Goal: Task Accomplishment & Management: Use online tool/utility

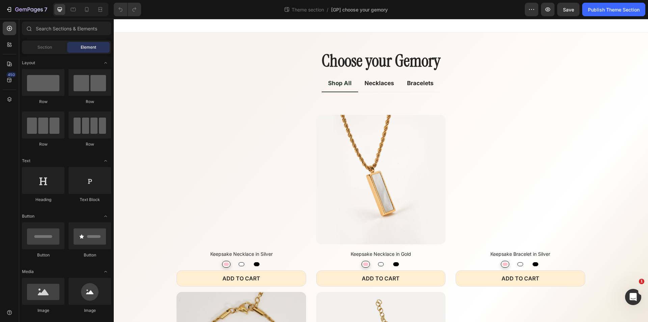
radio input "false"
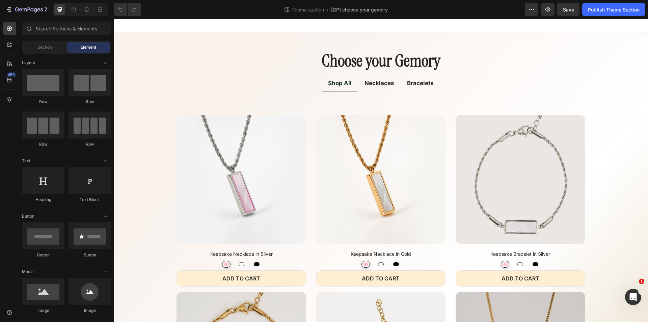
radio input "false"
click at [378, 83] on p "Necklaces" at bounding box center [379, 83] width 30 height 9
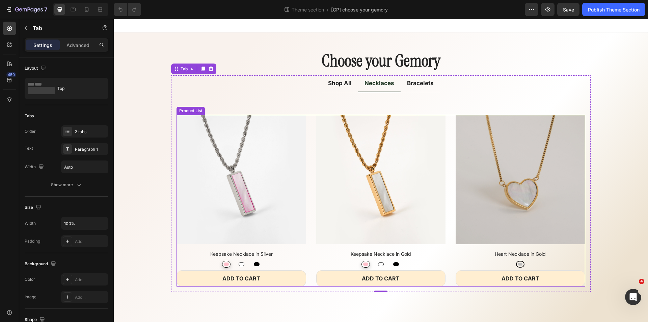
click at [443, 165] on div "(P) Images Keepsake Necklace in Silver (P) Title Pink Pink White White Black Bl…" at bounding box center [380, 200] width 408 height 171
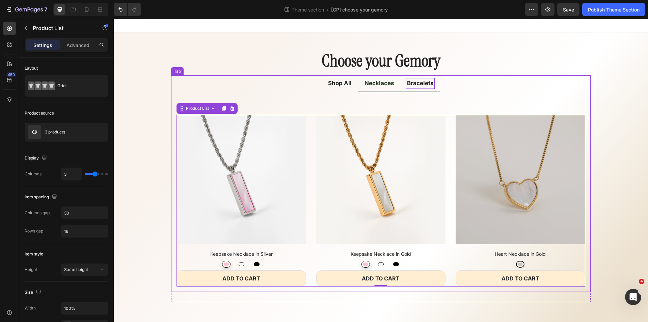
click at [411, 83] on p "Bracelets" at bounding box center [420, 83] width 27 height 9
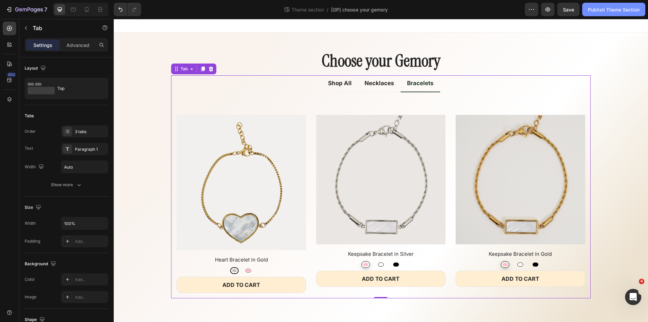
click at [599, 10] on div "Publish Theme Section" at bounding box center [614, 9] width 52 height 7
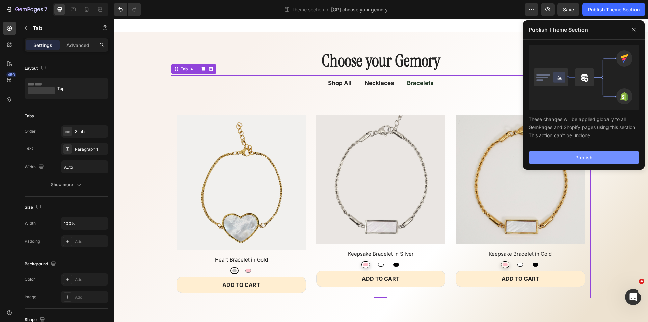
click at [592, 152] on button "Publish" at bounding box center [583, 156] width 111 height 13
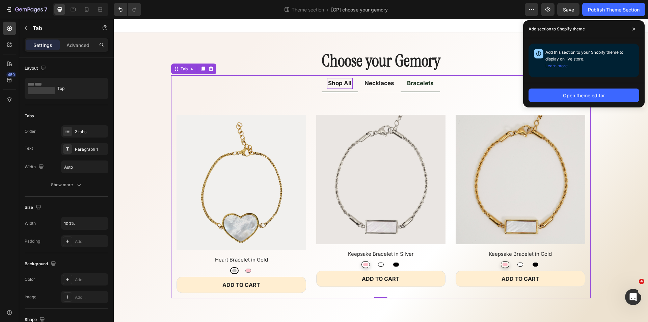
click at [339, 83] on p "Shop All" at bounding box center [340, 83] width 24 height 9
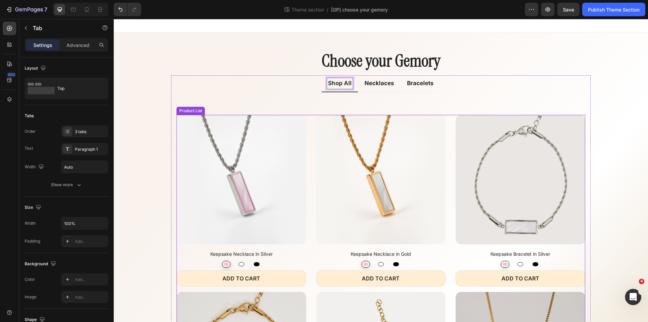
click at [307, 131] on div "(P) Images Keepsake Necklace in Silver (P) Title Pink Pink White White Black Bl…" at bounding box center [380, 292] width 408 height 354
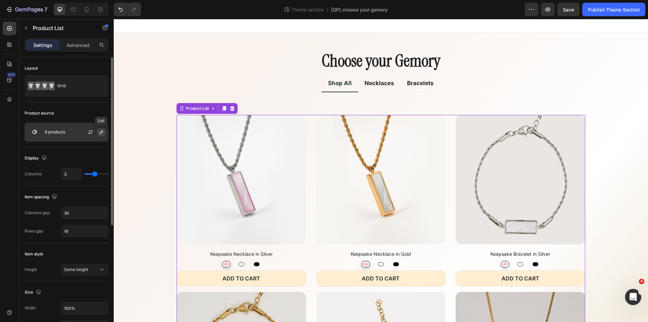
click at [98, 132] on button "button" at bounding box center [101, 132] width 8 height 8
click at [448, 127] on div "(P) Images Keepsake Necklace in Silver (P) Title Pink Pink White White Black Bl…" at bounding box center [380, 292] width 408 height 354
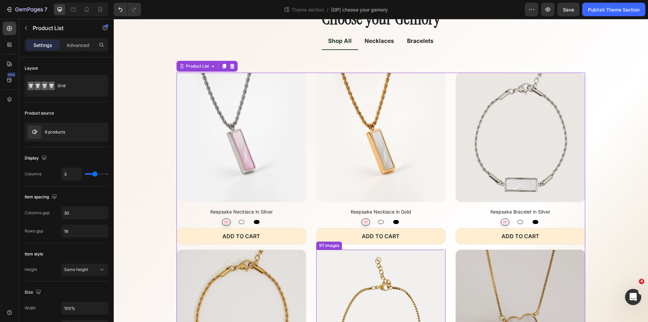
scroll to position [34, 0]
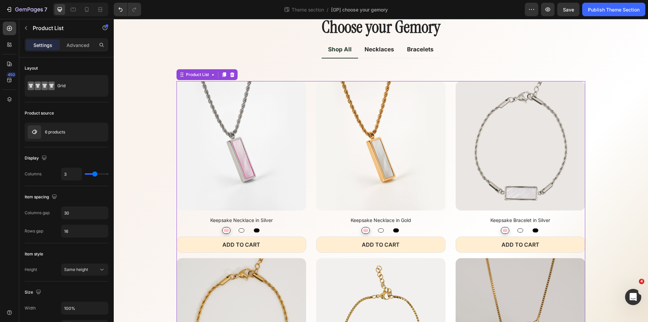
click at [310, 132] on div "(P) Images Keepsake Necklace in Silver (P) Title Pink Pink White White Black Bl…" at bounding box center [380, 258] width 408 height 354
click at [231, 75] on icon at bounding box center [231, 74] width 5 height 5
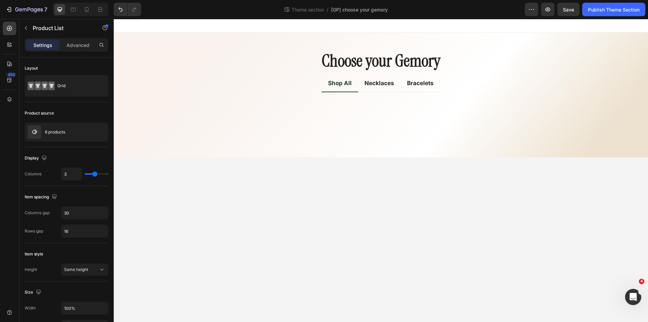
scroll to position [0, 0]
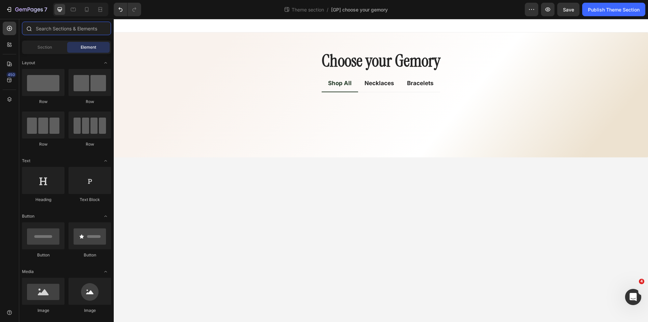
click at [61, 29] on input "text" at bounding box center [66, 28] width 89 height 13
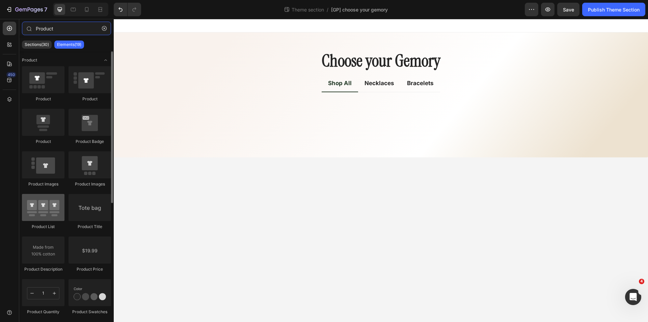
type input "Product"
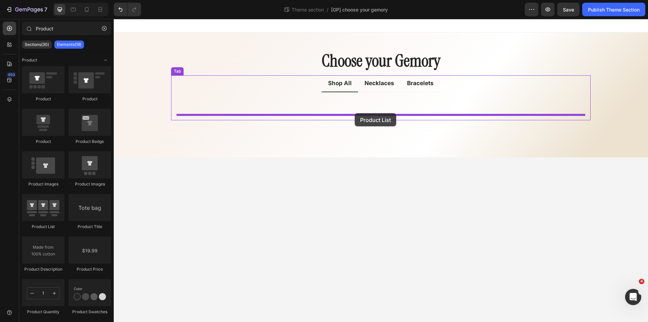
drag, startPoint x: 168, startPoint y: 239, endPoint x: 355, endPoint y: 113, distance: 224.9
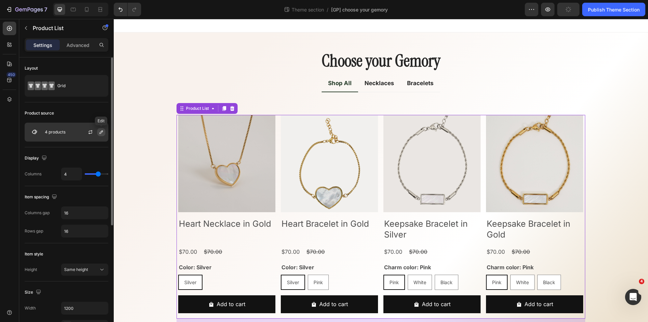
click at [100, 132] on icon "button" at bounding box center [101, 131] width 5 height 5
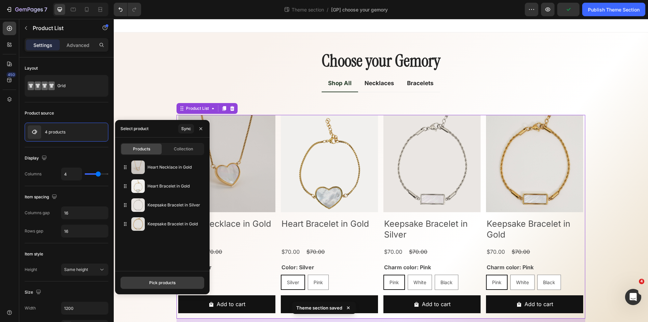
click at [161, 282] on div "Pick products" at bounding box center [162, 282] width 26 height 6
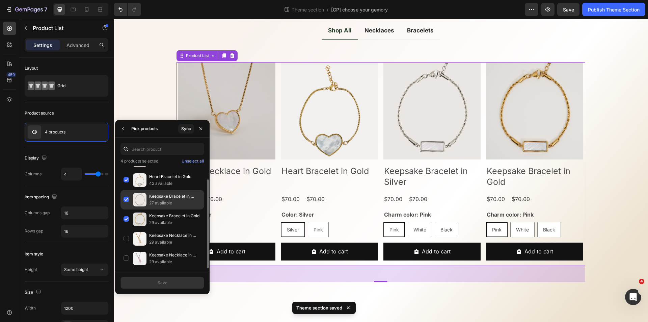
scroll to position [55, 0]
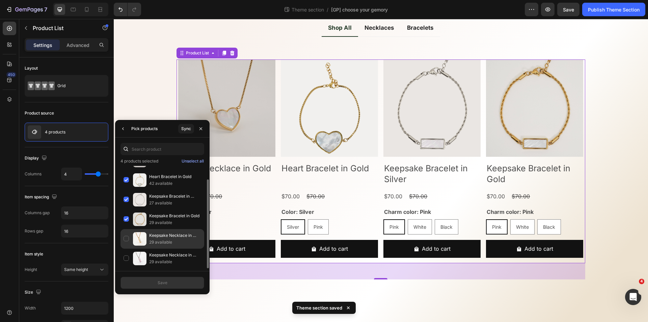
click at [126, 248] on div "Keepsake Necklace in Gold 29 available" at bounding box center [162, 258] width 84 height 20
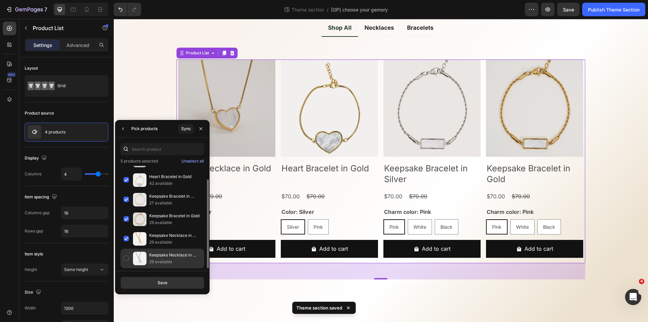
click at [126, 257] on div "Keepsake Necklace in Silver 29 available" at bounding box center [162, 258] width 84 height 20
click at [163, 282] on div "Save" at bounding box center [163, 282] width 10 height 6
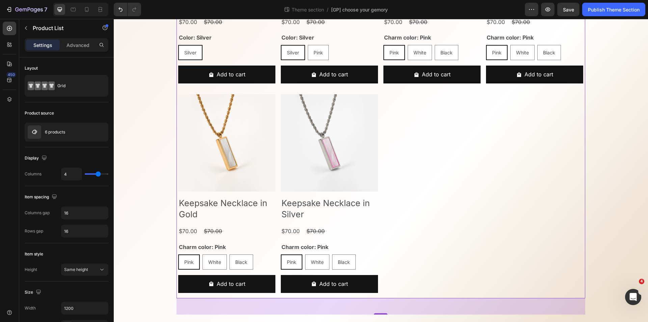
scroll to position [129, 0]
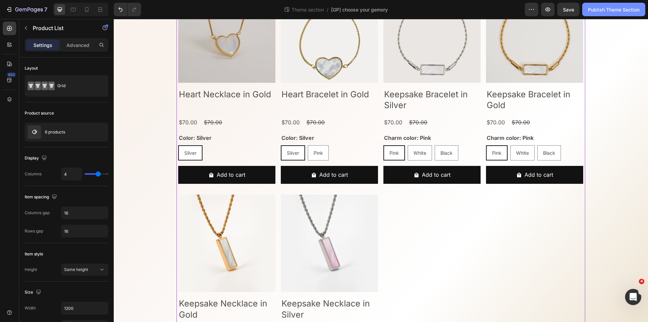
click at [597, 10] on div "Publish Theme Section" at bounding box center [614, 9] width 52 height 7
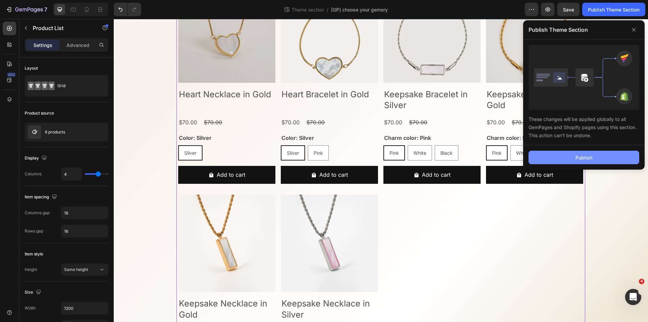
click at [469, 141] on button "Publish" at bounding box center [420, 127] width 97 height 27
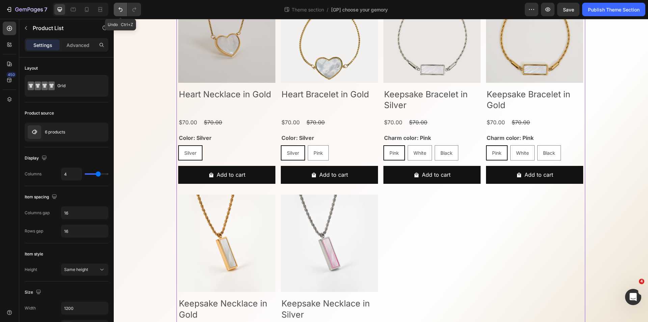
click at [117, 8] on button "Undo/Redo" at bounding box center [120, 9] width 13 height 13
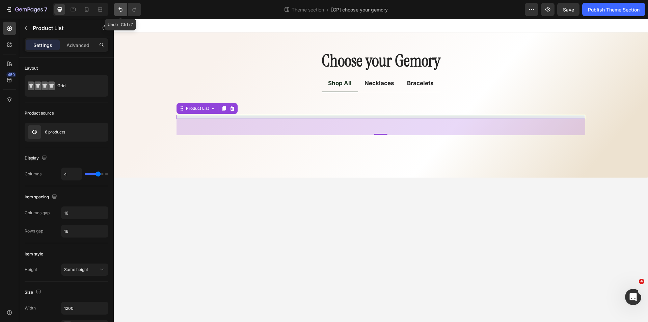
scroll to position [0, 0]
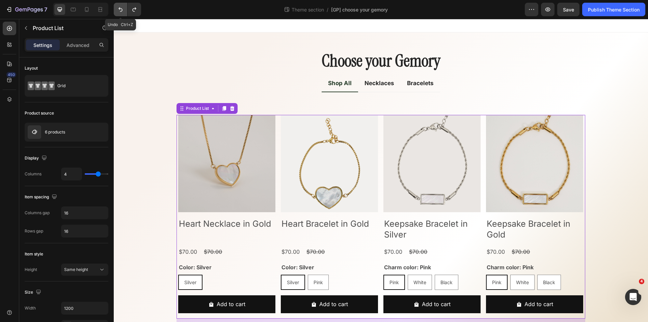
click at [117, 8] on button "Undo/Redo" at bounding box center [120, 9] width 13 height 13
click at [122, 8] on icon "Undo/Redo" at bounding box center [120, 9] width 7 height 7
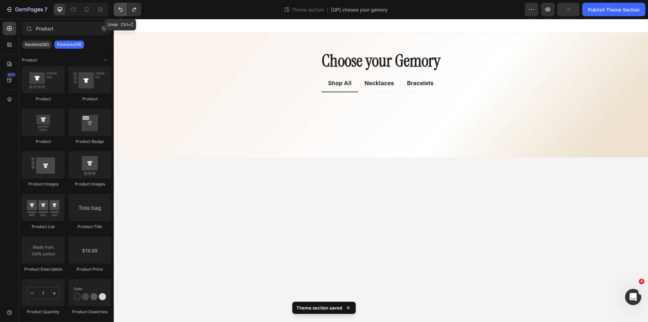
click at [122, 8] on icon "Undo/Redo" at bounding box center [120, 9] width 7 height 7
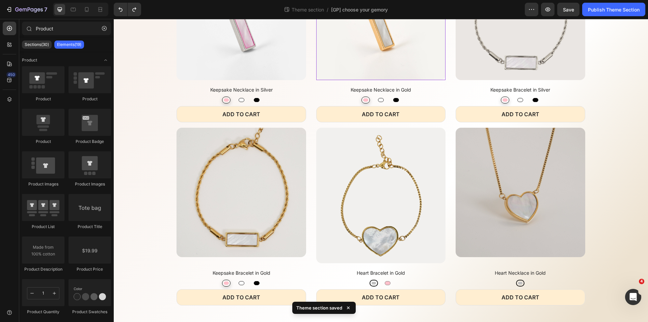
scroll to position [187, 0]
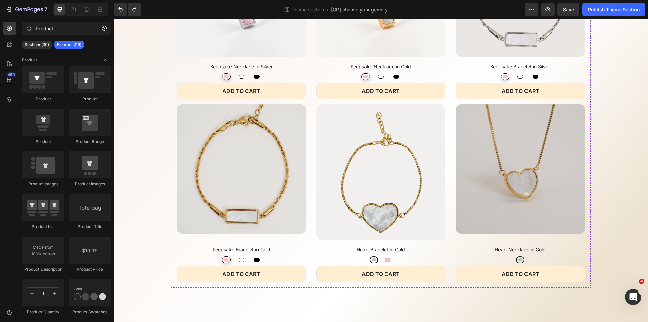
click at [310, 146] on div "(P) Images Keepsake Necklace in Silver (P) Title Pink Pink White White Black Bl…" at bounding box center [380, 104] width 408 height 354
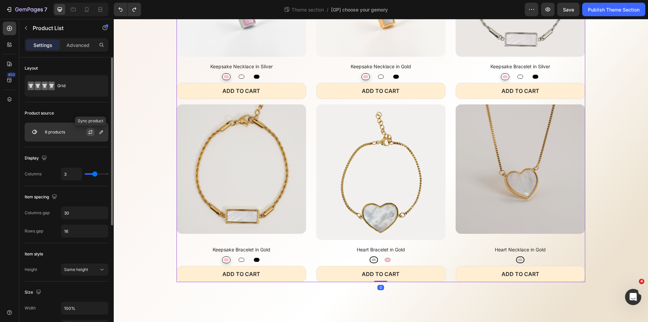
click at [90, 129] on button "button" at bounding box center [90, 132] width 8 height 8
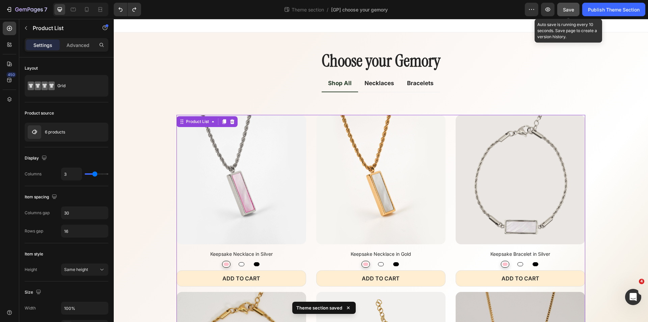
click at [569, 13] on button "Save" at bounding box center [568, 9] width 22 height 13
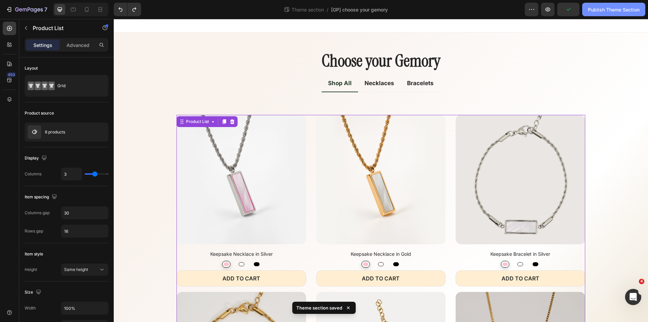
click at [622, 13] on button "Publish Theme Section" at bounding box center [613, 9] width 63 height 13
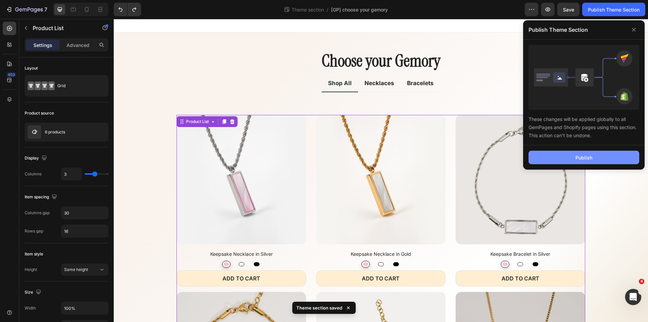
click at [593, 157] on button "Publish" at bounding box center [583, 156] width 111 height 13
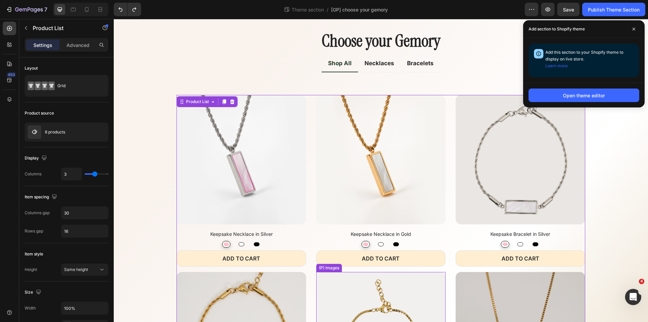
scroll to position [19, 0]
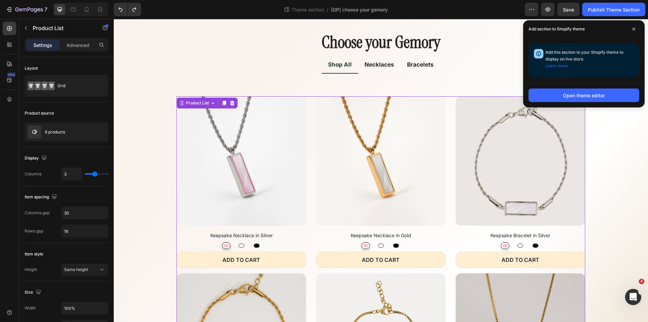
click at [444, 132] on div "(P) Images Keepsake Necklace in Silver (P) Title Pink Pink White White Black Bl…" at bounding box center [380, 273] width 408 height 354
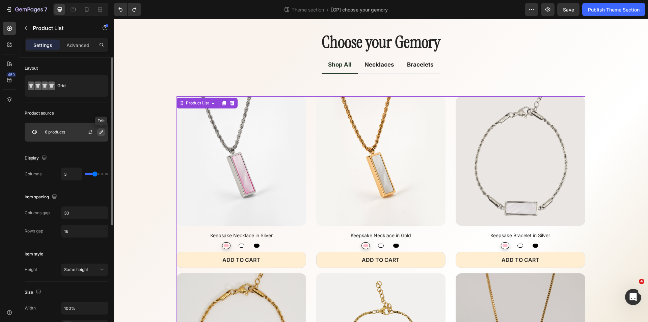
click at [100, 133] on icon "button" at bounding box center [101, 131] width 3 height 3
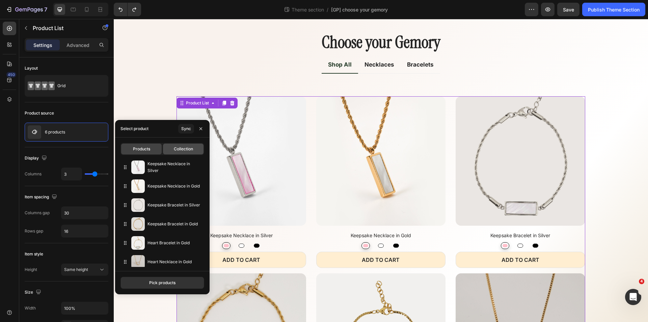
click at [177, 151] on span "Collection" at bounding box center [183, 149] width 19 height 6
type input "40"
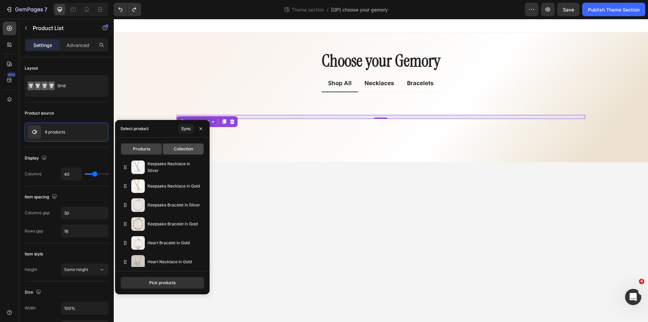
scroll to position [0, 0]
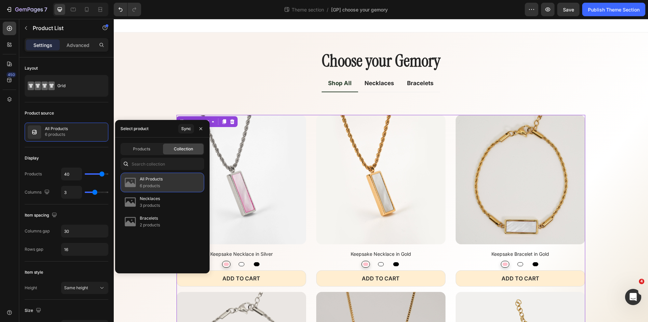
click at [157, 187] on p "6 products" at bounding box center [151, 185] width 23 height 7
click at [604, 7] on div "Publish Theme Section" at bounding box center [614, 9] width 52 height 7
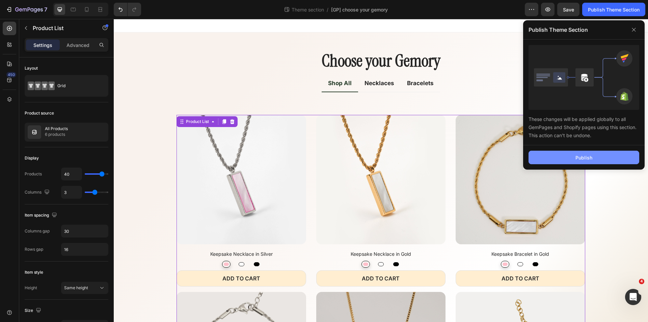
click at [571, 159] on button "Publish" at bounding box center [583, 156] width 111 height 13
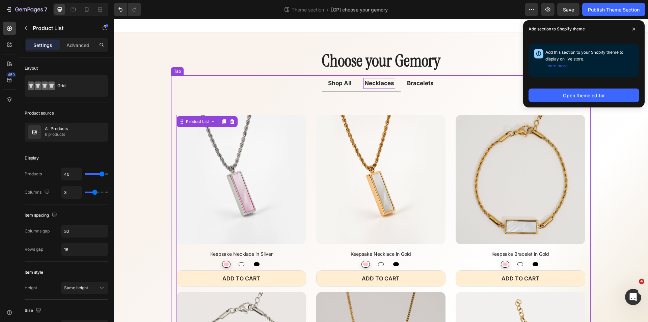
click at [383, 85] on p "Necklaces" at bounding box center [379, 83] width 30 height 9
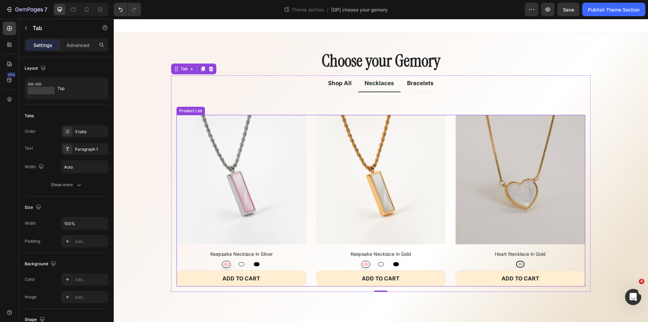
click at [311, 139] on div "(P) Images Keepsake Necklace in Silver (P) Title Pink Pink White White Black Bl…" at bounding box center [380, 200] width 408 height 171
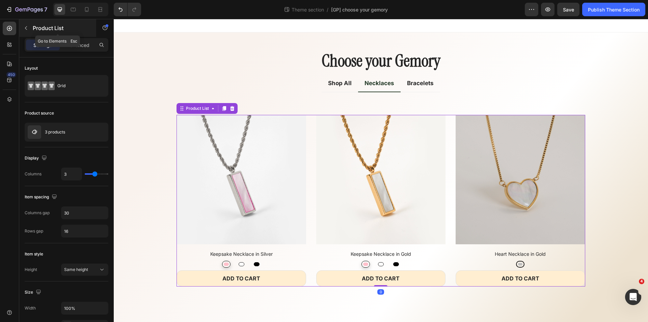
click at [26, 28] on icon "button" at bounding box center [25, 27] width 5 height 5
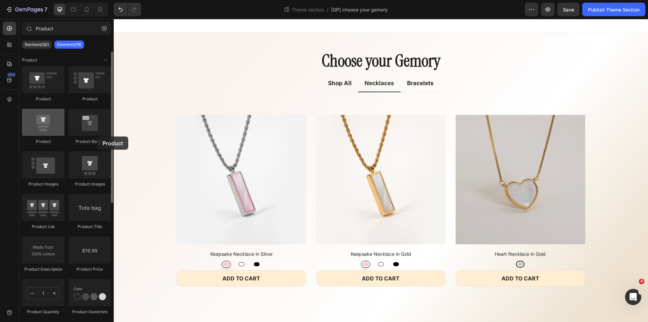
drag, startPoint x: 45, startPoint y: 126, endPoint x: 60, endPoint y: 127, distance: 15.2
click at [60, 131] on div at bounding box center [43, 122] width 43 height 27
click at [104, 31] on button "button" at bounding box center [104, 28] width 11 height 11
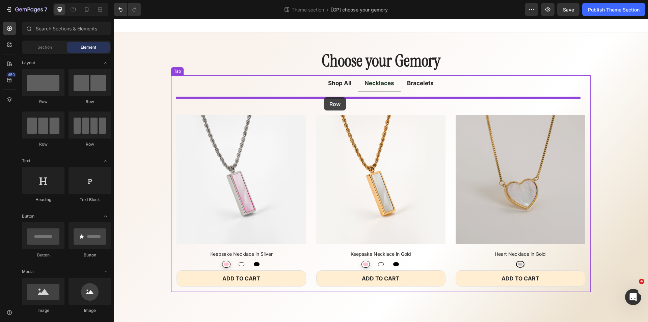
drag, startPoint x: 160, startPoint y: 141, endPoint x: 324, endPoint y: 97, distance: 169.8
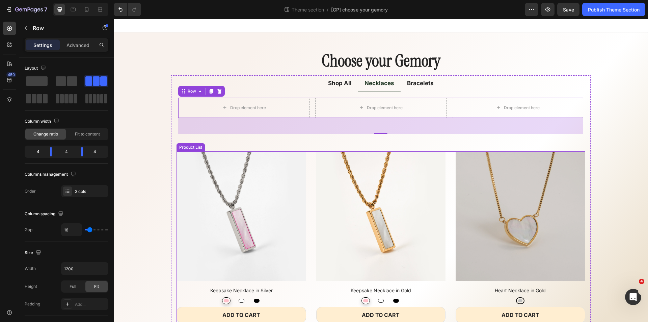
click at [307, 171] on div "(P) Images Keepsake Necklace in Silver (P) Title Pink Pink White White Black Bl…" at bounding box center [380, 236] width 408 height 171
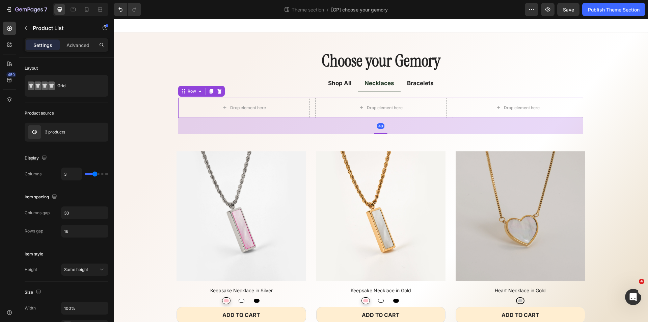
click at [310, 115] on div "Drop element here Drop element here Drop element here Row 48" at bounding box center [380, 108] width 405 height 20
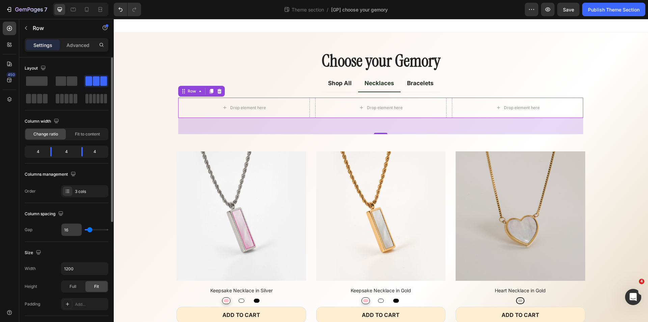
click at [72, 228] on input "16" at bounding box center [71, 229] width 20 height 12
type input "3"
type input "30"
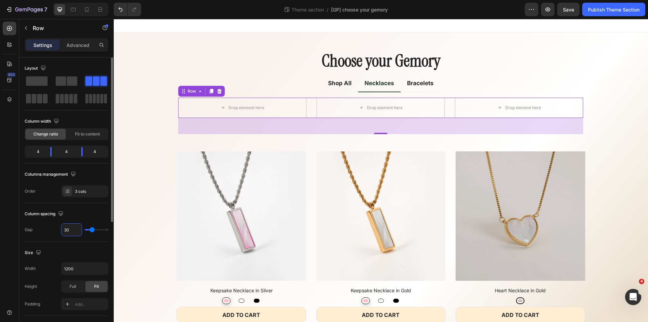
type input "30"
click at [77, 213] on div "Column spacing" at bounding box center [67, 213] width 84 height 11
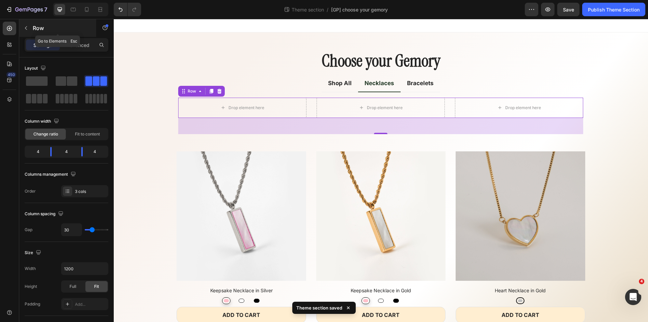
click at [24, 29] on icon "button" at bounding box center [25, 27] width 5 height 5
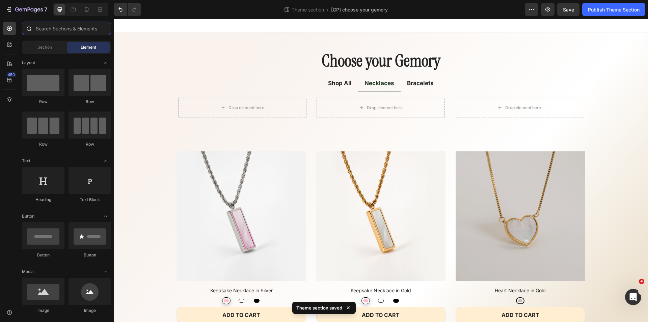
click at [70, 29] on input "text" at bounding box center [66, 28] width 89 height 13
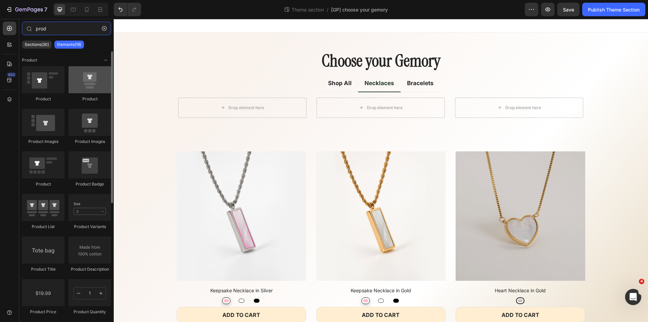
type input "prod"
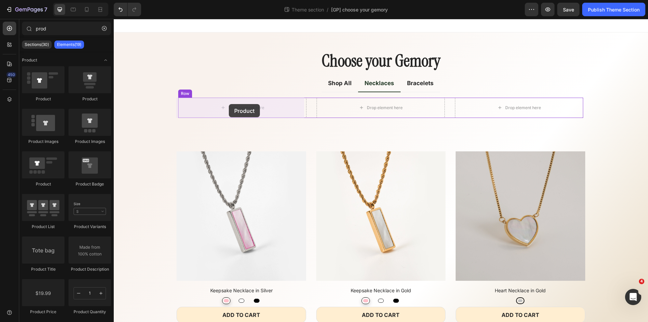
drag, startPoint x: 204, startPoint y: 105, endPoint x: 229, endPoint y: 104, distance: 25.0
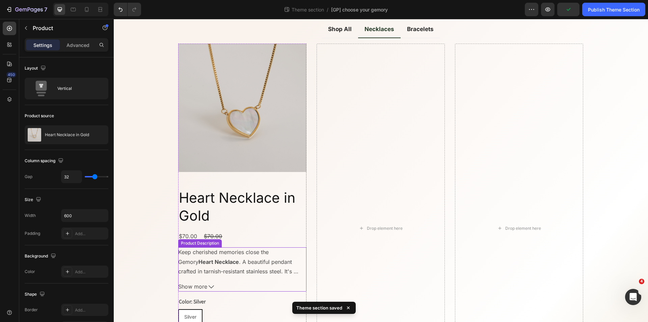
scroll to position [54, 0]
click at [251, 195] on h2 "Heart Necklace in Gold" at bounding box center [242, 206] width 128 height 37
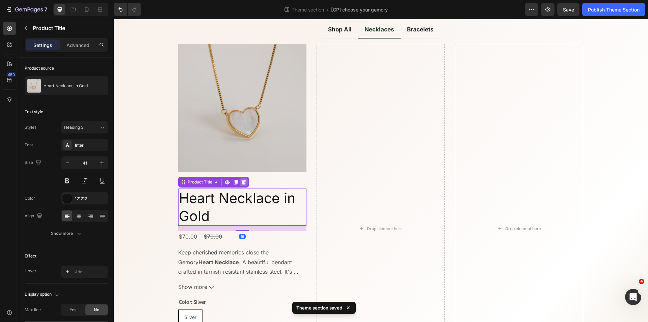
click at [243, 179] on icon at bounding box center [243, 181] width 5 height 5
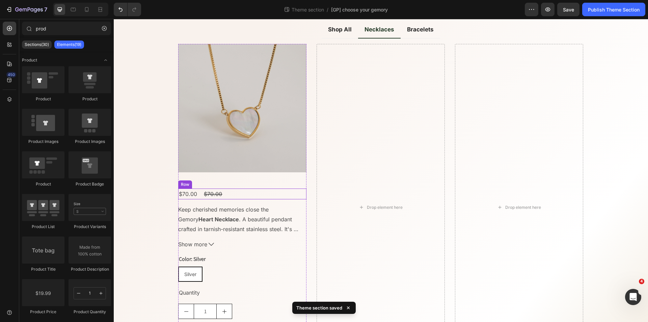
click at [235, 192] on div "$70.00 Product Price Product Price $70.00 Product Price Product Price Row" at bounding box center [242, 193] width 128 height 11
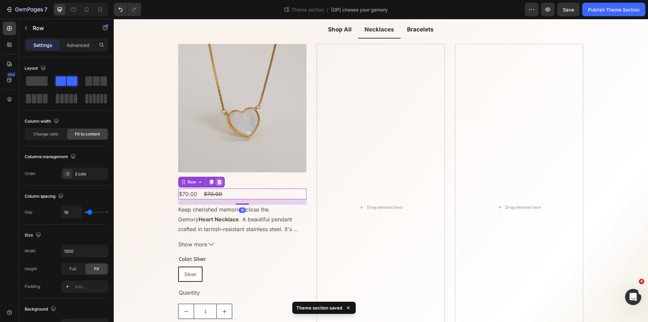
click at [219, 183] on icon at bounding box center [219, 181] width 5 height 5
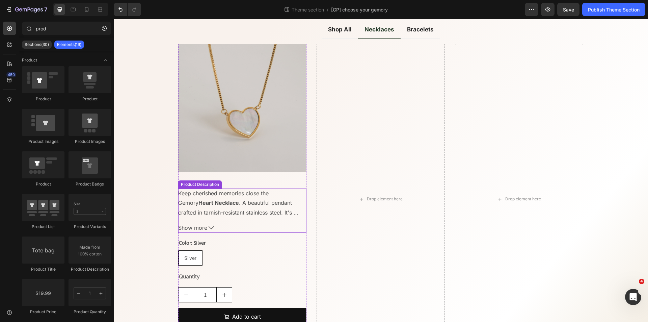
click at [228, 192] on p "Keep cherished memories close the Gemory Heart Necklace . A beautiful pendant c…" at bounding box center [238, 217] width 120 height 55
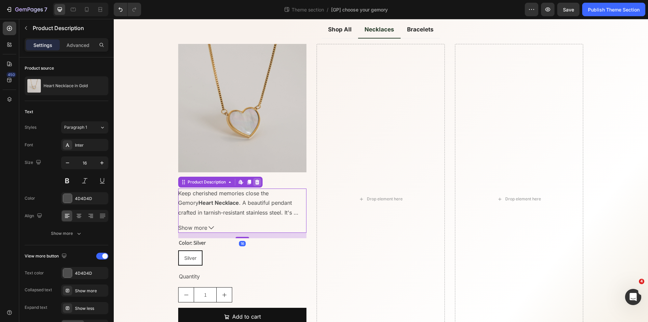
click at [253, 183] on div at bounding box center [257, 182] width 8 height 8
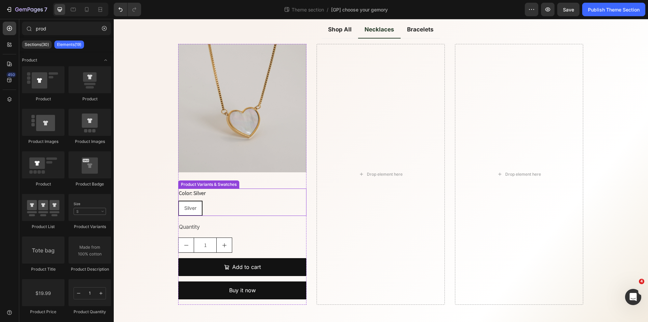
click at [226, 194] on div "Color: Silver Silver Silver Silver" at bounding box center [242, 201] width 128 height 27
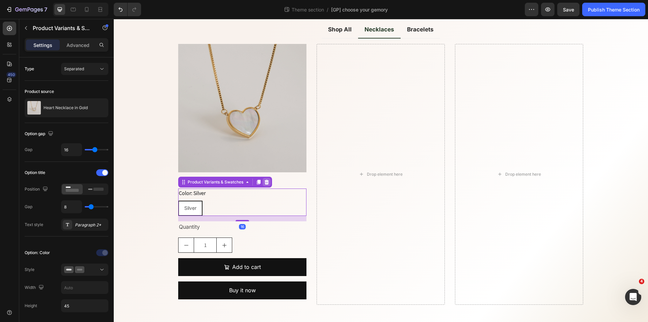
click at [267, 183] on icon at bounding box center [266, 181] width 5 height 5
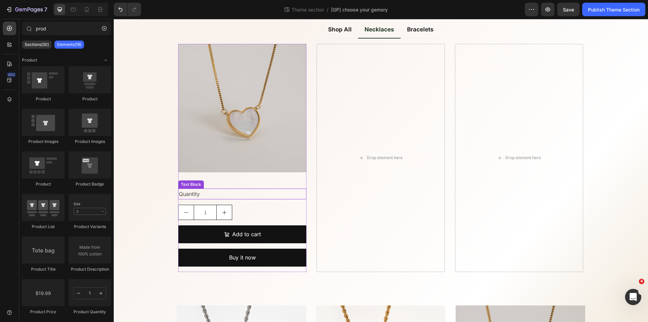
click at [235, 193] on div "Quantity" at bounding box center [242, 193] width 128 height 11
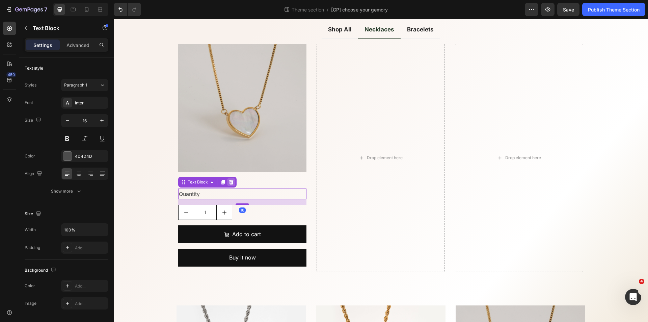
click at [231, 181] on icon at bounding box center [230, 181] width 5 height 5
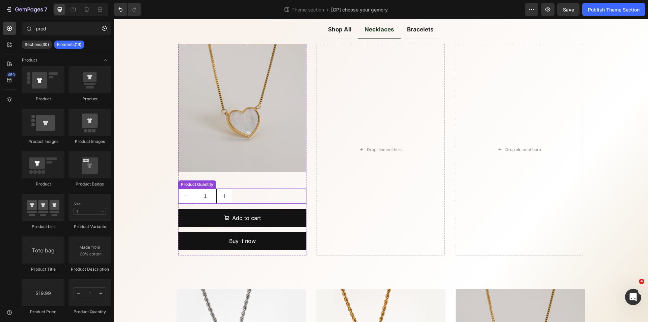
click at [235, 194] on div "1" at bounding box center [242, 195] width 128 height 15
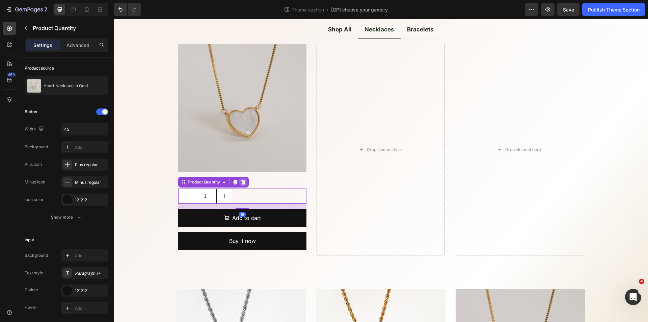
click at [241, 183] on icon at bounding box center [243, 181] width 5 height 5
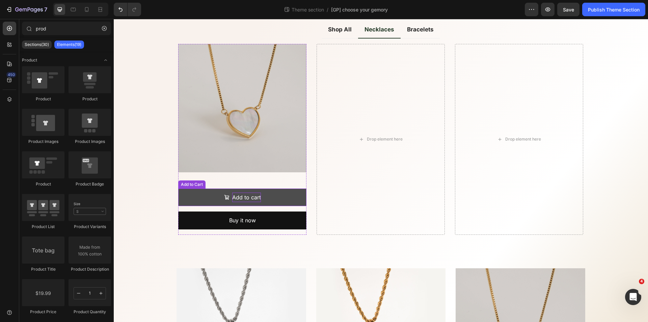
click at [246, 197] on div "Add to cart" at bounding box center [246, 197] width 29 height 10
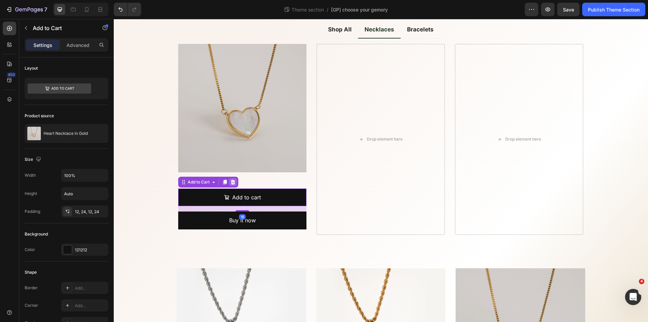
click at [230, 182] on icon at bounding box center [232, 181] width 5 height 5
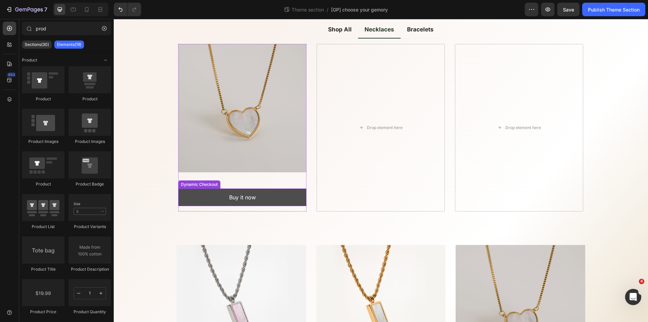
click at [210, 199] on button "Buy it now" at bounding box center [242, 197] width 128 height 18
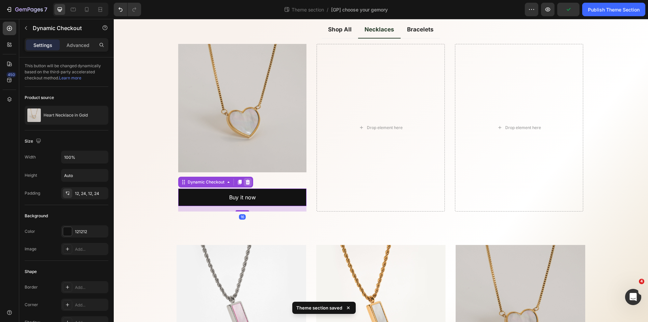
click at [245, 182] on icon at bounding box center [247, 181] width 5 height 5
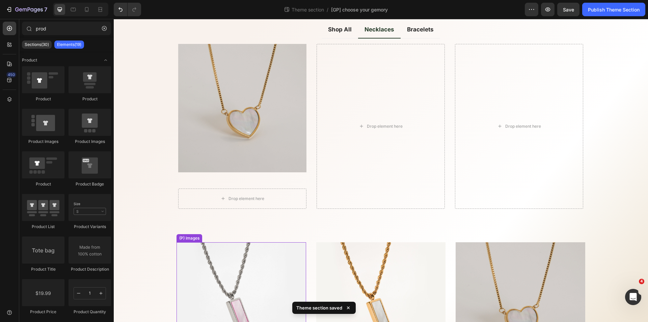
click at [237, 255] on img at bounding box center [240, 306] width 129 height 129
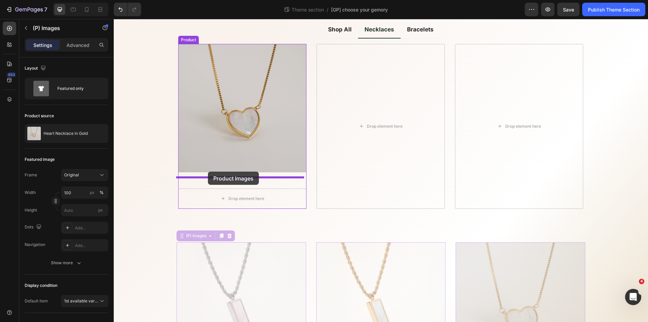
drag, startPoint x: 185, startPoint y: 237, endPoint x: 208, endPoint y: 171, distance: 69.6
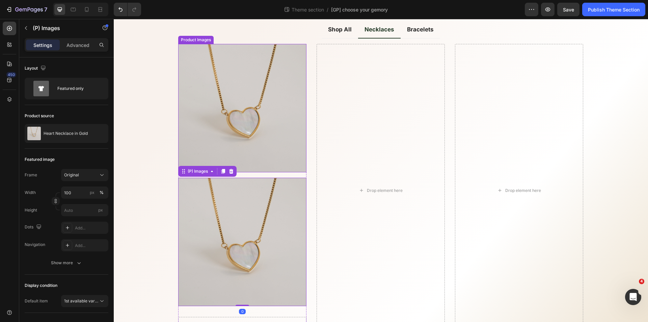
click at [257, 131] on img at bounding box center [242, 108] width 128 height 128
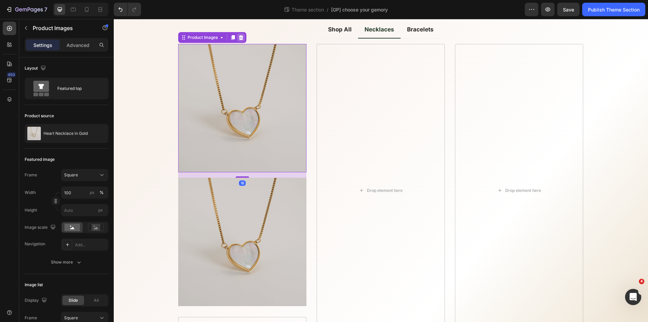
click at [239, 37] on icon at bounding box center [240, 37] width 5 height 5
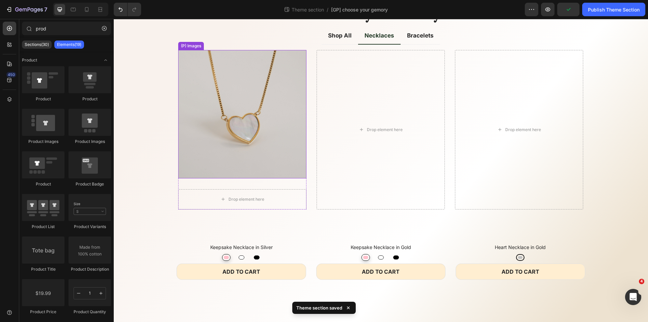
click at [244, 171] on img at bounding box center [242, 114] width 128 height 128
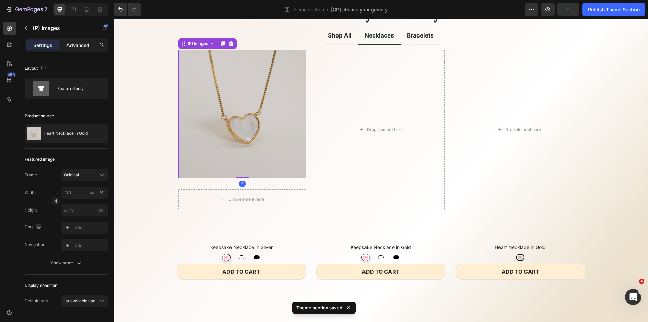
click at [82, 47] on p "Advanced" at bounding box center [77, 44] width 23 height 7
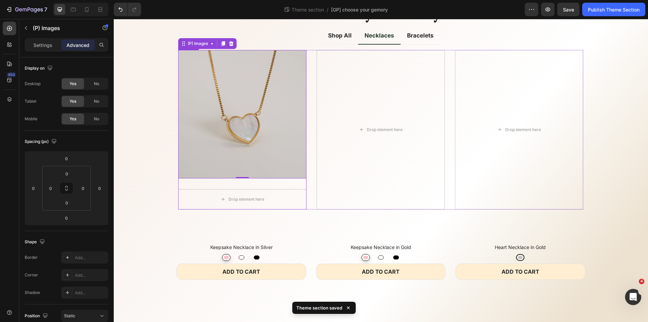
click at [210, 186] on div "(P) Images 0 Drop element here Product" at bounding box center [242, 129] width 128 height 159
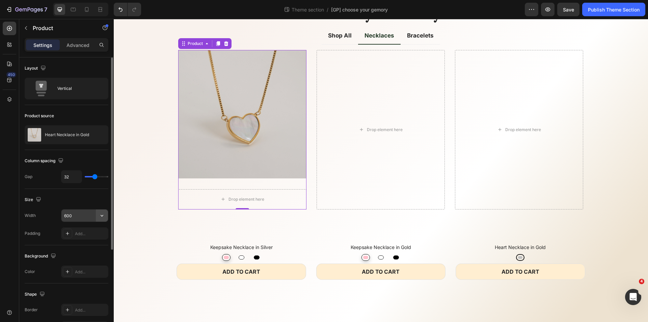
click at [96, 218] on button "button" at bounding box center [102, 215] width 12 height 12
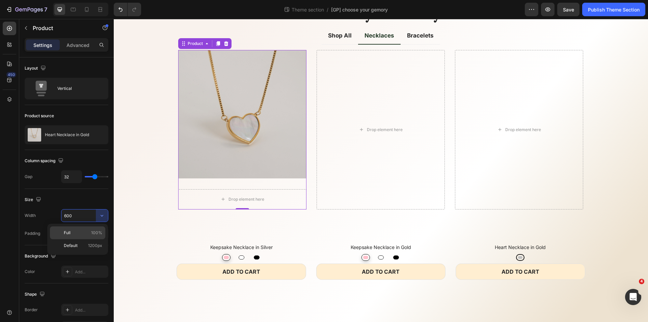
click at [76, 230] on p "Full 100%" at bounding box center [83, 232] width 38 height 6
type input "100%"
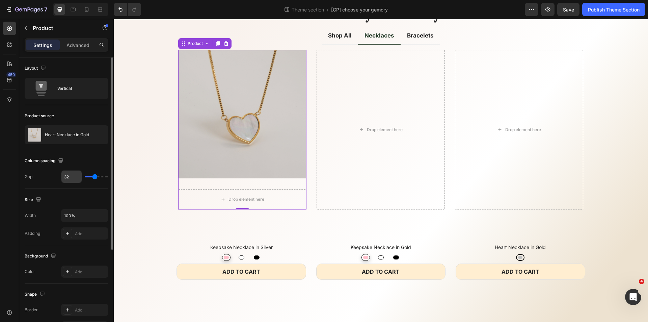
click at [76, 177] on input "32" at bounding box center [71, 176] width 20 height 12
type input "1"
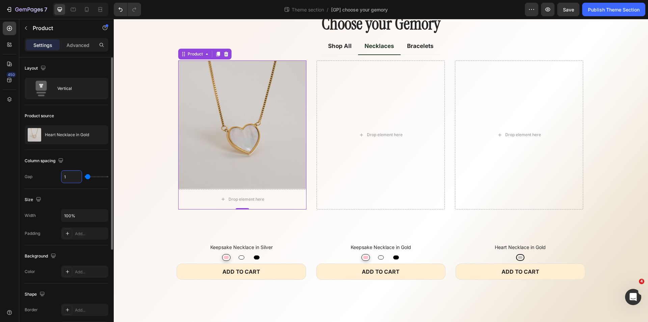
type input "15"
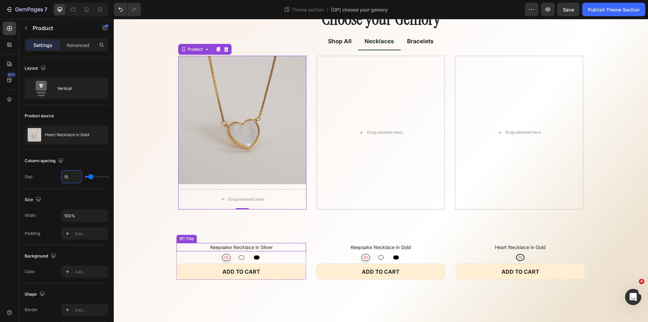
click at [202, 245] on h2 "Keepsake Necklace in Silver" at bounding box center [240, 247] width 129 height 8
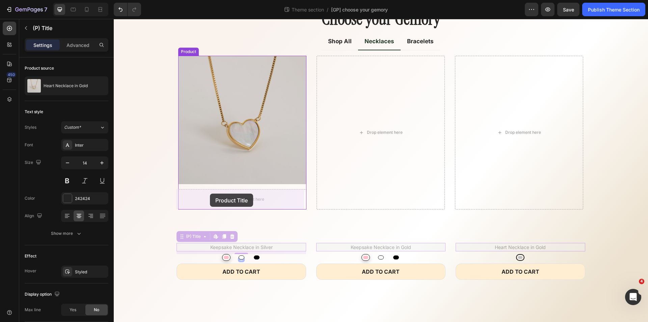
drag, startPoint x: 182, startPoint y: 238, endPoint x: 210, endPoint y: 193, distance: 52.3
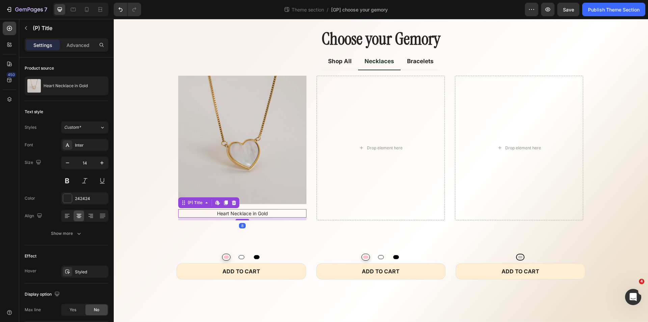
scroll to position [22, 0]
click at [216, 256] on div "Pink Pink White White Black Black" at bounding box center [240, 257] width 129 height 7
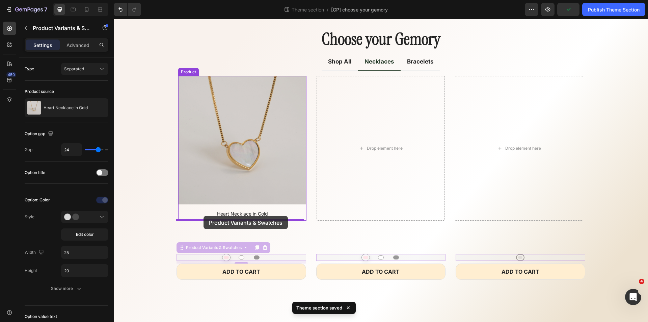
drag, startPoint x: 184, startPoint y: 247, endPoint x: 203, endPoint y: 216, distance: 36.8
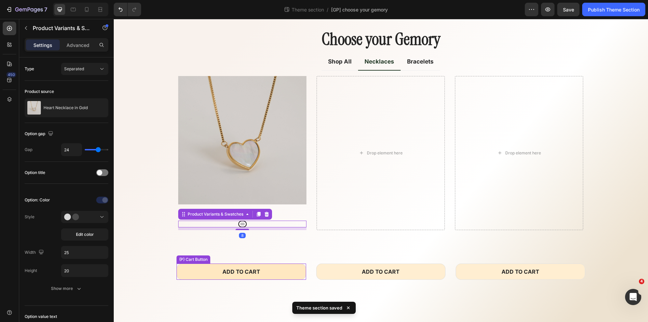
click at [207, 267] on button "ADD TO CART" at bounding box center [240, 271] width 129 height 16
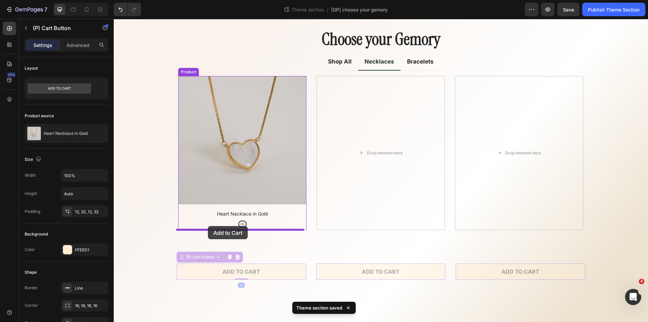
drag, startPoint x: 181, startPoint y: 255, endPoint x: 208, endPoint y: 226, distance: 39.9
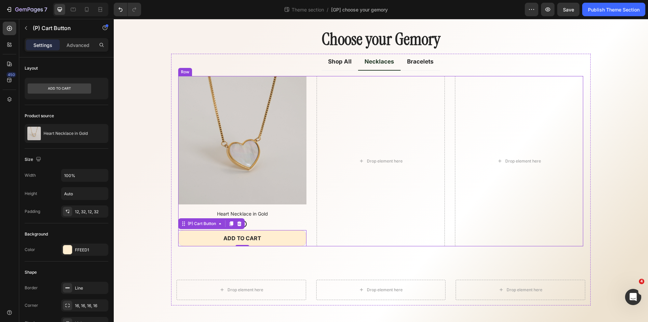
click at [313, 200] on div "(P) Images Heart Necklace in Gold (P) Title Silver Silver Product Variants & Sw…" at bounding box center [380, 161] width 405 height 170
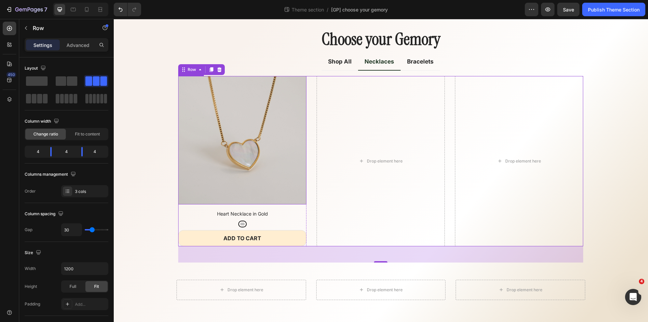
click at [206, 88] on img at bounding box center [242, 140] width 128 height 128
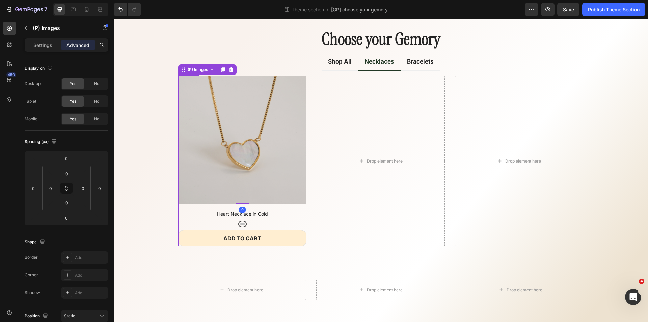
click at [200, 206] on div "(P) Images 0 Heart Necklace in Gold (P) Title Silver Silver Product Variants & …" at bounding box center [242, 161] width 128 height 170
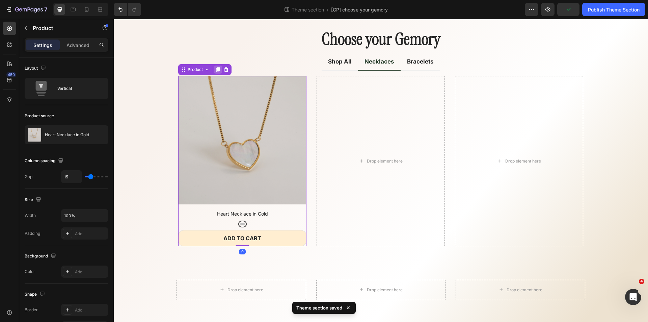
click at [216, 70] on icon at bounding box center [218, 69] width 4 height 5
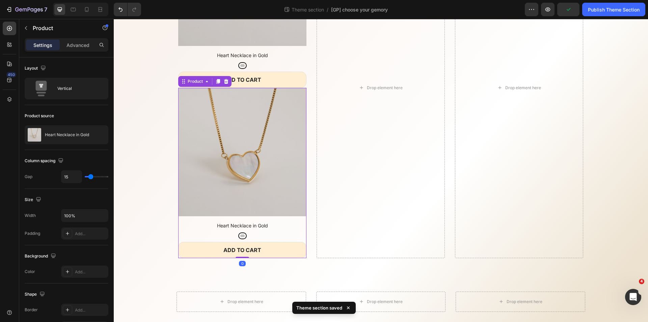
scroll to position [212, 0]
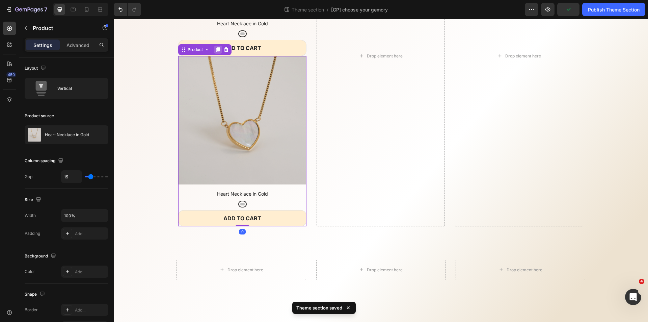
click at [217, 47] on icon at bounding box center [217, 49] width 5 height 5
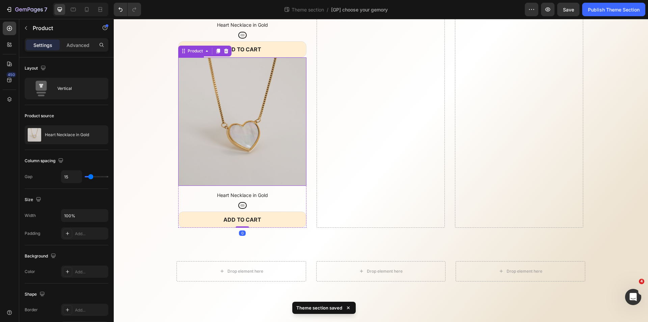
scroll to position [382, 0]
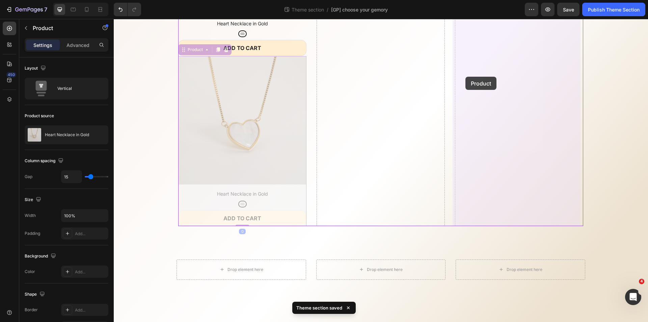
drag, startPoint x: 195, startPoint y: 52, endPoint x: 465, endPoint y: 77, distance: 271.3
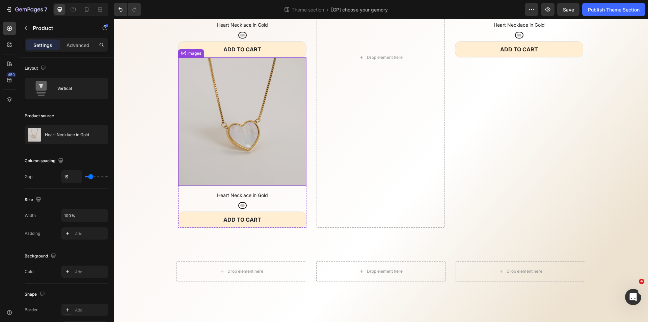
scroll to position [77, 0]
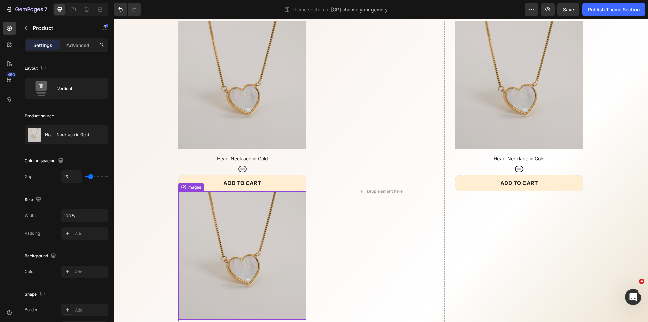
click at [195, 199] on img at bounding box center [242, 255] width 128 height 128
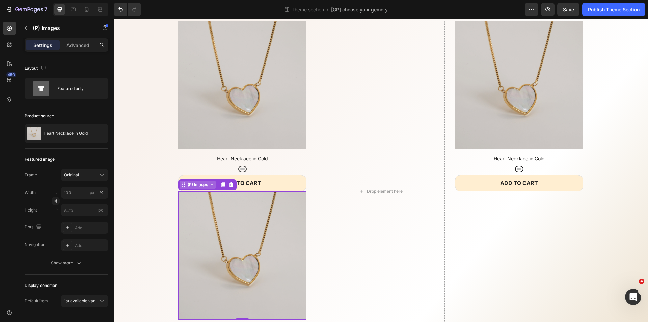
click at [195, 188] on div "(P) Images" at bounding box center [197, 185] width 36 height 8
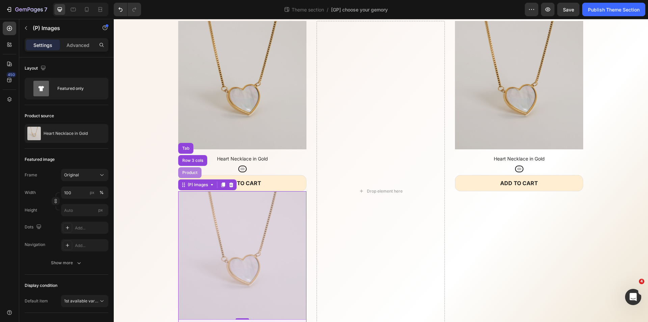
click at [195, 172] on div "Product" at bounding box center [190, 172] width 18 height 4
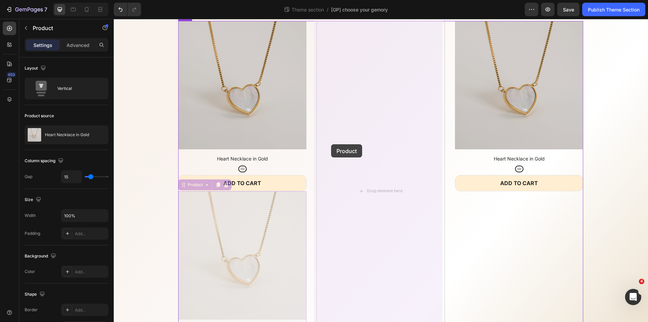
drag, startPoint x: 187, startPoint y: 181, endPoint x: 331, endPoint y: 144, distance: 148.4
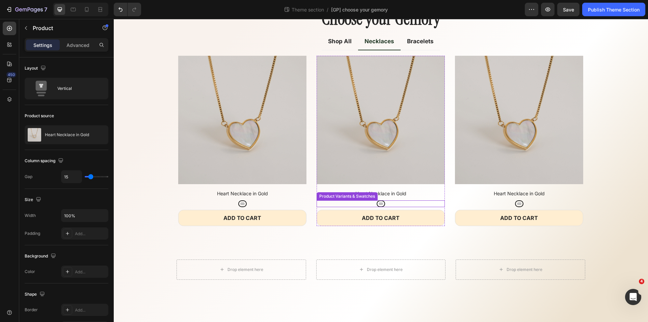
scroll to position [8, 0]
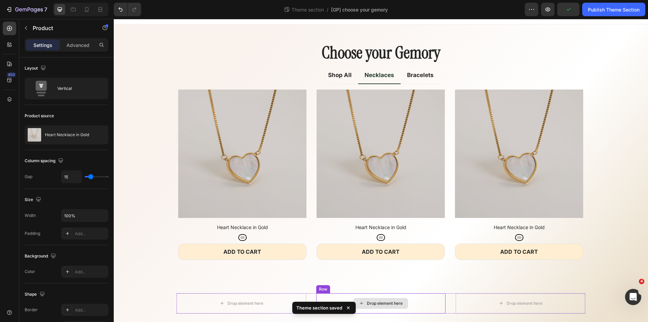
click at [333, 293] on div "Drop element here" at bounding box center [380, 303] width 129 height 20
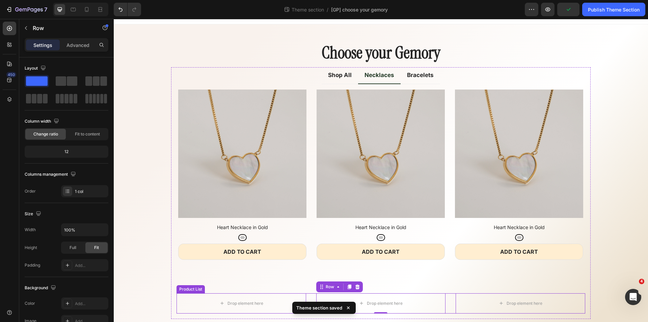
click at [307, 295] on div "Drop element here Row 0 Product List Drop element here Row 0 Product List Drop …" at bounding box center [380, 303] width 408 height 20
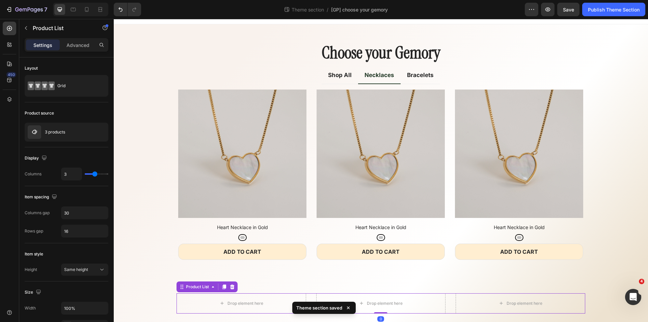
click at [231, 286] on icon at bounding box center [231, 286] width 5 height 5
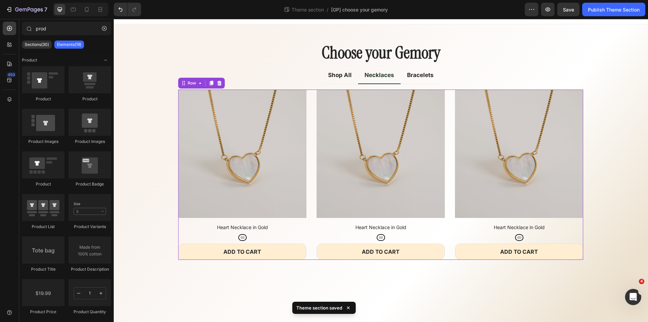
click at [307, 185] on div "(P) Images Heart Necklace in Gold (P) Title Silver Silver Product Variants & Sw…" at bounding box center [380, 174] width 405 height 170
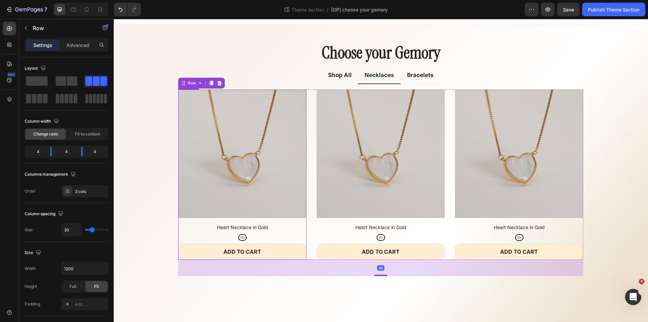
click at [279, 221] on div "(P) Images Heart Necklace in Gold (P) Title Silver Silver Product Variants & Sw…" at bounding box center [242, 174] width 128 height 170
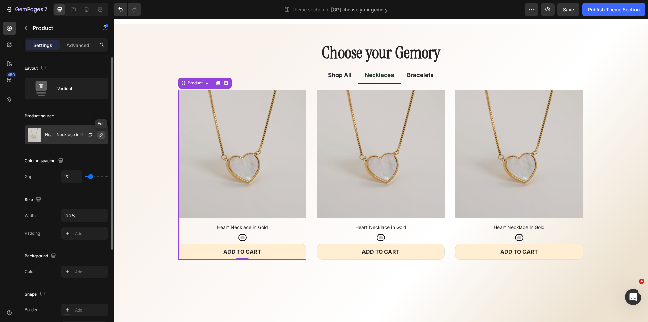
click at [101, 134] on icon "button" at bounding box center [101, 134] width 3 height 3
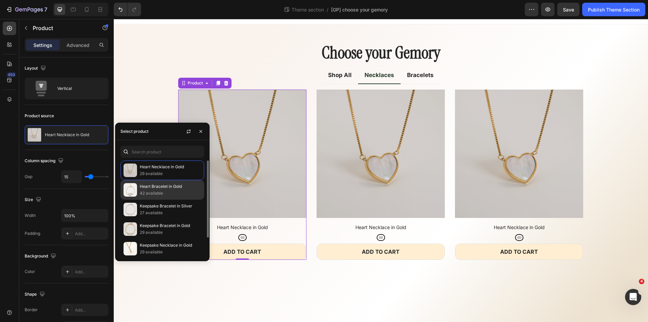
click at [172, 191] on p "42 available" at bounding box center [170, 193] width 61 height 7
radio input "true"
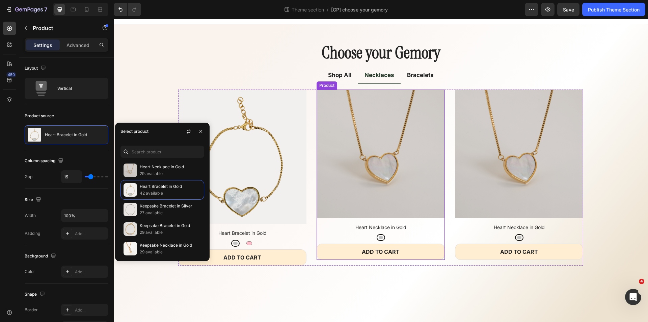
click at [339, 220] on div "(P) Images Heart Necklace in Gold (P) Title Silver Silver Product Variants & Sw…" at bounding box center [380, 174] width 128 height 170
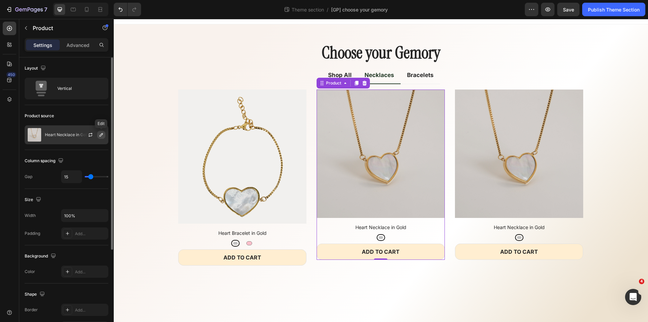
click at [99, 135] on icon "button" at bounding box center [101, 134] width 5 height 5
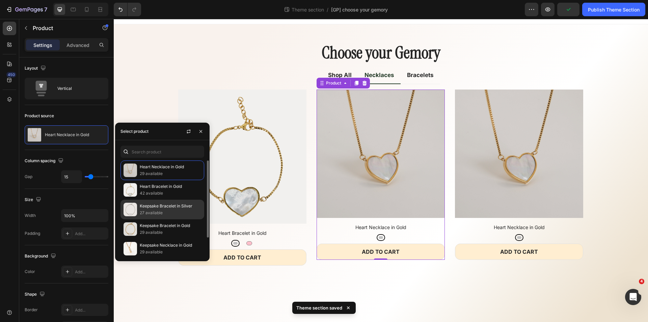
click at [170, 207] on p "Keepsake Bracelet in Silver" at bounding box center [170, 205] width 61 height 7
radio input "true"
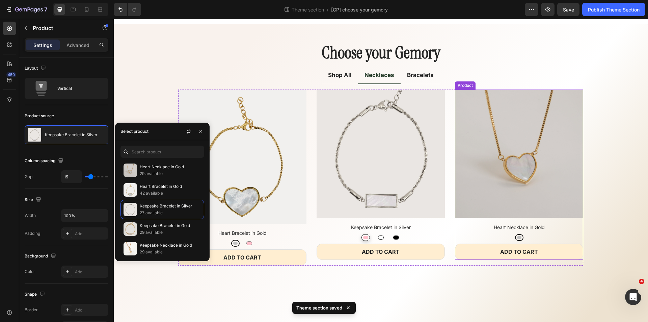
click at [487, 220] on div "(P) Images Heart Necklace in Gold (P) Title Silver Silver Product Variants & Sw…" at bounding box center [519, 174] width 128 height 170
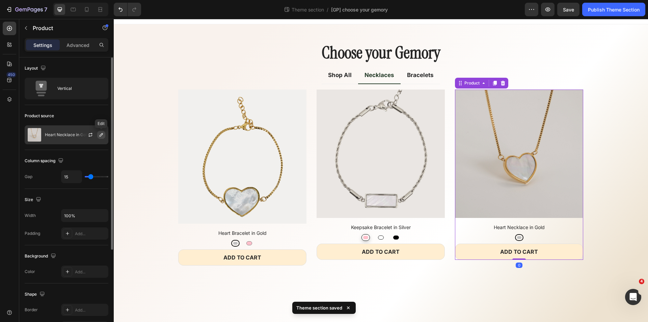
click at [102, 134] on icon "button" at bounding box center [101, 134] width 3 height 3
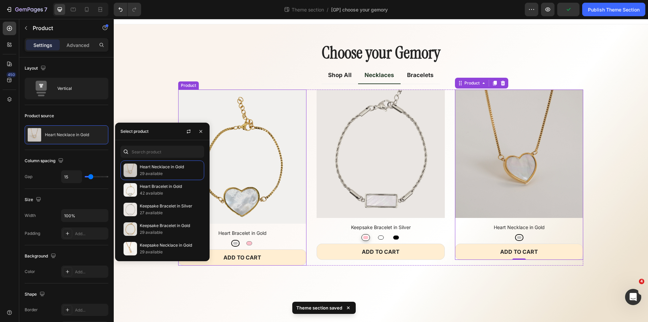
click at [264, 225] on div "(P) Images Heart Bracelet in Gold (P) Title Silver Silver Pink Pink Product Var…" at bounding box center [242, 177] width 128 height 176
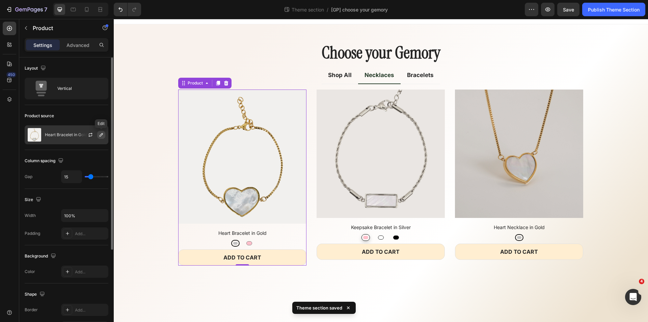
click at [100, 134] on icon "button" at bounding box center [101, 134] width 5 height 5
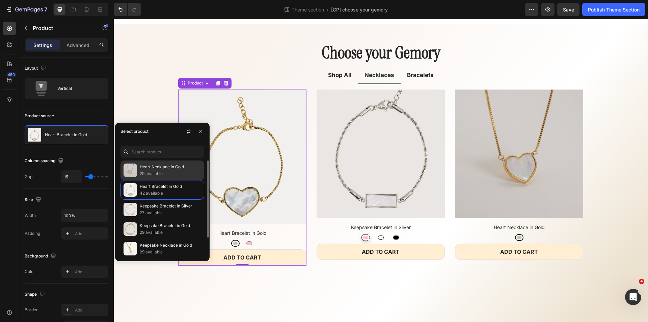
click at [183, 173] on p "29 available" at bounding box center [170, 173] width 61 height 7
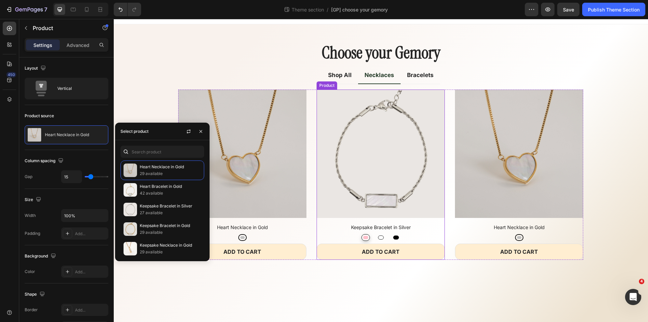
click at [334, 220] on div "(P) Images Keepsake Bracelet in Silver (P) Title Pink Pink White White Black Bl…" at bounding box center [380, 174] width 128 height 170
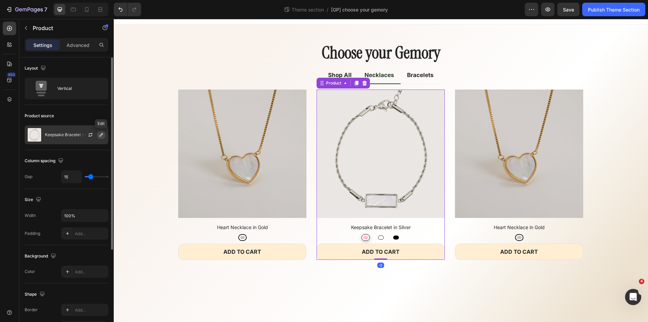
click at [101, 137] on icon "button" at bounding box center [101, 134] width 5 height 5
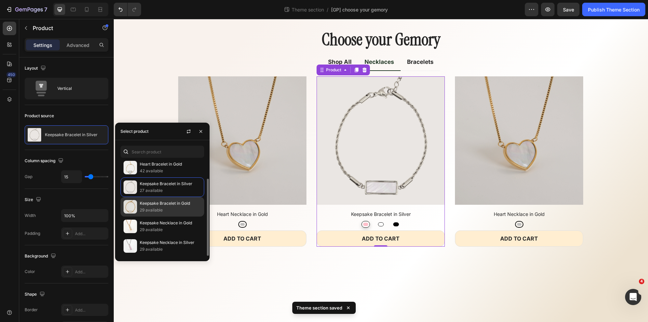
scroll to position [22, 0]
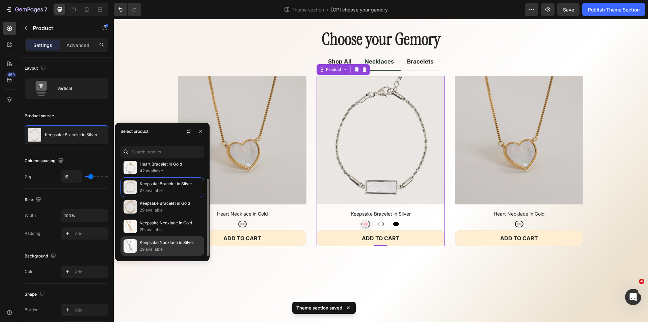
drag, startPoint x: 175, startPoint y: 242, endPoint x: 203, endPoint y: 223, distance: 34.2
click at [175, 242] on p "Keepsake Necklace in Silver" at bounding box center [170, 242] width 61 height 7
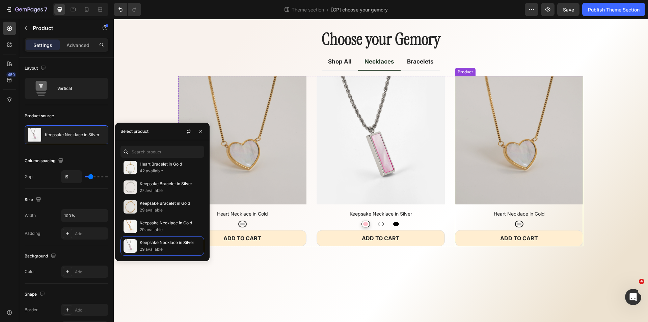
click at [487, 207] on div "(P) Images Heart Necklace in Gold (P) Title Silver Silver Product Variants & Sw…" at bounding box center [519, 161] width 128 height 170
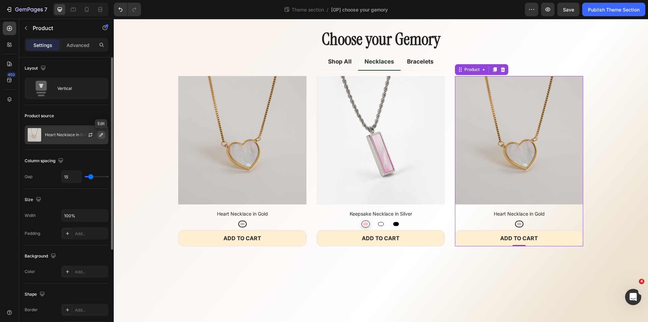
click at [100, 134] on icon "button" at bounding box center [101, 134] width 5 height 5
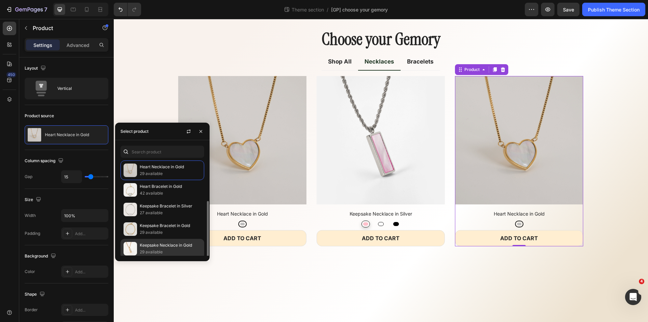
scroll to position [22, 0]
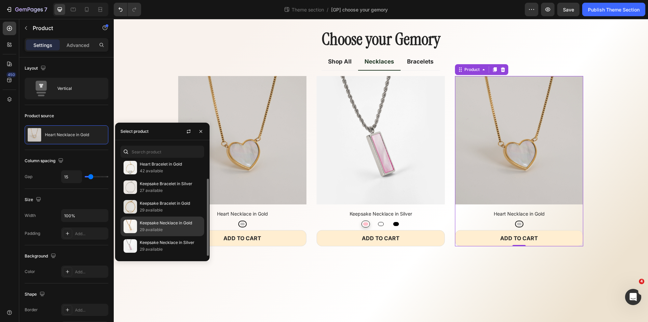
click at [172, 223] on p "Keepsake Necklace in Gold" at bounding box center [170, 222] width 61 height 7
radio input "true"
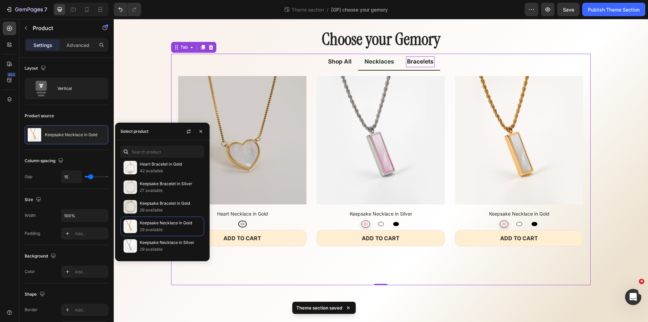
click at [420, 63] on p "Bracelets" at bounding box center [420, 61] width 27 height 9
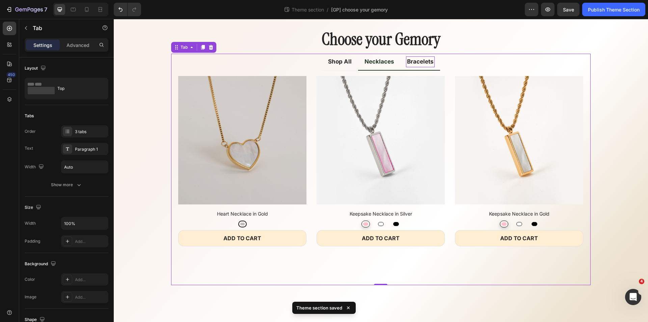
scroll to position [12, 0]
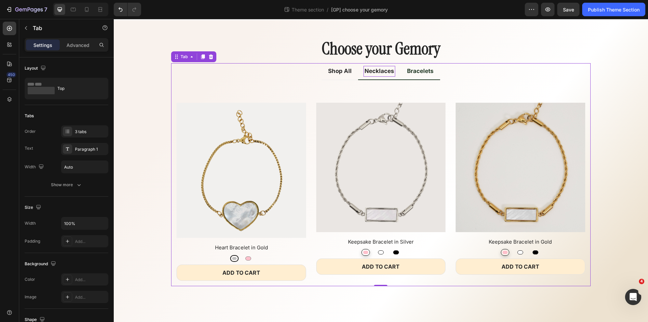
click at [377, 76] on div "Necklaces" at bounding box center [379, 71] width 32 height 11
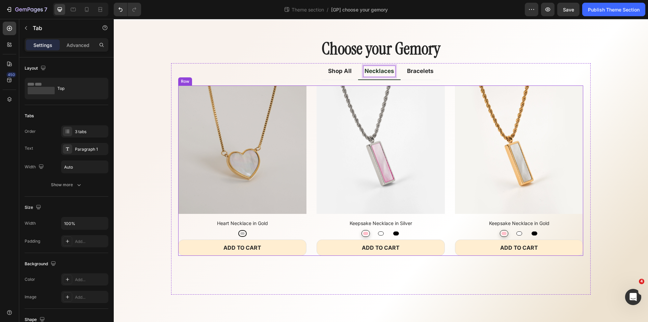
click at [311, 96] on div "(P) Images Heart Necklace in Gold (P) Title Silver Silver Product Variants & Sw…" at bounding box center [380, 170] width 405 height 170
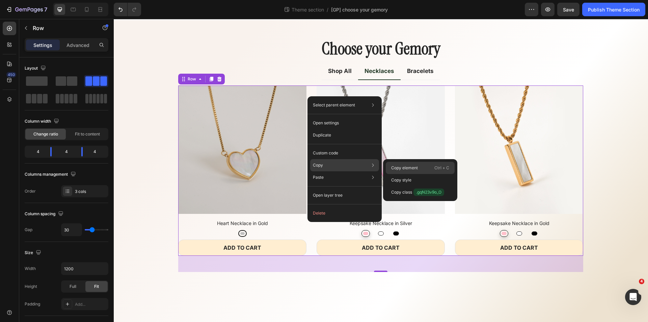
drag, startPoint x: 399, startPoint y: 164, endPoint x: 288, endPoint y: 134, distance: 114.9
click at [399, 174] on div "Copy element Ctrl + C" at bounding box center [420, 180] width 69 height 12
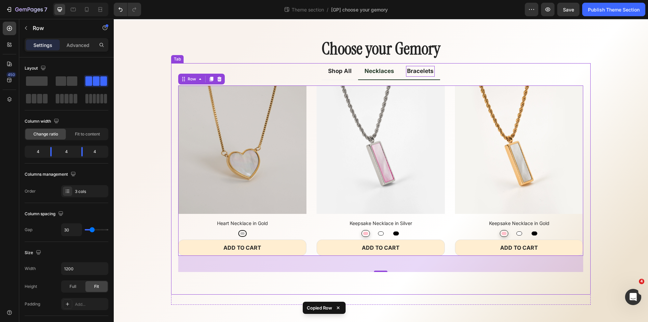
click at [415, 69] on p "Bracelets" at bounding box center [420, 71] width 27 height 9
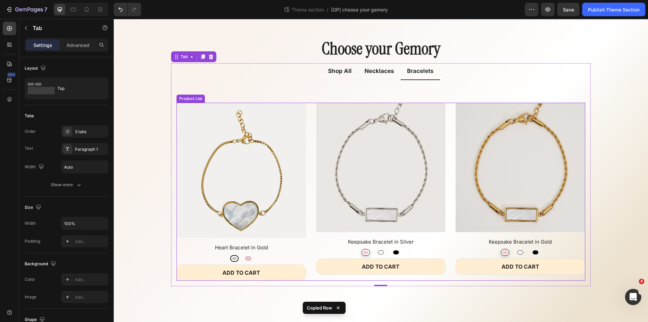
click at [312, 116] on div "(P) Images Heart Bracelet in Gold (P) Title Silver Silver Pink Pink Product Var…" at bounding box center [380, 192] width 408 height 178
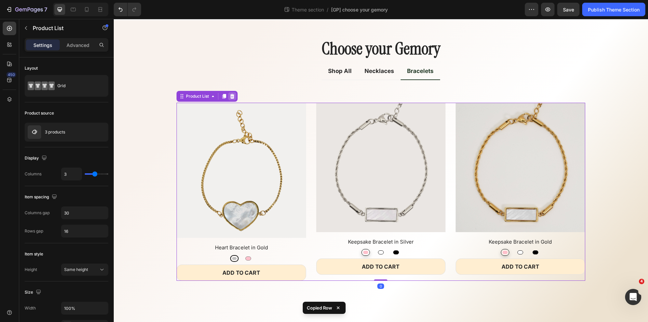
click at [234, 96] on icon at bounding box center [231, 95] width 5 height 5
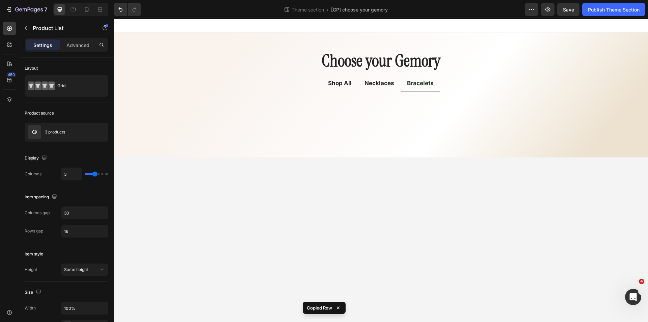
scroll to position [0, 0]
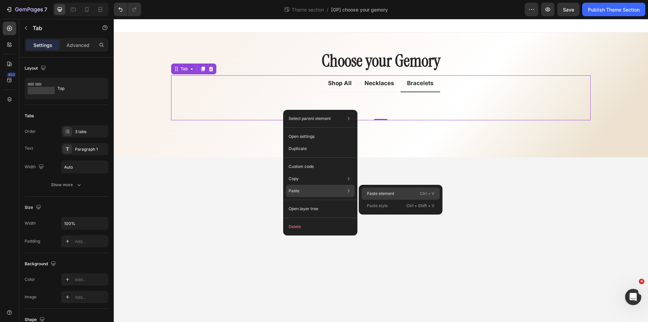
click at [374, 192] on p "Paste element" at bounding box center [380, 193] width 27 height 6
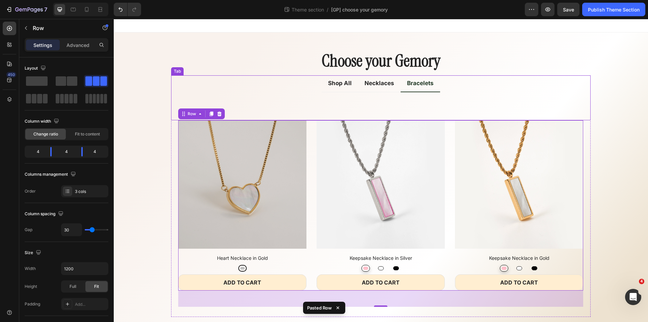
click at [286, 105] on div "Title Line View All Button" at bounding box center [380, 106] width 408 height 17
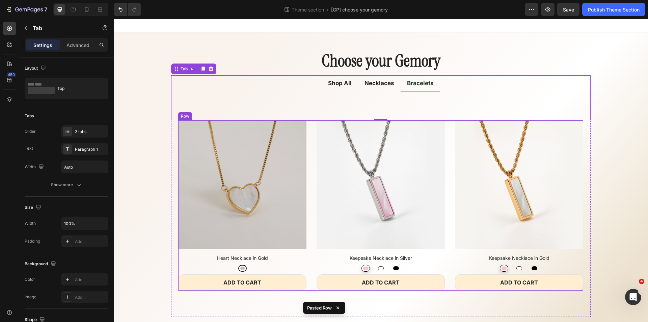
click at [308, 137] on div "(P) Images Heart Necklace in Gold (P) Title Silver Silver Product Variants & Sw…" at bounding box center [380, 205] width 405 height 170
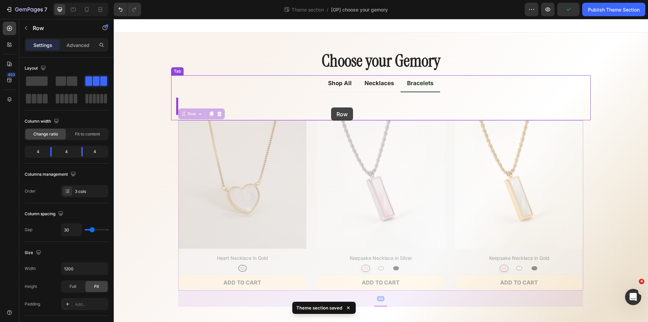
drag, startPoint x: 188, startPoint y: 115, endPoint x: 331, endPoint y: 107, distance: 143.2
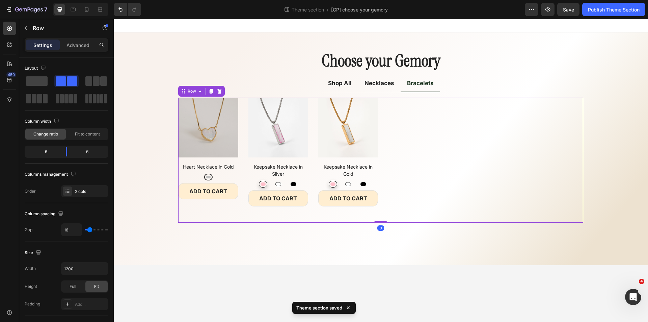
click at [412, 139] on div "Title Line View All Button" at bounding box center [483, 160] width 200 height 125
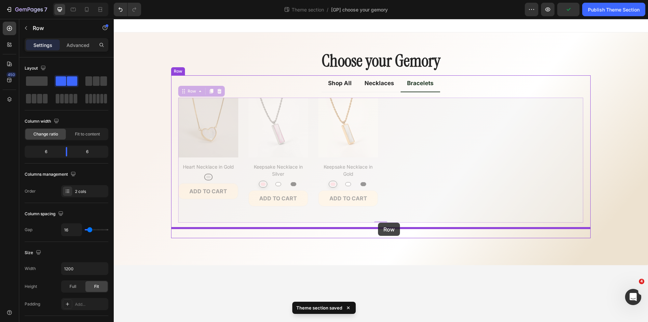
drag, startPoint x: 187, startPoint y: 92, endPoint x: 378, endPoint y: 222, distance: 230.9
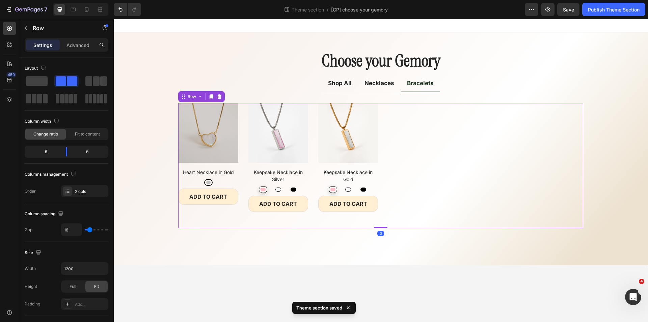
click at [396, 151] on div "Title Line View All Button" at bounding box center [483, 165] width 200 height 125
click at [41, 83] on span at bounding box center [37, 80] width 22 height 9
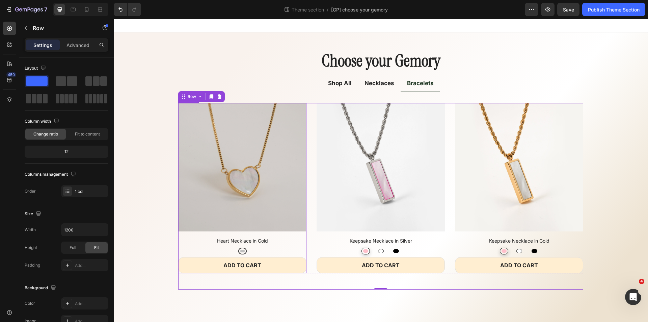
click at [194, 235] on div "(P) Images Heart Necklace in Gold (P) Title Silver Silver Product Variants & Sw…" at bounding box center [242, 188] width 128 height 170
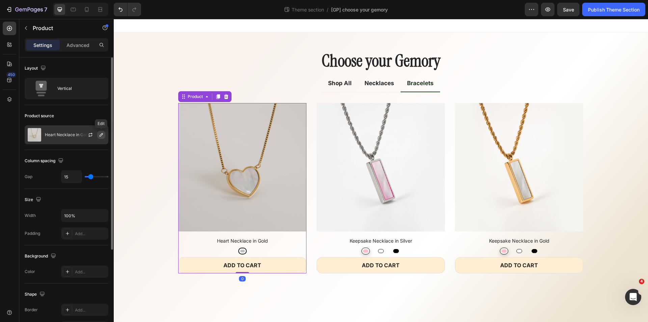
click at [100, 133] on icon "button" at bounding box center [101, 134] width 5 height 5
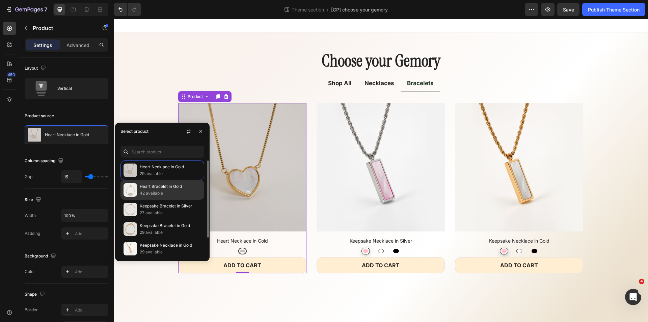
click at [175, 190] on p "42 available" at bounding box center [170, 193] width 61 height 7
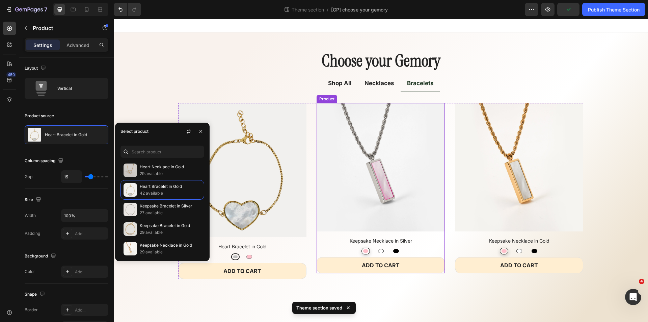
click at [342, 233] on div "(P) Images Keepsake Necklace in Silver (P) Title Pink Pink White White Black Bl…" at bounding box center [380, 188] width 128 height 170
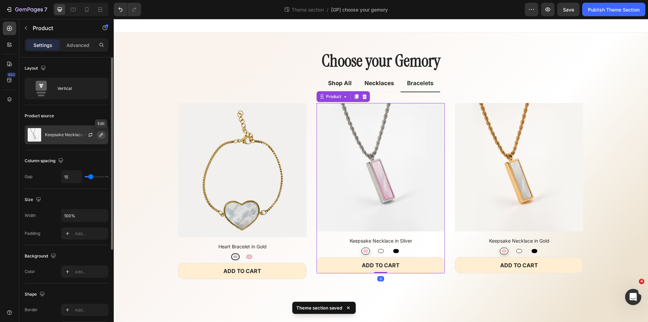
click at [100, 137] on icon "button" at bounding box center [101, 134] width 5 height 5
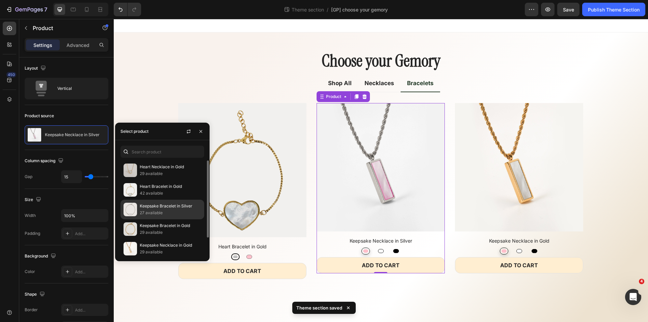
click at [174, 209] on p "27 available" at bounding box center [170, 212] width 61 height 7
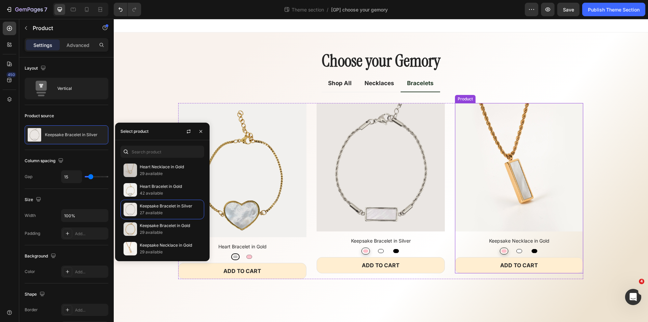
click at [480, 233] on div "(P) Images Keepsake Necklace in Gold (P) Title Pink Pink White White Black Blac…" at bounding box center [519, 188] width 128 height 170
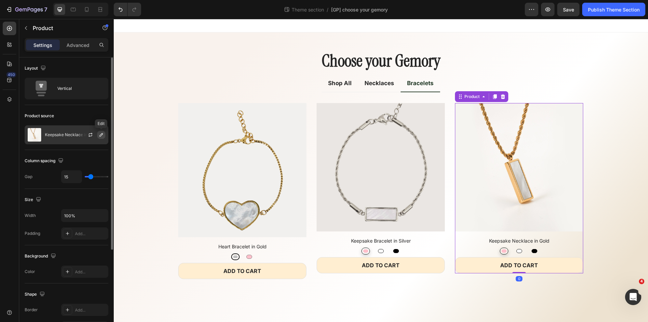
click at [99, 135] on icon "button" at bounding box center [101, 134] width 5 height 5
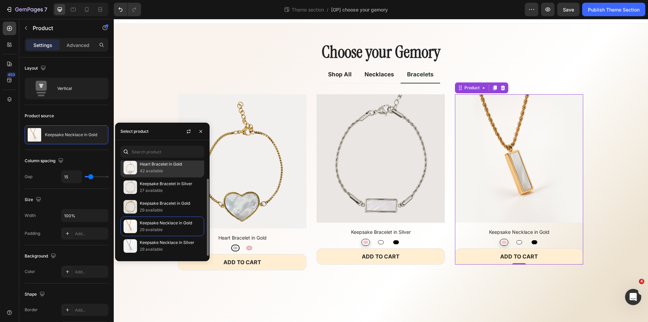
scroll to position [10, 0]
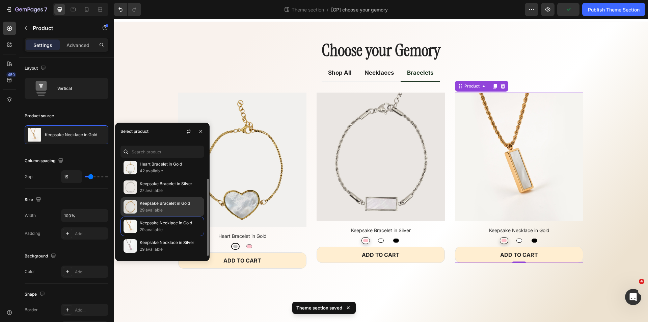
click at [175, 205] on p "Keepsake Bracelet in Gold" at bounding box center [170, 203] width 61 height 7
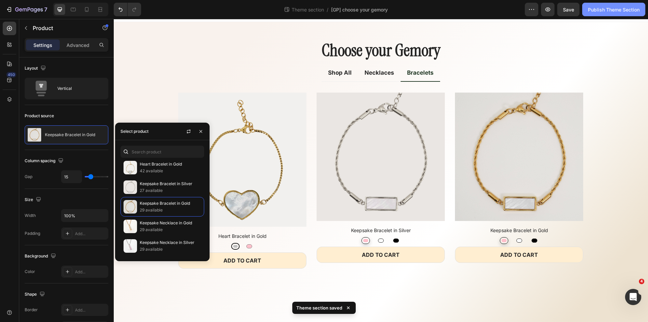
click at [606, 9] on div "Publish Theme Section" at bounding box center [614, 9] width 52 height 7
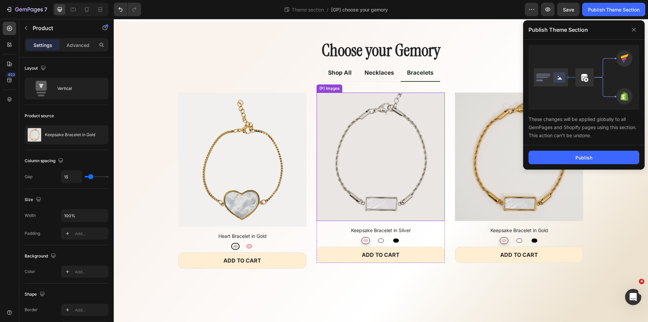
click at [384, 178] on img at bounding box center [380, 156] width 128 height 128
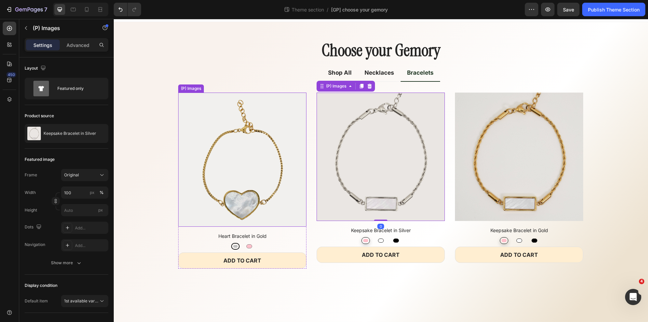
click at [222, 152] on img at bounding box center [242, 159] width 128 height 134
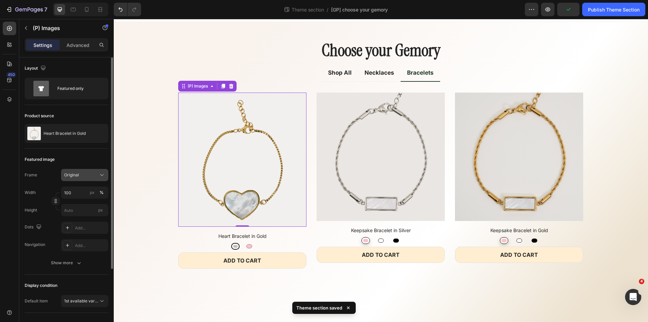
click at [83, 176] on div "Original" at bounding box center [80, 175] width 33 height 6
click at [80, 189] on div "Square" at bounding box center [83, 191] width 39 height 7
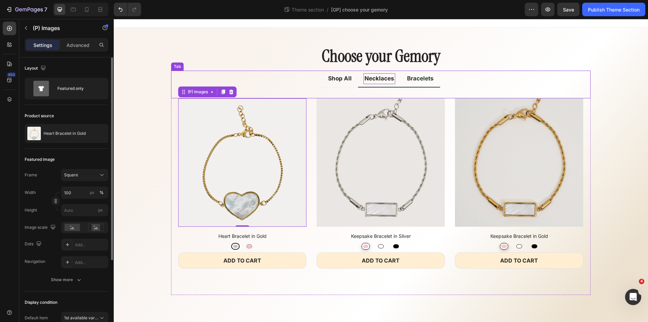
click at [377, 80] on p "Necklaces" at bounding box center [379, 78] width 30 height 9
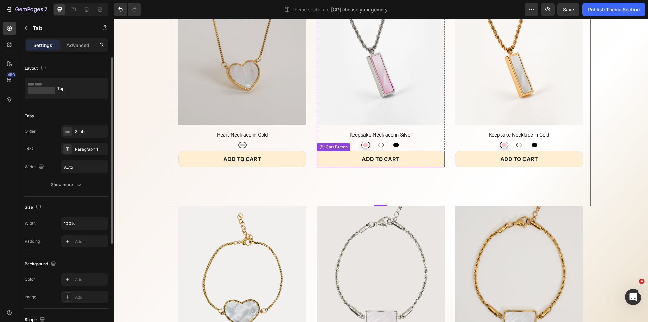
scroll to position [145, 0]
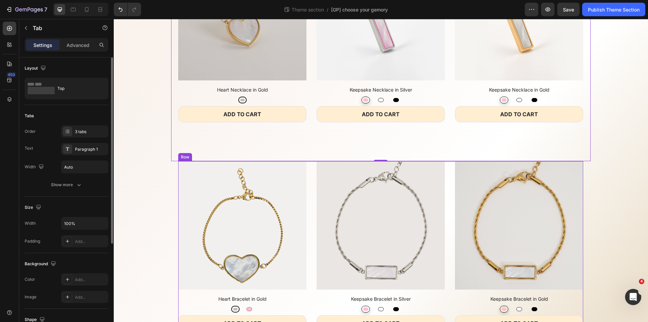
click at [446, 201] on div "(P) Images Heart Bracelet in Gold (P) Title Silver Silver Pink Pink Product Var…" at bounding box center [380, 246] width 405 height 170
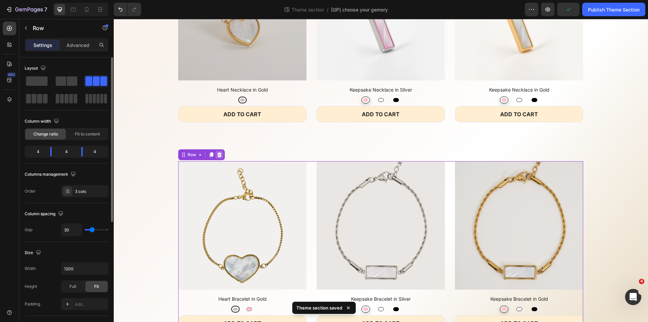
click at [217, 157] on icon at bounding box center [219, 154] width 5 height 5
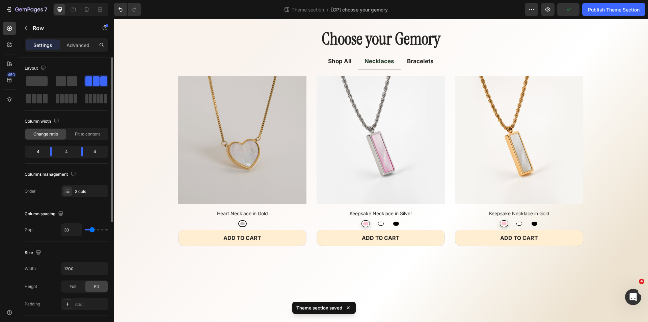
scroll to position [22, 0]
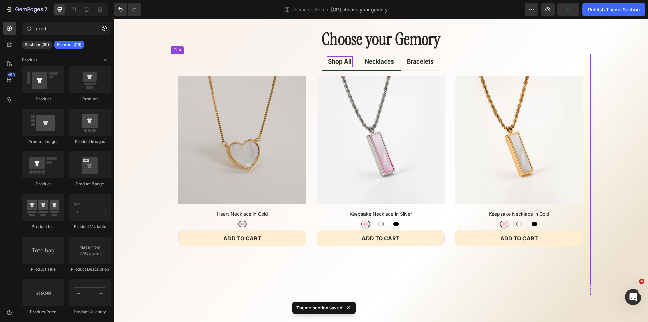
click at [339, 63] on p "Shop All" at bounding box center [340, 61] width 24 height 9
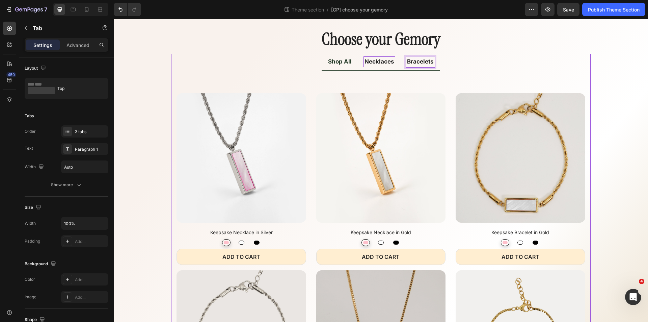
click at [416, 61] on p "Bracelets" at bounding box center [420, 61] width 27 height 9
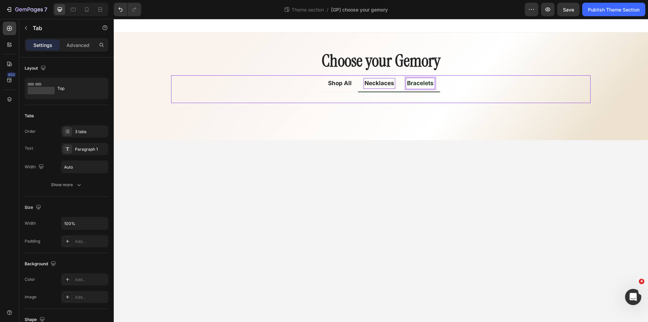
click at [382, 83] on p "Necklaces" at bounding box center [379, 83] width 30 height 9
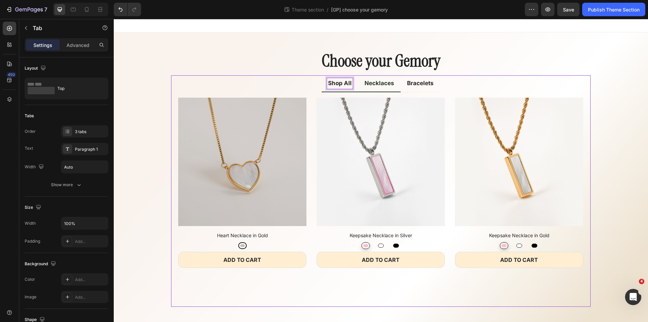
click at [350, 84] on div "Shop All" at bounding box center [340, 83] width 26 height 11
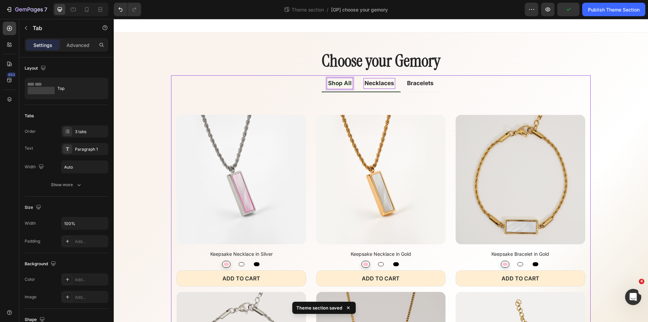
click at [373, 85] on p "Necklaces" at bounding box center [379, 83] width 30 height 9
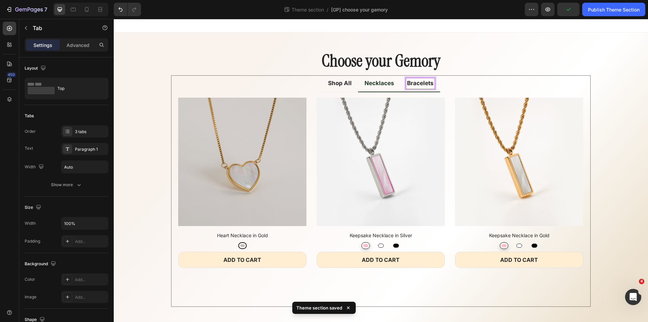
click at [414, 86] on p "Bracelets" at bounding box center [420, 83] width 27 height 9
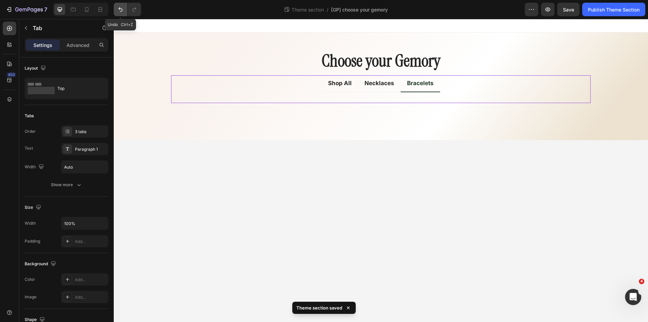
click at [119, 11] on icon "Undo/Redo" at bounding box center [120, 9] width 7 height 7
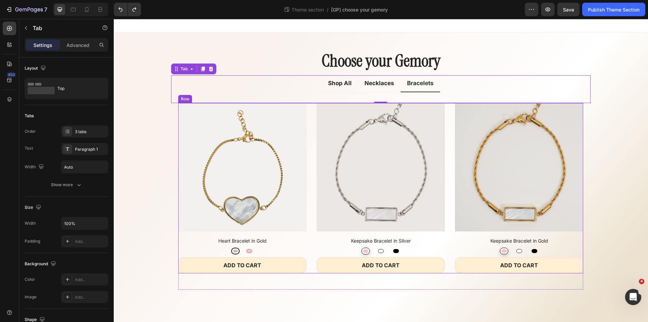
click at [308, 135] on div "(P) Images Heart Bracelet in Gold (P) Title Silver Silver Pink Pink Product Var…" at bounding box center [380, 188] width 405 height 170
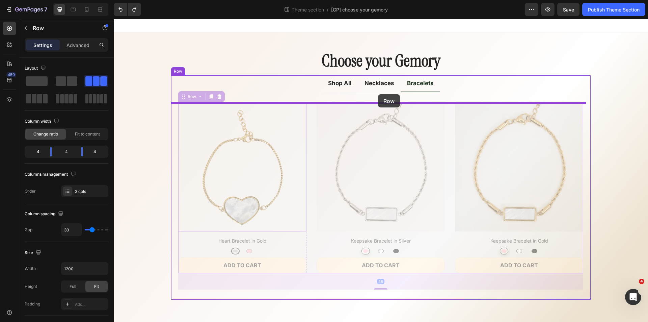
drag, startPoint x: 184, startPoint y: 97, endPoint x: 378, endPoint y: 94, distance: 194.0
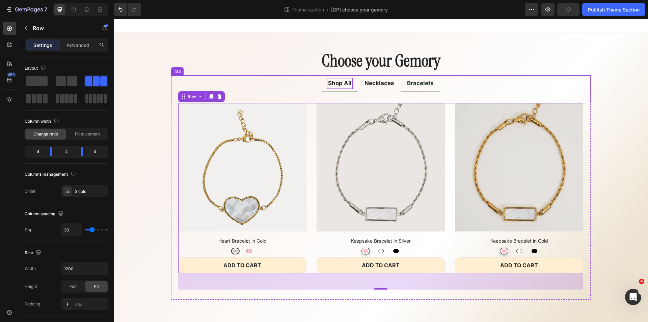
click at [336, 85] on p "Shop All" at bounding box center [340, 83] width 24 height 9
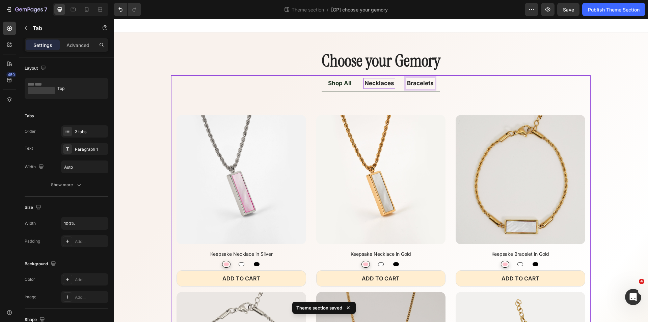
click at [419, 84] on p "Bracelets" at bounding box center [420, 83] width 27 height 9
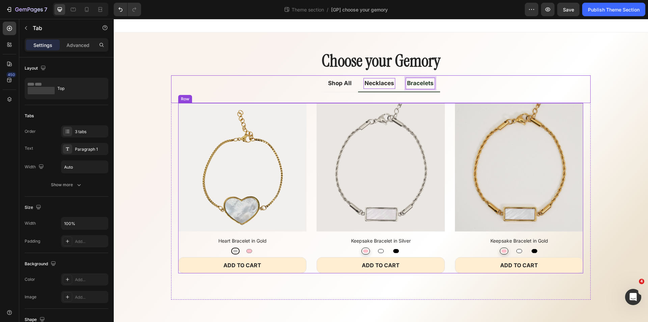
click at [310, 134] on div "(P) Images Heart Bracelet in Gold (P) Title Silver Silver Pink Pink Product Var…" at bounding box center [380, 188] width 405 height 170
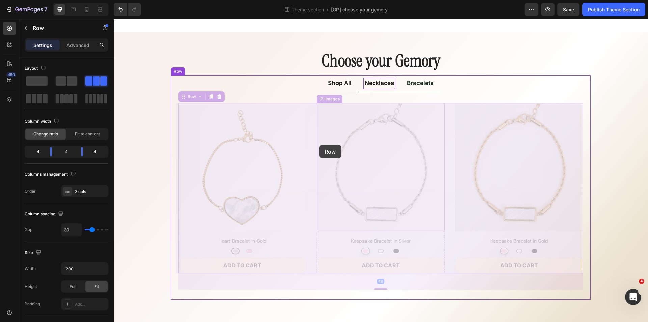
drag, startPoint x: 180, startPoint y: 98, endPoint x: 319, endPoint y: 145, distance: 147.1
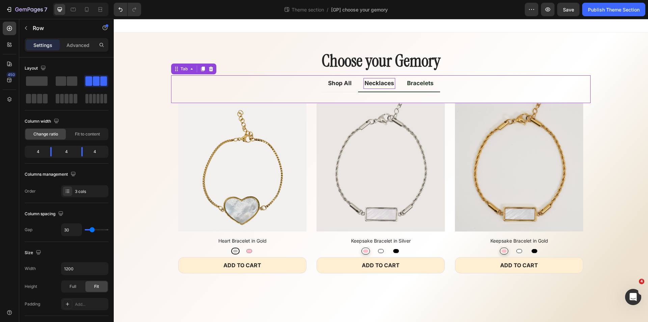
click at [371, 82] on p "Necklaces" at bounding box center [379, 83] width 30 height 9
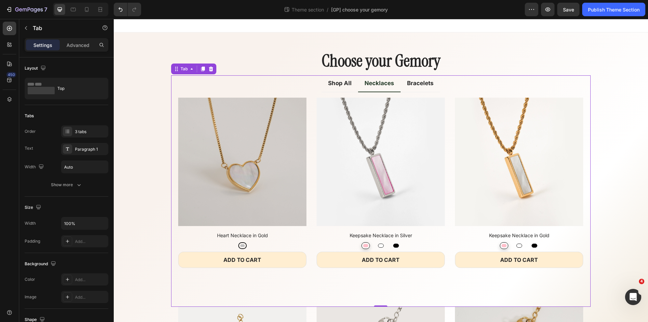
click at [304, 84] on ul "Shop All Necklaces Bracelets" at bounding box center [380, 83] width 419 height 17
click at [67, 184] on div "Show more" at bounding box center [66, 184] width 31 height 7
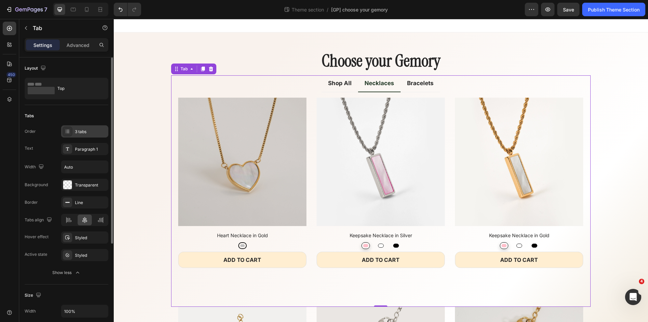
click at [81, 131] on div "3 tabs" at bounding box center [91, 132] width 32 height 6
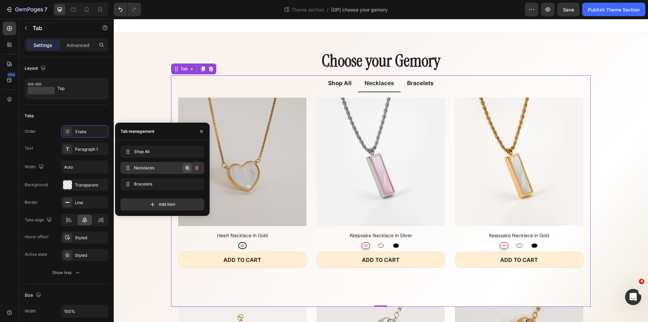
click at [187, 168] on icon "button" at bounding box center [187, 167] width 3 height 3
radio input "false"
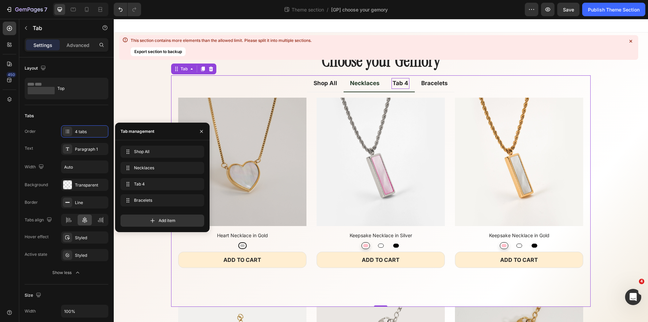
click at [399, 85] on div "Tab 4" at bounding box center [400, 83] width 18 height 11
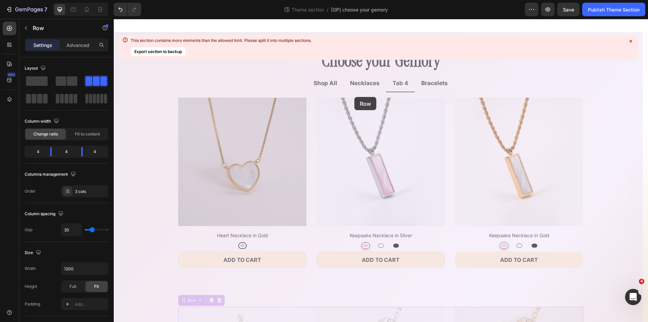
drag, startPoint x: 183, startPoint y: 301, endPoint x: 354, endPoint y: 97, distance: 266.6
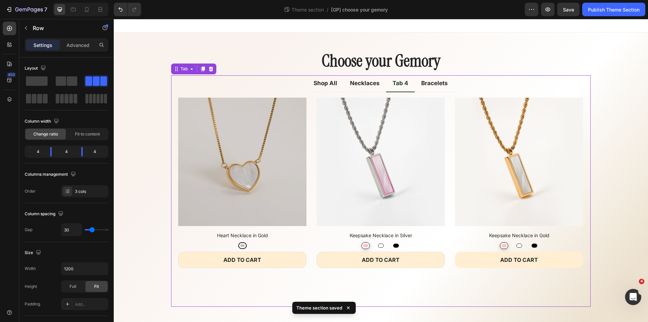
click at [287, 87] on ul "Shop All Necklaces Tab 4 Bracelets" at bounding box center [380, 83] width 419 height 17
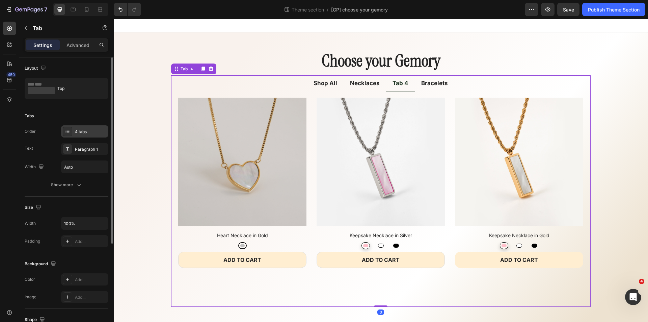
click at [81, 135] on div "4 tabs" at bounding box center [84, 131] width 47 height 12
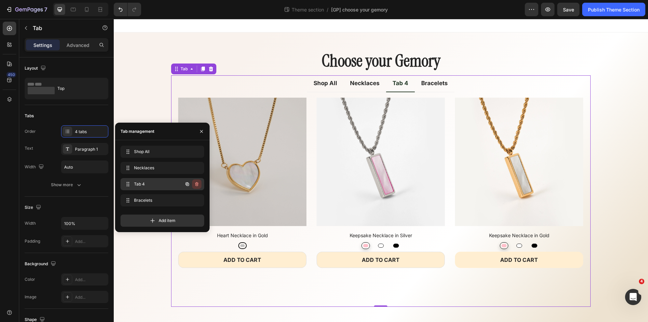
click at [194, 184] on icon "button" at bounding box center [196, 183] width 5 height 5
click at [194, 184] on div "Delete" at bounding box center [192, 184] width 12 height 6
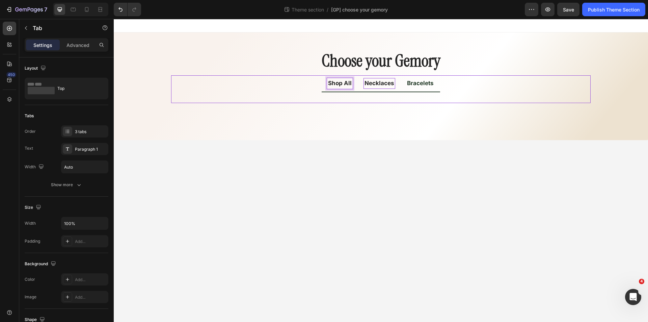
click at [379, 85] on p "Necklaces" at bounding box center [379, 83] width 30 height 9
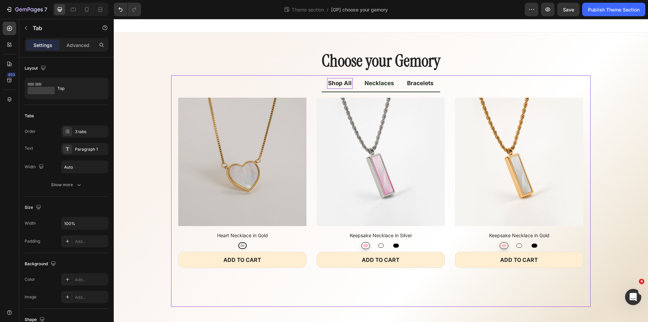
click at [423, 91] on li "Bracelets" at bounding box center [419, 83] width 39 height 17
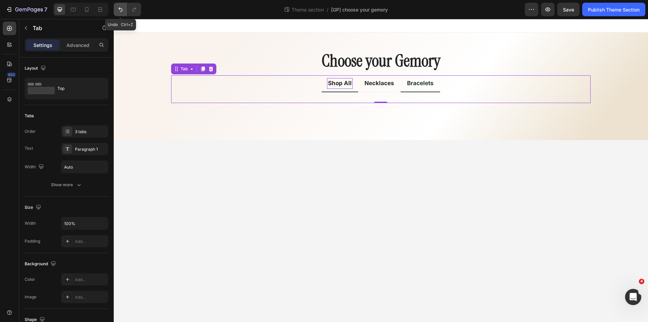
click at [124, 9] on icon "Undo/Redo" at bounding box center [120, 9] width 7 height 7
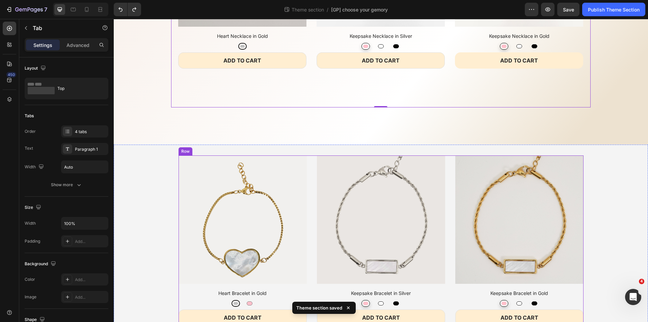
scroll to position [229, 0]
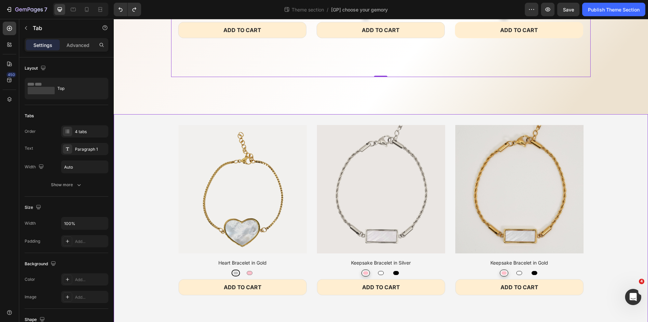
click at [619, 188] on div "(P) Images Heart Bracelet in Gold (P) Title Silver Silver Pink Pink Product Var…" at bounding box center [381, 218] width 534 height 186
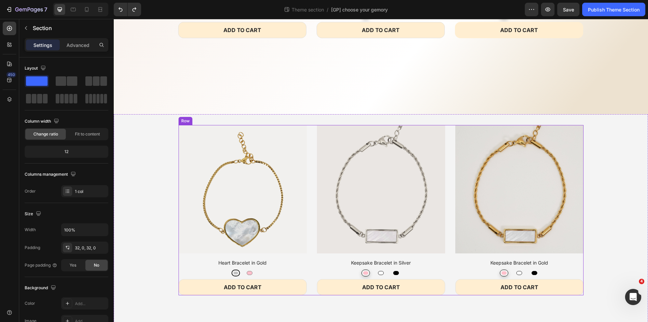
click at [308, 168] on div "(P) Images Heart Bracelet in Gold (P) Title Silver Silver Pink Pink Product Var…" at bounding box center [380, 210] width 405 height 170
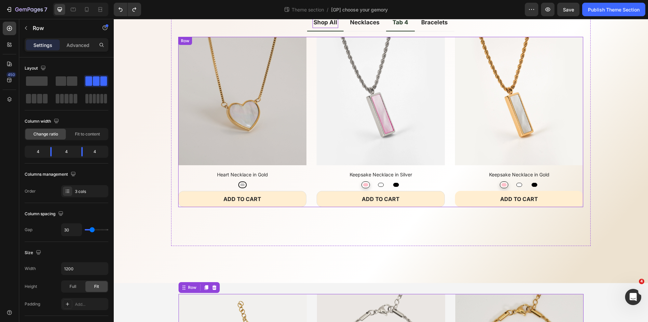
scroll to position [0, 0]
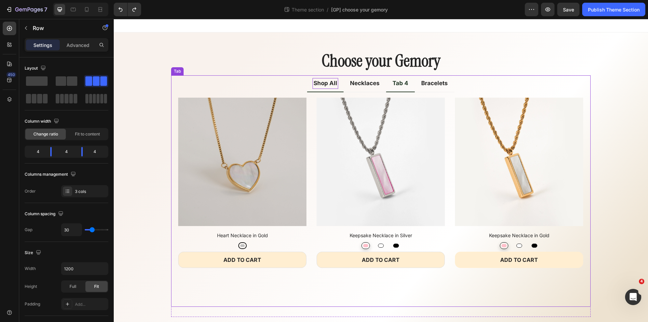
click at [261, 88] on ul "Shop All Necklaces Tab 4 Bracelets" at bounding box center [380, 83] width 419 height 17
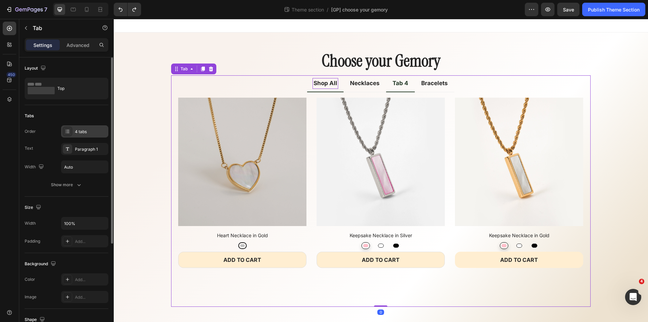
click at [93, 133] on div "4 tabs" at bounding box center [91, 132] width 32 height 6
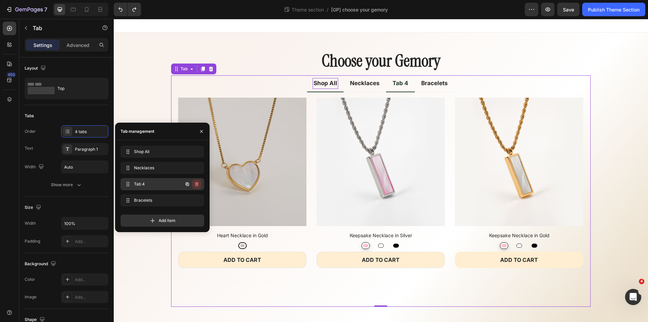
click at [194, 183] on icon "button" at bounding box center [196, 183] width 5 height 5
click at [194, 183] on div "Delete" at bounding box center [192, 184] width 12 height 6
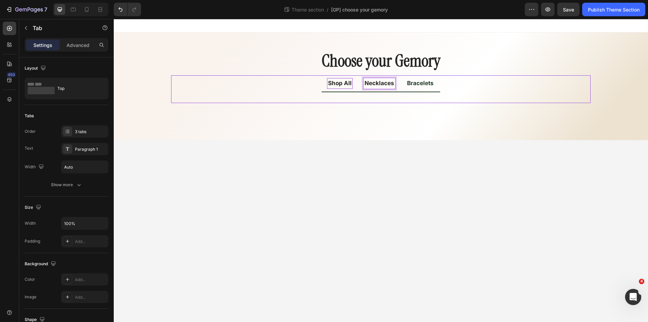
click at [347, 82] on p "Shop All" at bounding box center [340, 83] width 24 height 9
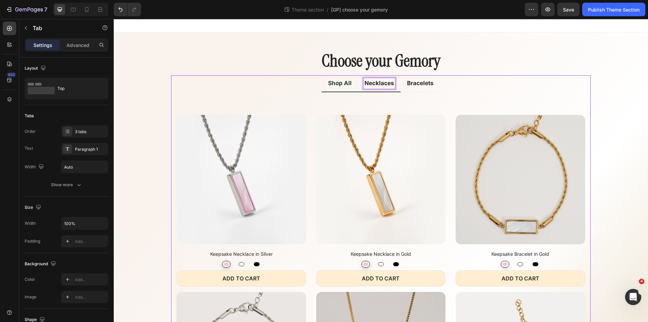
click at [375, 86] on p "Necklaces" at bounding box center [379, 83] width 30 height 9
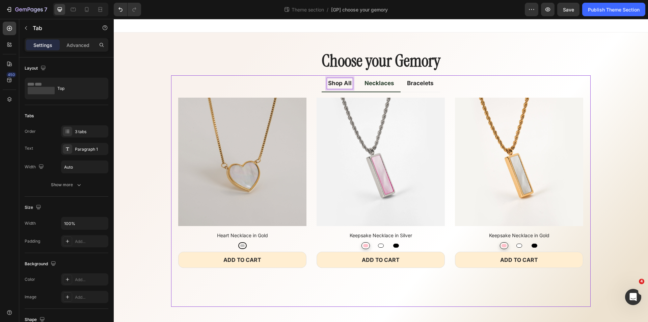
click at [343, 86] on p "Shop All" at bounding box center [340, 83] width 24 height 9
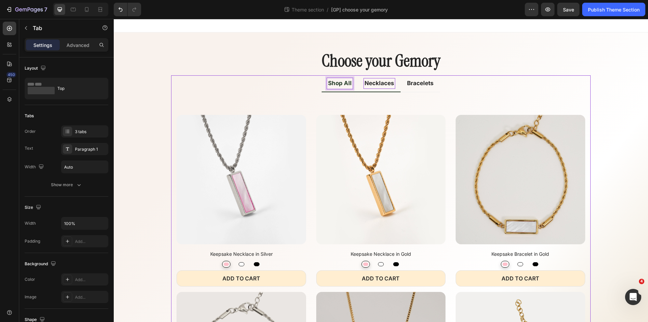
click at [379, 85] on p "Necklaces" at bounding box center [379, 83] width 30 height 9
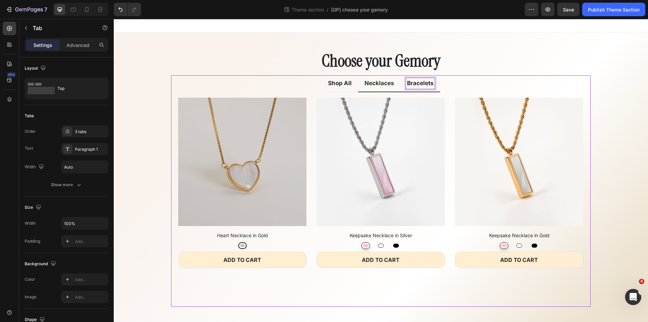
click at [412, 85] on p "Bracelets" at bounding box center [420, 83] width 27 height 9
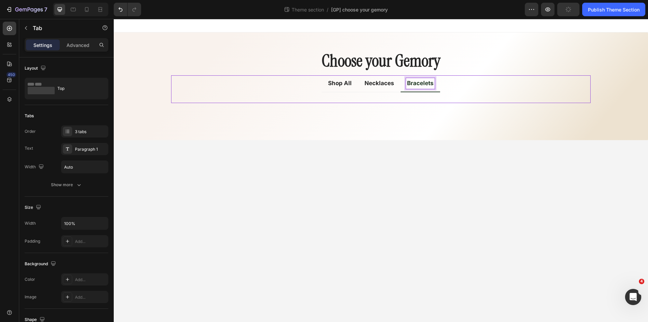
click at [409, 98] on div "Title Line (P) Images Keepsake Necklace in Silver (P) Title Pink Pink White Whi…" at bounding box center [380, 97] width 419 height 11
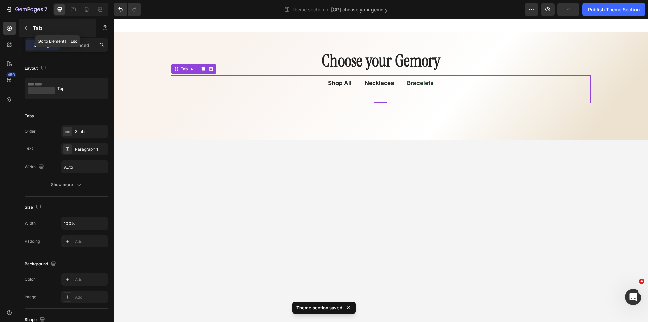
click at [27, 29] on icon "button" at bounding box center [25, 27] width 5 height 5
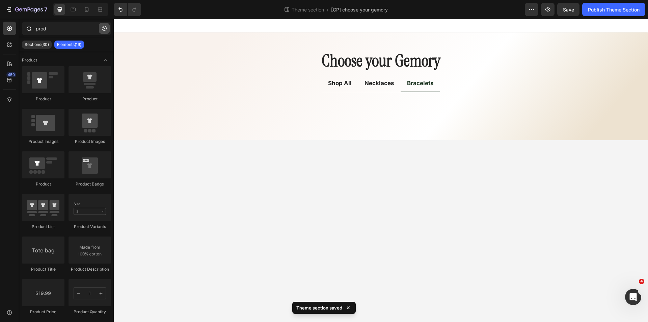
click at [107, 28] on button "button" at bounding box center [104, 28] width 11 height 11
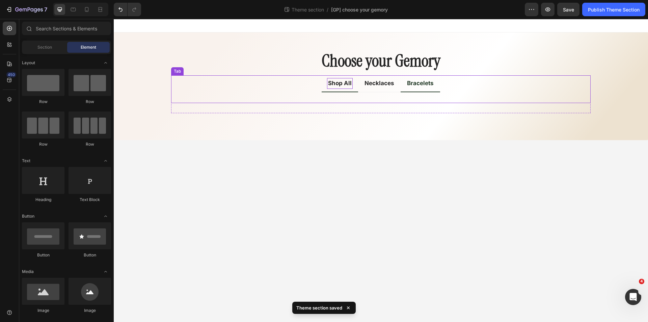
click at [338, 86] on p "Shop All" at bounding box center [340, 83] width 24 height 9
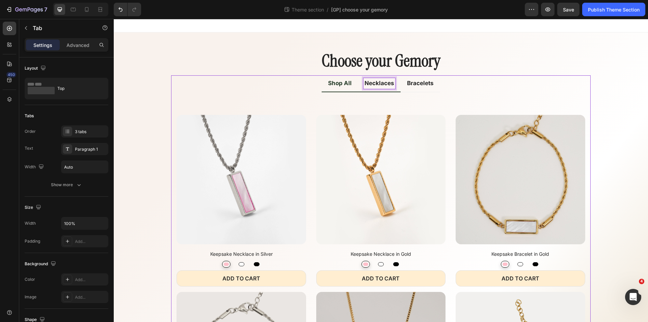
click at [379, 85] on p "Necklaces" at bounding box center [379, 83] width 30 height 9
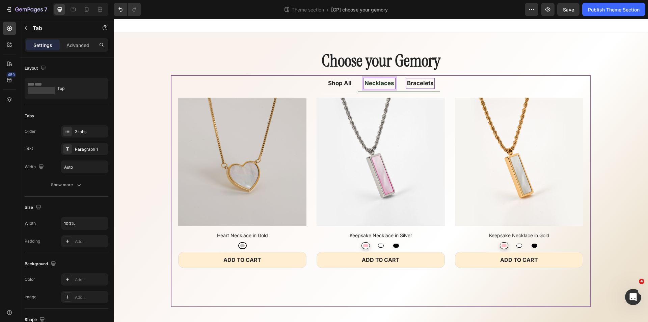
click at [424, 87] on p "Bracelets" at bounding box center [420, 83] width 27 height 9
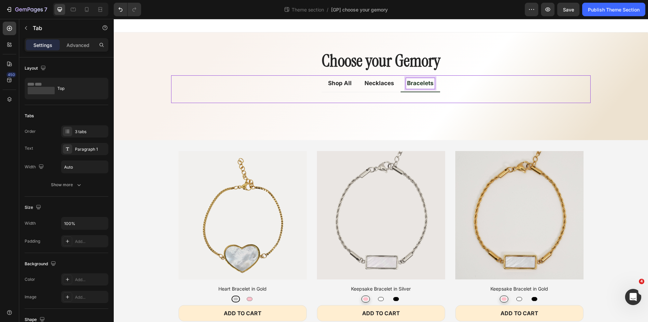
scroll to position [26, 0]
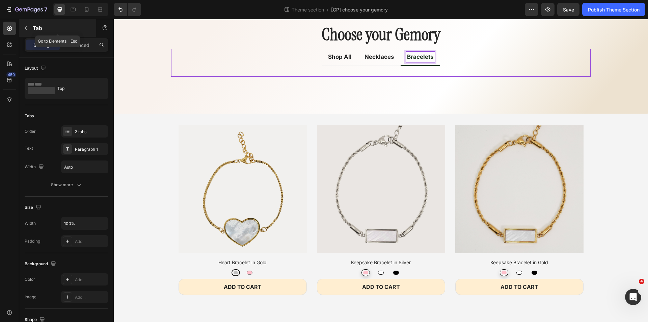
click at [26, 28] on icon "button" at bounding box center [25, 27] width 5 height 5
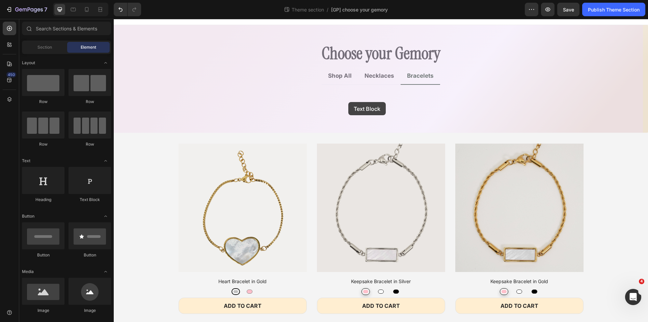
scroll to position [0, 0]
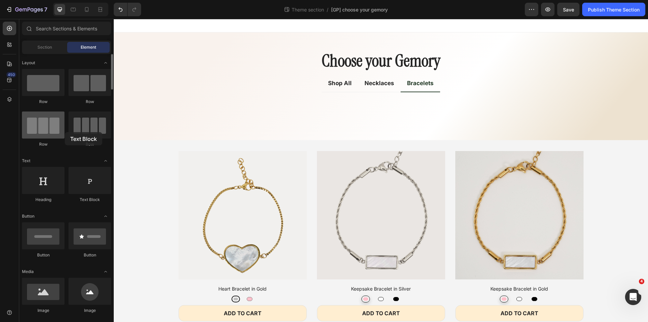
drag, startPoint x: 84, startPoint y: 185, endPoint x: 59, endPoint y: 134, distance: 56.6
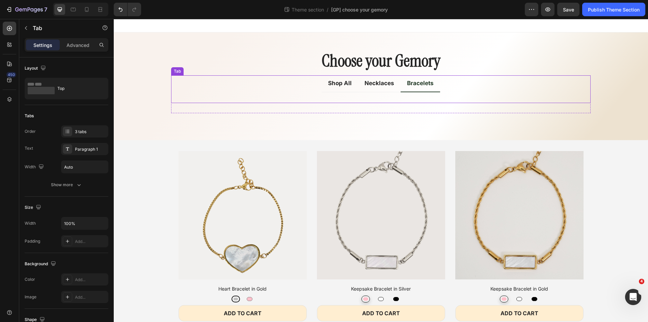
click at [382, 98] on div "Title Line (P) Images Keepsake Necklace in Silver (P) Title Pink Pink White Whi…" at bounding box center [380, 97] width 419 height 11
click at [394, 83] on li "Necklaces" at bounding box center [379, 83] width 43 height 17
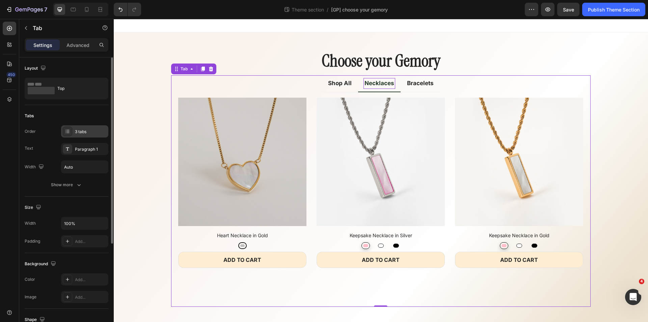
click at [82, 130] on div "3 tabs" at bounding box center [91, 132] width 32 height 6
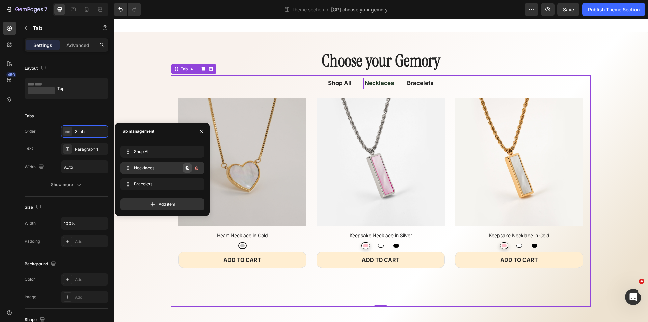
click at [187, 169] on icon "button" at bounding box center [187, 167] width 5 height 5
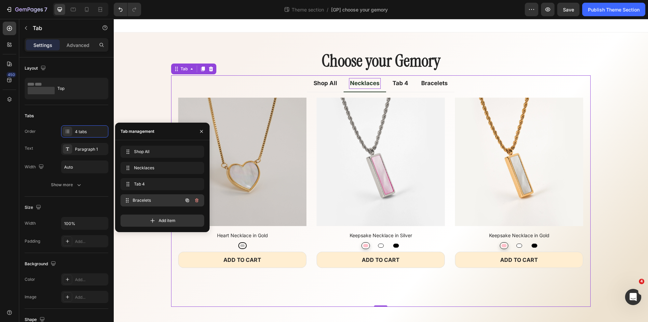
click at [160, 199] on span "Bracelets" at bounding box center [158, 200] width 50 height 6
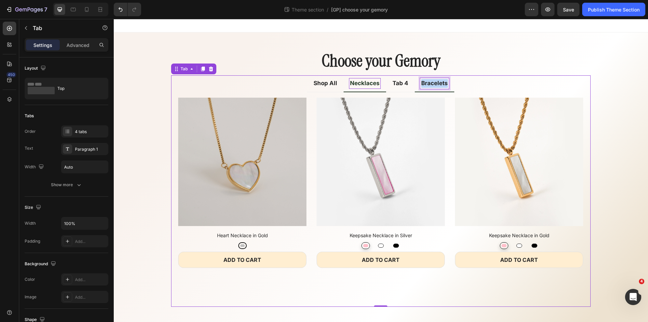
click at [428, 83] on p "Bracelets" at bounding box center [434, 83] width 27 height 9
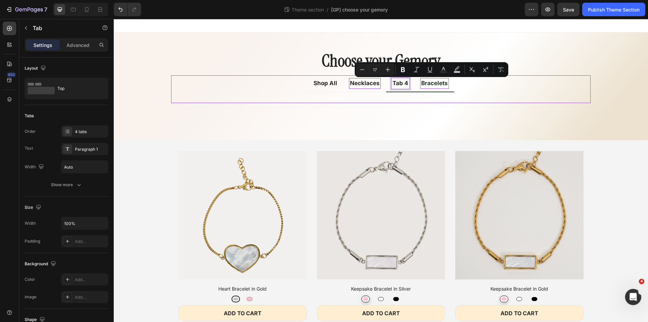
click at [398, 81] on p "Tab 4" at bounding box center [400, 83] width 16 height 9
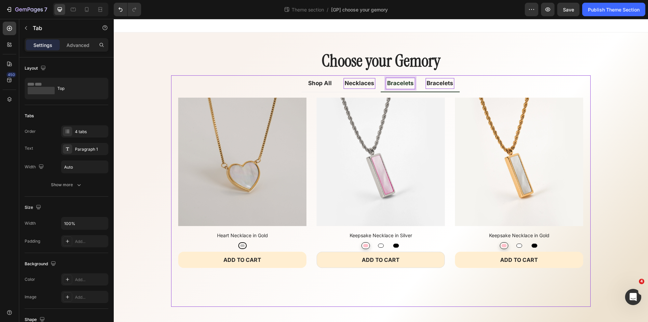
click at [444, 86] on p "Bracelets" at bounding box center [439, 83] width 27 height 9
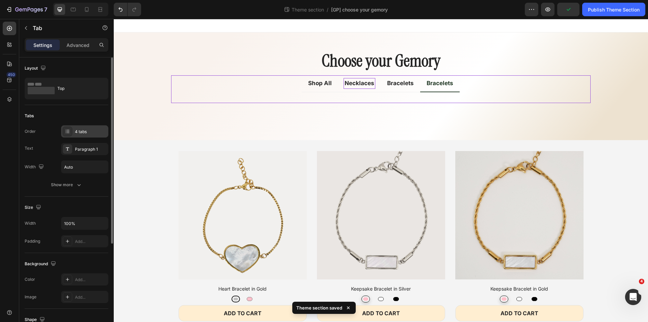
click at [82, 133] on div "4 tabs" at bounding box center [91, 132] width 32 height 6
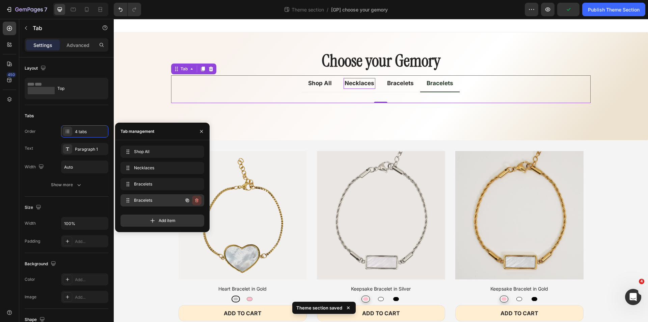
click at [196, 201] on icon "button" at bounding box center [196, 199] width 5 height 5
click at [196, 201] on div "Delete" at bounding box center [192, 200] width 12 height 6
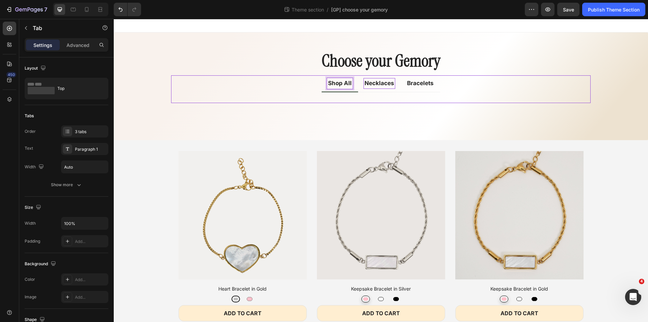
click at [342, 81] on p "Shop All" at bounding box center [340, 83] width 24 height 9
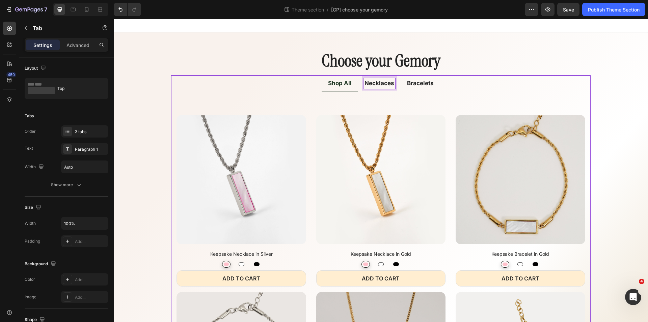
click at [373, 86] on p "Necklaces" at bounding box center [379, 83] width 30 height 9
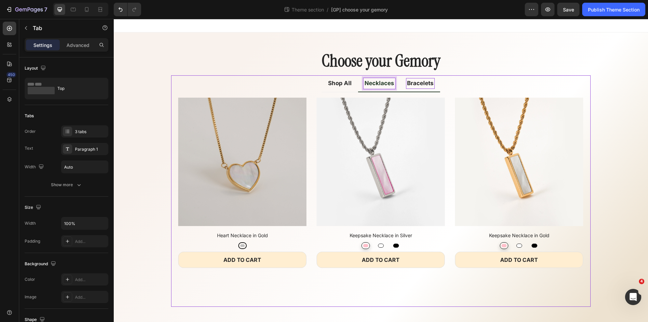
click at [414, 85] on p "Bracelets" at bounding box center [420, 83] width 27 height 9
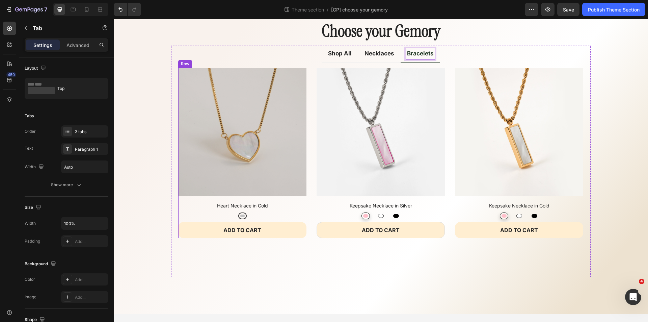
scroll to position [67, 0]
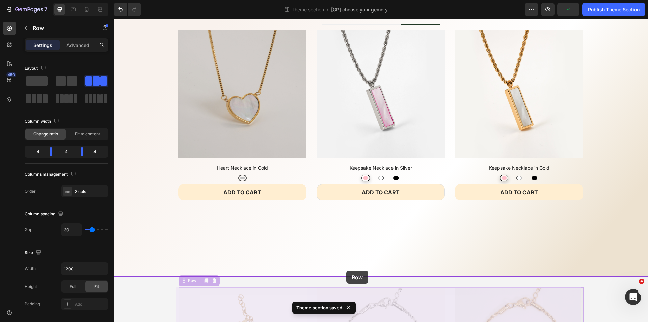
drag, startPoint x: 178, startPoint y: 281, endPoint x: 321, endPoint y: 298, distance: 143.1
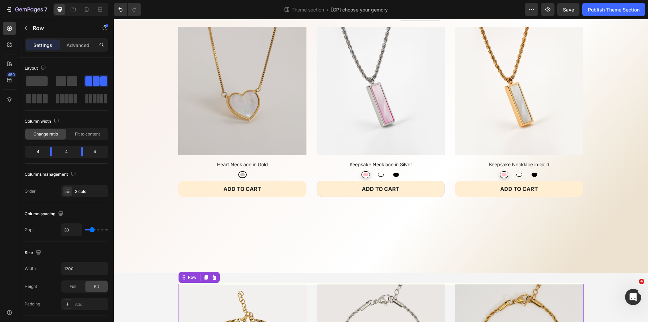
click at [213, 277] on icon at bounding box center [214, 276] width 4 height 5
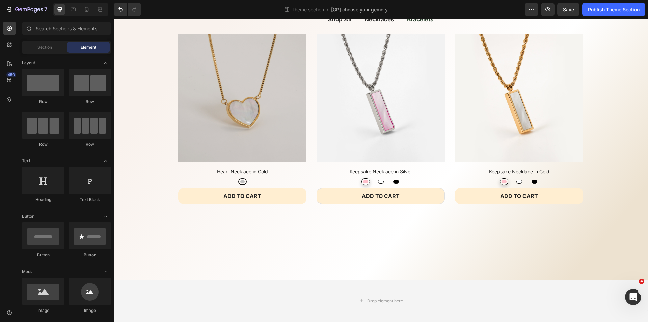
scroll to position [63, 0]
click at [345, 296] on div "Drop element here" at bounding box center [381, 301] width 534 height 20
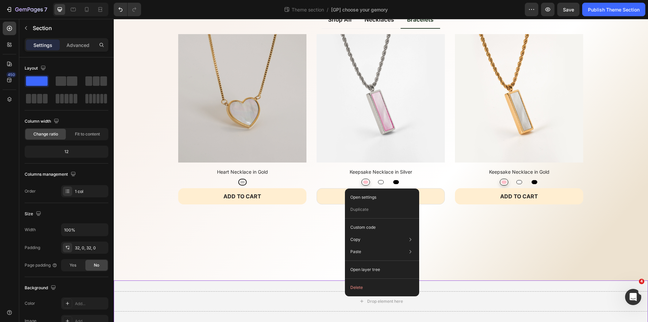
click at [363, 284] on button "Delete" at bounding box center [382, 287] width 69 height 12
click at [357, 289] on button "Delete" at bounding box center [382, 287] width 69 height 12
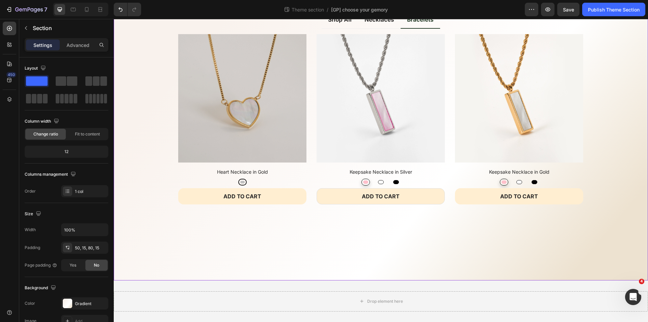
click at [158, 239] on div "Choose your Gemory Heading Shop All Necklaces Bracelets Title Line (P) Images K…" at bounding box center [381, 119] width 524 height 267
click at [177, 297] on div "Drop element here" at bounding box center [381, 301] width 534 height 20
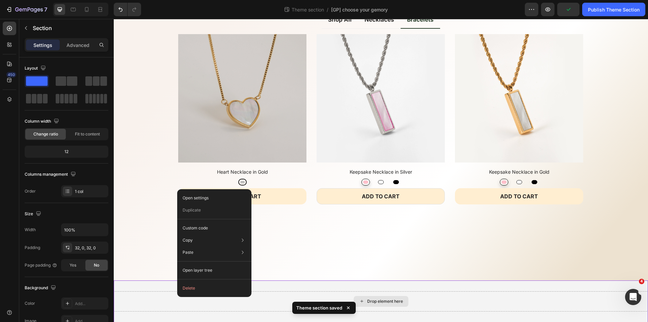
click at [179, 301] on div "Drop element here" at bounding box center [381, 301] width 534 height 20
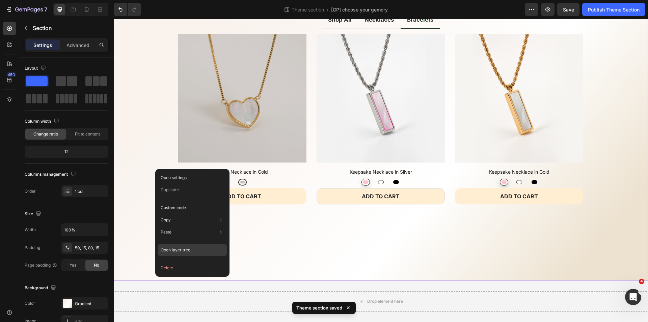
click at [175, 250] on p "Open layer tree" at bounding box center [176, 250] width 30 height 6
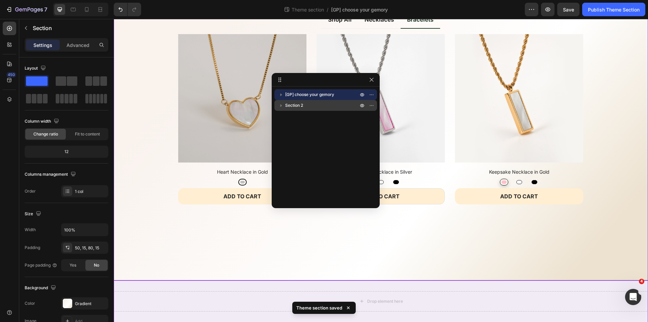
click at [300, 107] on span "Section 2" at bounding box center [294, 105] width 18 height 7
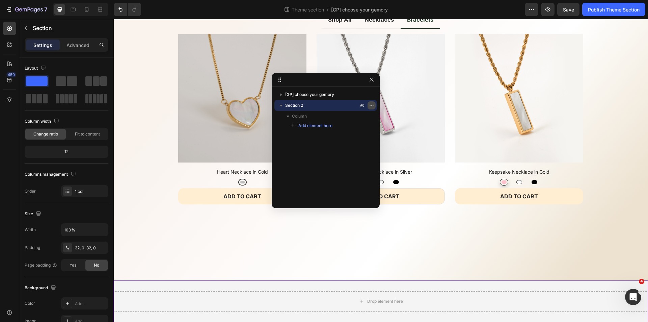
click at [369, 104] on icon "button" at bounding box center [371, 105] width 5 height 5
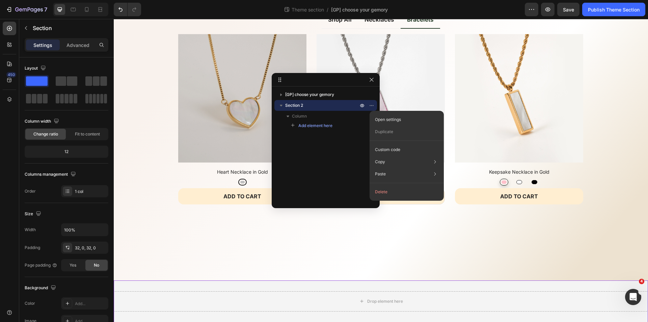
click at [387, 193] on button "Delete" at bounding box center [406, 192] width 69 height 12
click at [456, 267] on div "Choose your Gemory Heading Shop All Necklaces Bracelets Title Line (P) Images K…" at bounding box center [381, 124] width 534 height 311
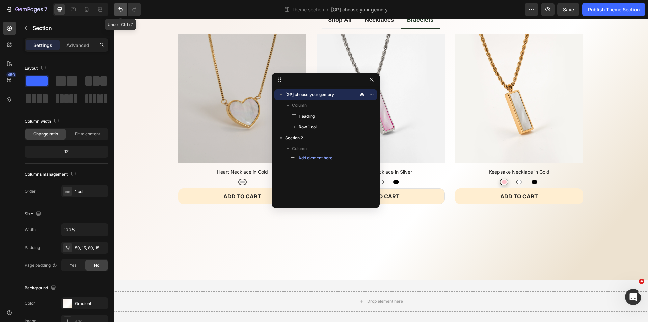
click at [121, 10] on icon "Undo/Redo" at bounding box center [120, 9] width 7 height 7
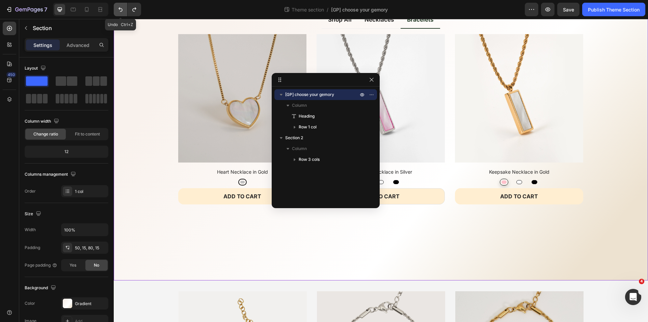
scroll to position [71, 0]
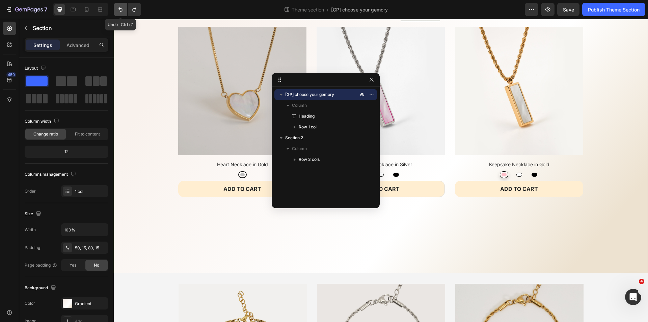
click at [121, 10] on icon "Undo/Redo" at bounding box center [120, 9] width 7 height 7
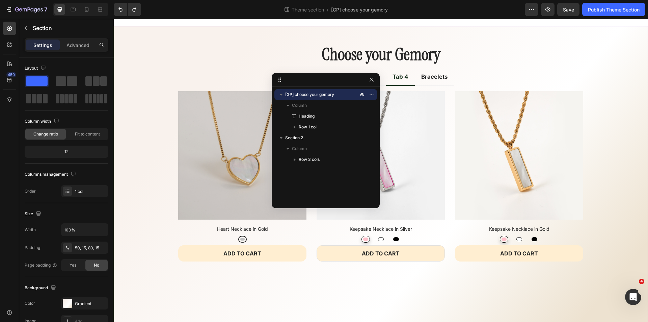
scroll to position [0, 0]
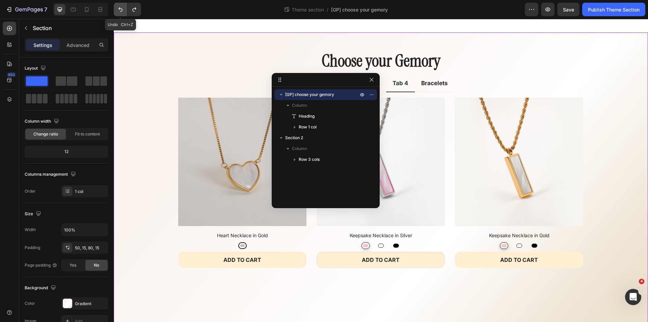
click at [120, 6] on icon "Undo/Redo" at bounding box center [120, 9] width 7 height 7
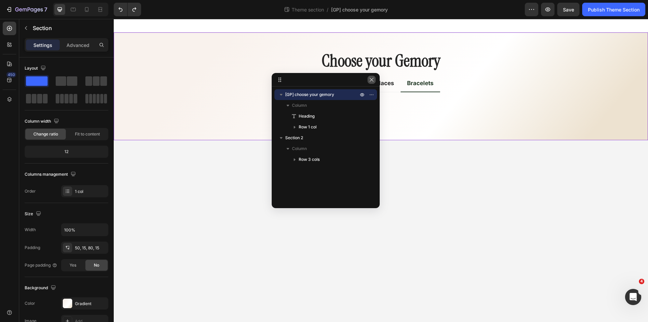
click at [372, 79] on icon "button" at bounding box center [371, 79] width 5 height 5
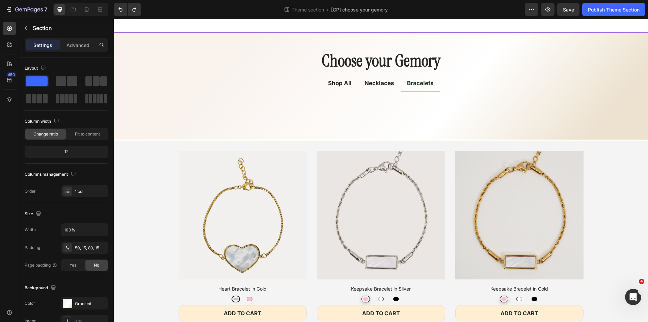
scroll to position [26, 0]
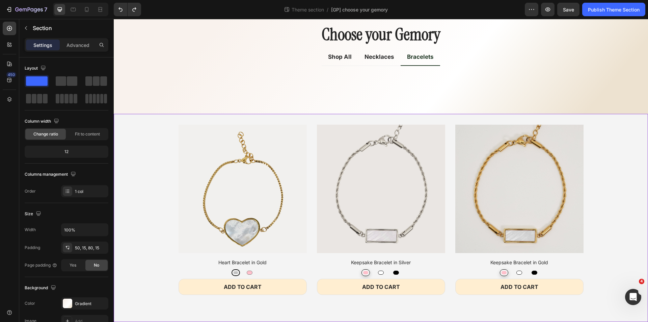
click at [166, 137] on div "(P) Images Heart Bracelet in Gold (P) Title Silver Silver Pink Pink Product Var…" at bounding box center [381, 217] width 534 height 186
click at [163, 97] on div "Choose your Gemory Heading Shop All Necklaces Bracelets Title Line (P) Images K…" at bounding box center [381, 60] width 534 height 108
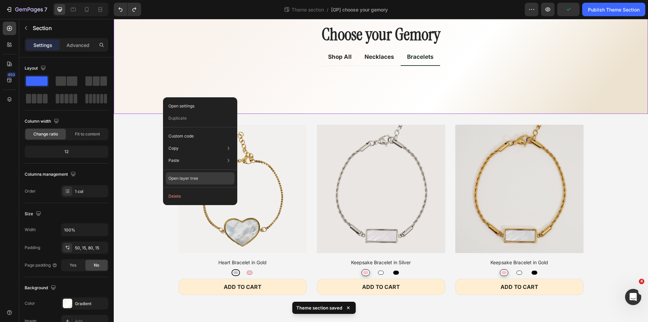
click at [183, 180] on p "Open layer tree" at bounding box center [183, 178] width 30 height 6
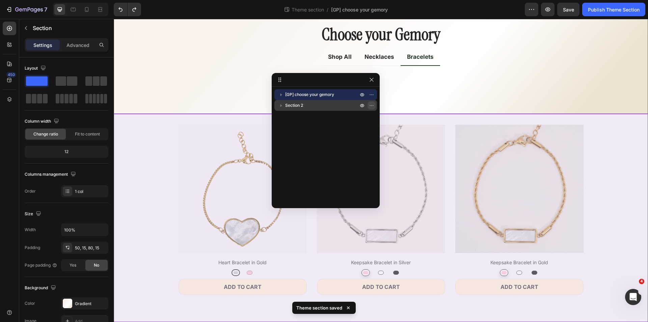
click at [370, 106] on icon "button" at bounding box center [371, 105] width 5 height 5
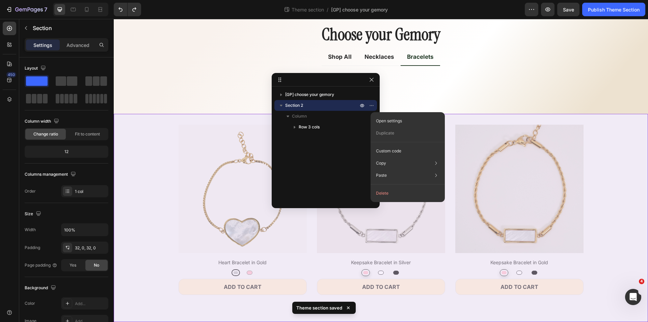
click at [384, 195] on button "Delete" at bounding box center [407, 193] width 69 height 12
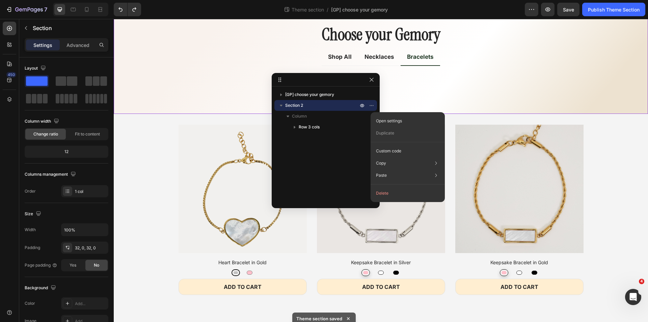
click at [142, 70] on div "Choose your Gemory Heading Shop All Necklaces Bracelets Title Line (P) Images K…" at bounding box center [381, 55] width 524 height 64
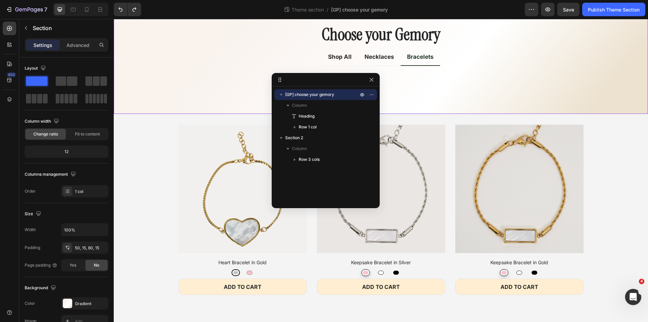
click at [113, 7] on div at bounding box center [126, 9] width 30 height 13
click at [118, 7] on icon "Undo/Redo" at bounding box center [120, 9] width 7 height 7
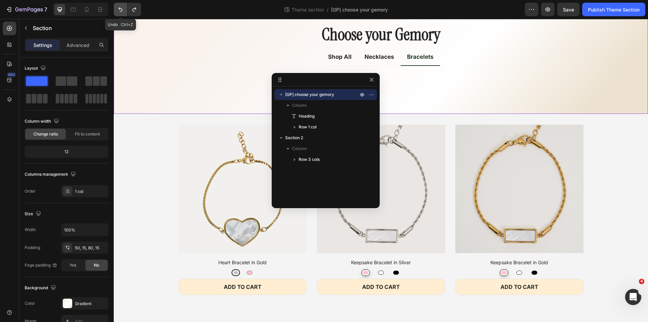
click at [118, 7] on icon "Undo/Redo" at bounding box center [120, 9] width 7 height 7
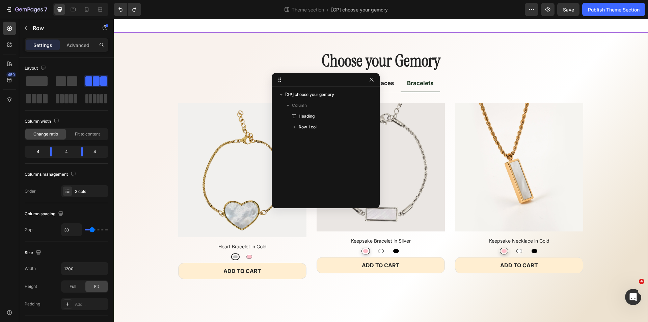
scroll to position [10, 0]
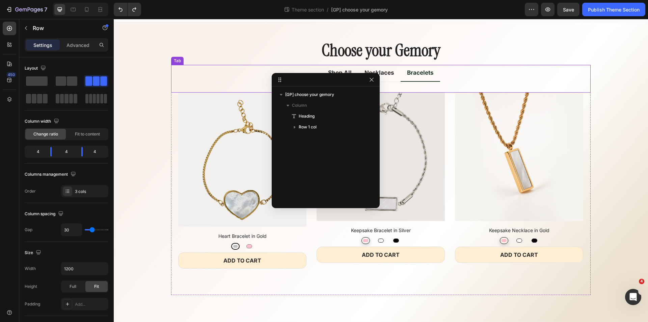
click at [478, 70] on ul "Shop All Necklaces Bracelets" at bounding box center [380, 73] width 419 height 17
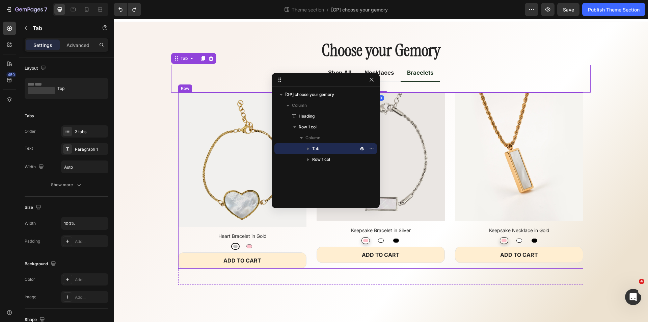
click at [444, 107] on div "(P) Images Heart Bracelet in Gold (P) Title Silver Silver Pink Pink Product Var…" at bounding box center [380, 180] width 405 height 176
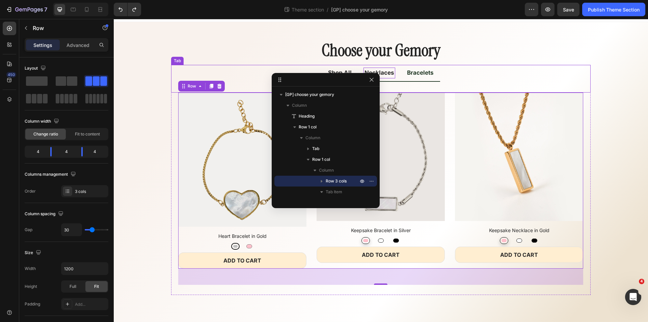
click at [385, 75] on p "Necklaces" at bounding box center [379, 72] width 30 height 9
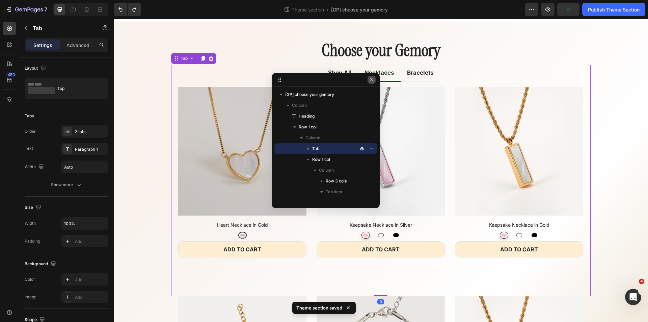
click at [369, 77] on button "button" at bounding box center [371, 80] width 8 height 8
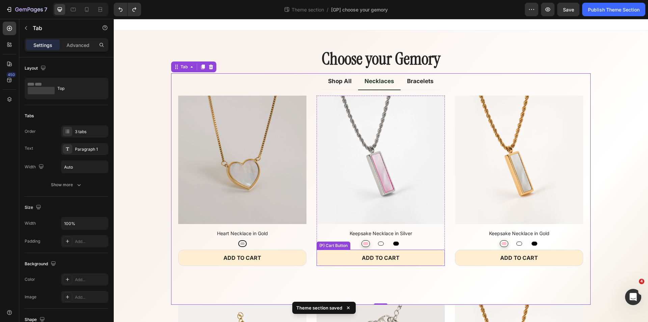
scroll to position [0, 0]
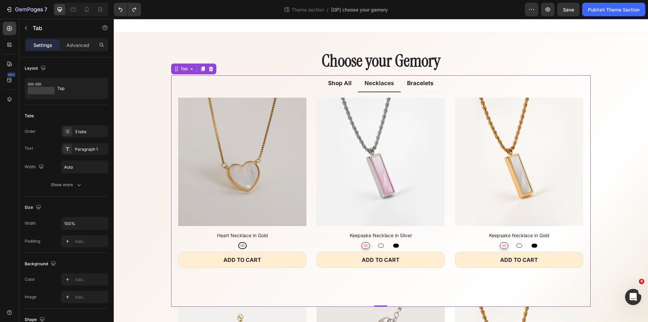
click at [451, 89] on ul "Shop All Necklaces Bracelets" at bounding box center [380, 83] width 419 height 17
click at [78, 131] on div "3 tabs" at bounding box center [91, 132] width 32 height 6
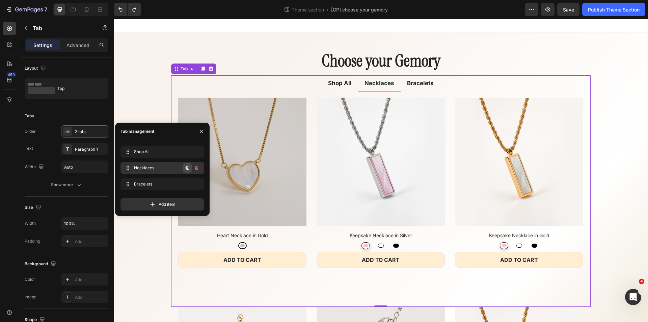
click at [189, 168] on icon "button" at bounding box center [187, 167] width 3 height 3
radio input "false"
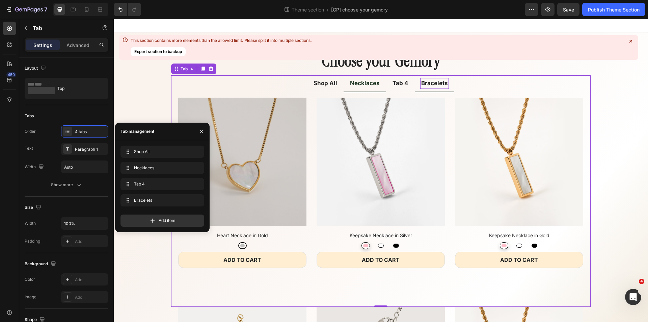
click at [429, 85] on p "Bracelets" at bounding box center [434, 83] width 27 height 9
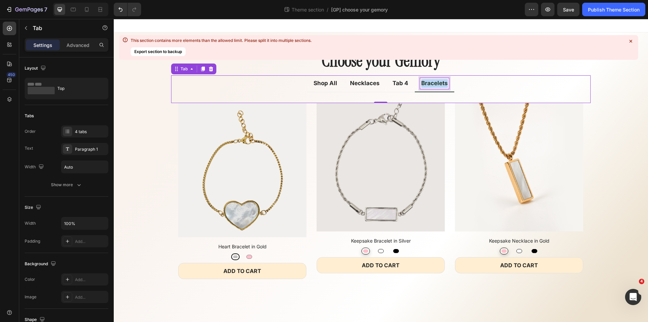
click at [429, 85] on p "Bracelets" at bounding box center [434, 83] width 27 height 9
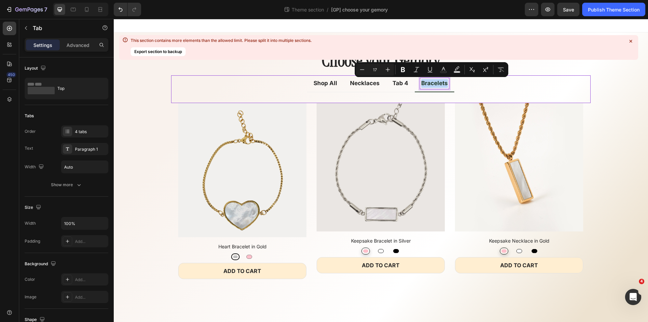
copy p "Bracelets"
click at [402, 83] on p "Tab 4" at bounding box center [400, 83] width 16 height 9
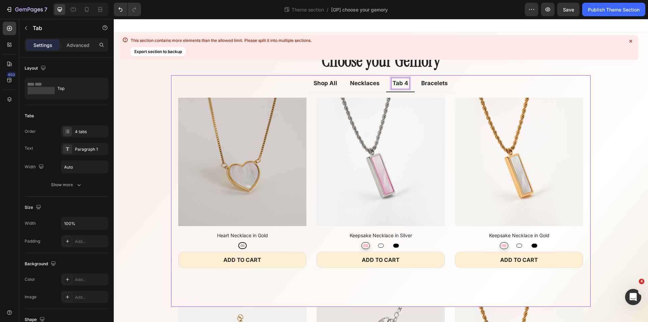
click at [402, 83] on p "Tab 4" at bounding box center [400, 83] width 16 height 9
click at [462, 84] on ul "Shop All Necklaces Bracelets Bracelets" at bounding box center [380, 83] width 419 height 17
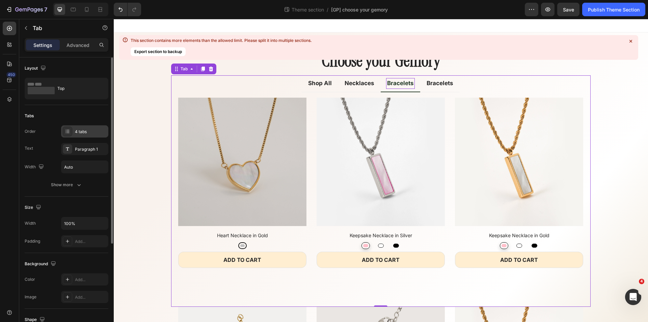
click at [83, 132] on div "4 tabs" at bounding box center [91, 132] width 32 height 6
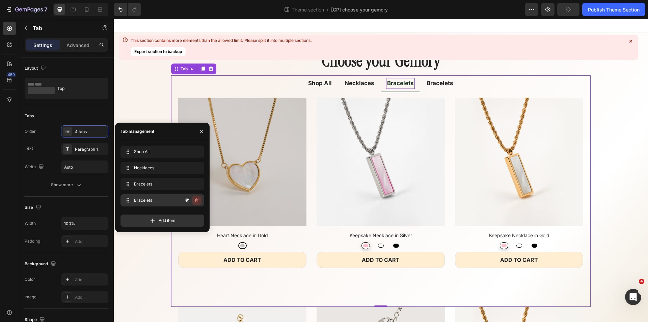
click at [199, 199] on icon "button" at bounding box center [196, 199] width 5 height 5
click at [195, 200] on div "Delete" at bounding box center [192, 200] width 12 height 6
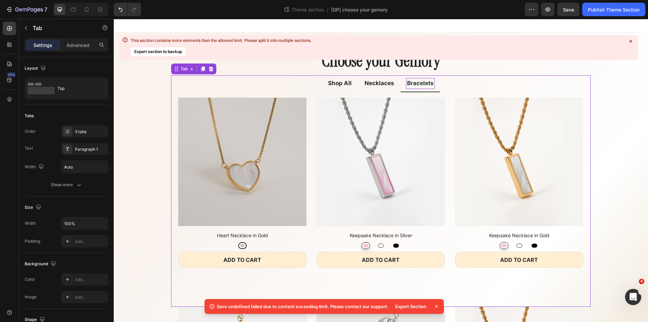
click at [436, 304] on icon at bounding box center [436, 306] width 7 height 7
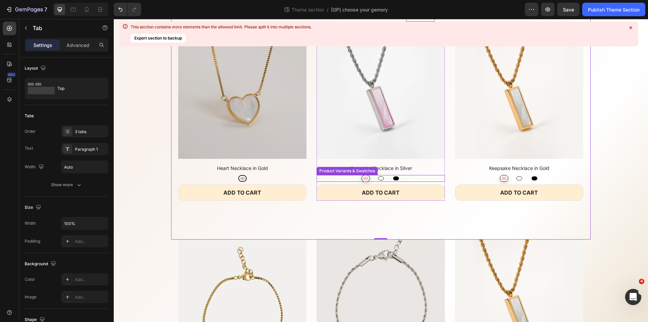
scroll to position [67, 0]
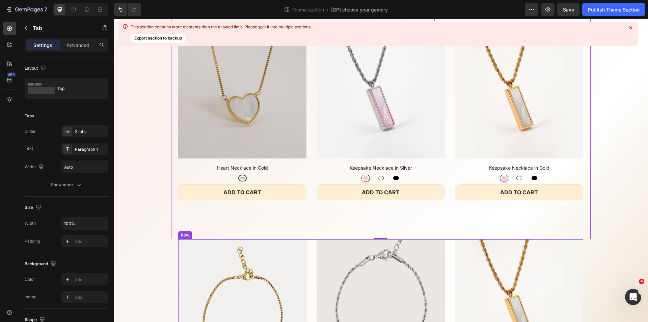
click at [305, 251] on div "(P) Images Heart Bracelet in Gold (P) Title Silver Silver Pink Pink Product Var…" at bounding box center [380, 327] width 405 height 176
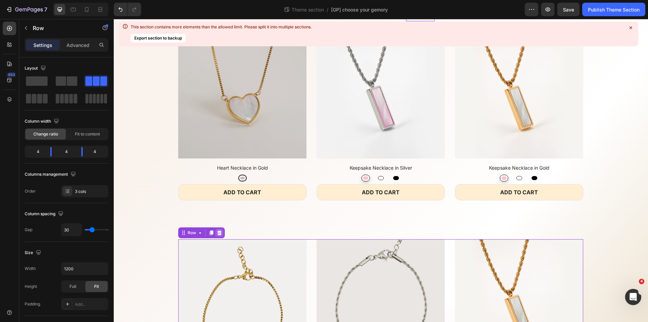
click at [217, 233] on icon at bounding box center [219, 232] width 5 height 5
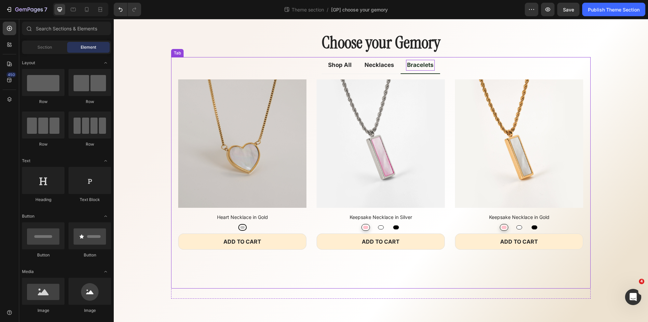
scroll to position [0, 0]
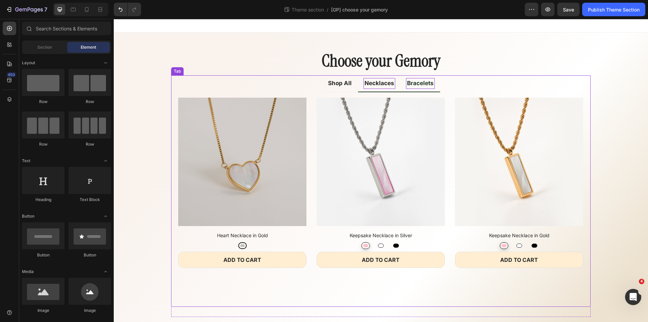
click at [386, 82] on p "Necklaces" at bounding box center [379, 83] width 30 height 9
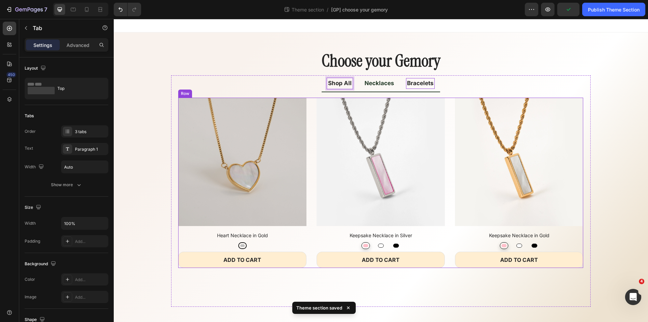
click at [308, 134] on div "(P) Images Heart Necklace in Gold (P) Title Silver Silver Product Variants & Sw…" at bounding box center [380, 183] width 405 height 170
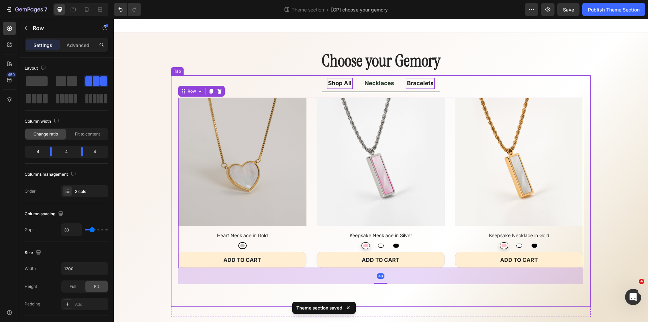
click at [341, 85] on p "Shop All" at bounding box center [340, 83] width 24 height 9
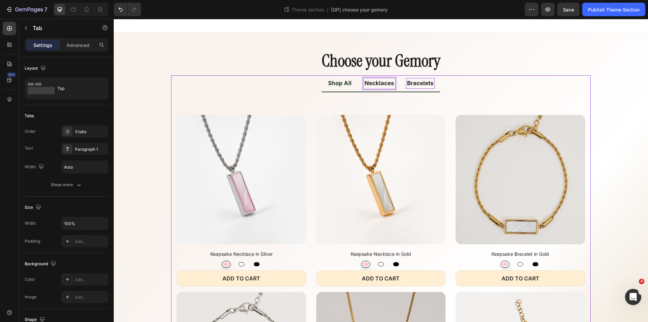
click at [381, 82] on p "Necklaces" at bounding box center [379, 83] width 30 height 9
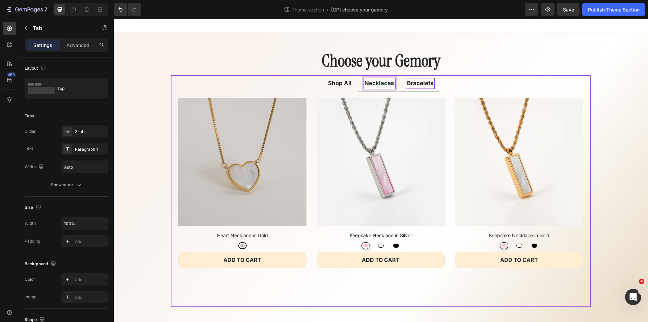
click at [422, 85] on p "Bracelets" at bounding box center [420, 83] width 27 height 9
click at [281, 228] on div "(P) Images Heart Necklace in Gold (P) Title Silver Silver Product Variants & Sw…" at bounding box center [242, 183] width 128 height 170
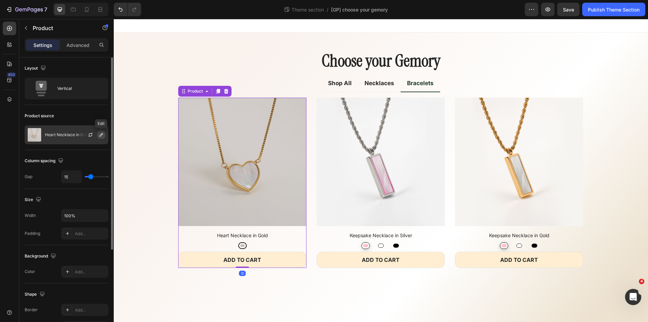
click at [100, 134] on icon "button" at bounding box center [101, 134] width 5 height 5
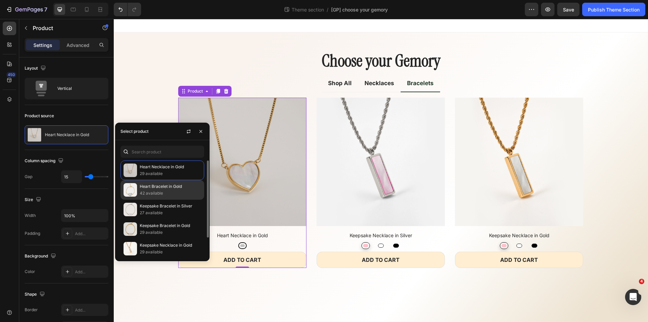
click at [155, 187] on p "Heart Bracelet in Gold" at bounding box center [170, 186] width 61 height 7
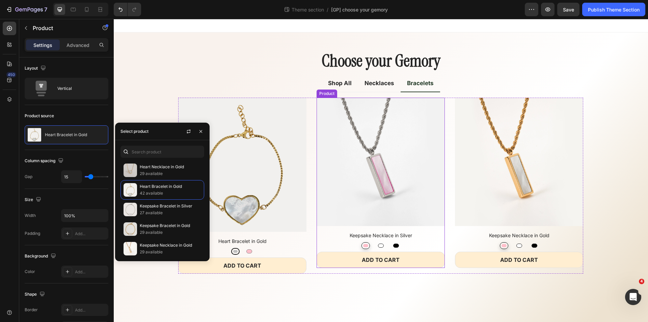
click at [347, 228] on div "(P) Images Keepsake Necklace in Silver (P) Title Pink Pink White White Black Bl…" at bounding box center [380, 183] width 128 height 170
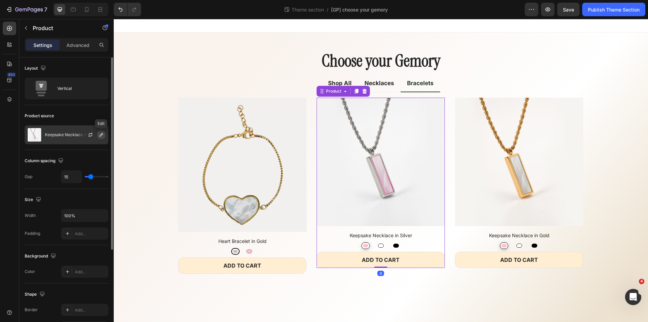
click at [103, 133] on icon "button" at bounding box center [101, 134] width 5 height 5
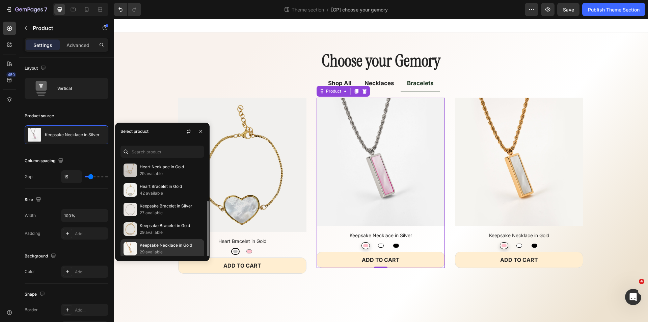
scroll to position [27, 0]
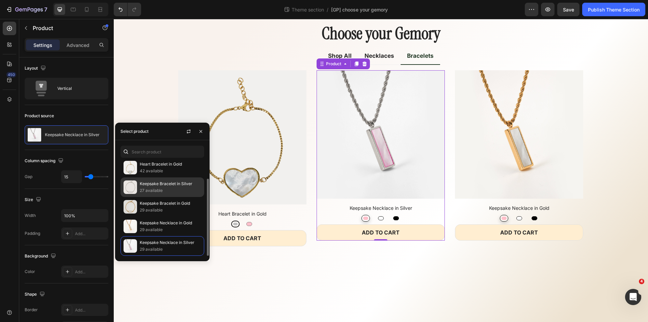
click at [167, 186] on p "Keepsake Bracelet in Silver" at bounding box center [170, 183] width 61 height 7
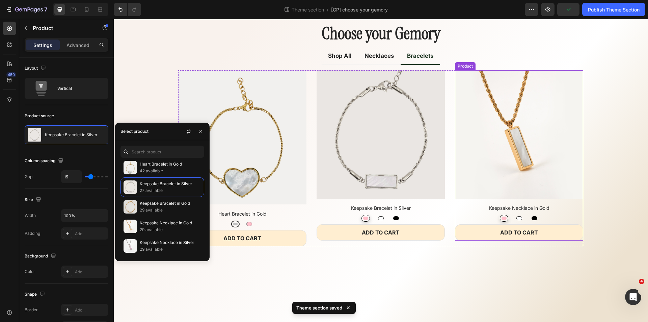
click at [476, 201] on div "(P) Images Keepsake Necklace in Gold (P) Title Pink Pink White White Black Blac…" at bounding box center [519, 155] width 128 height 170
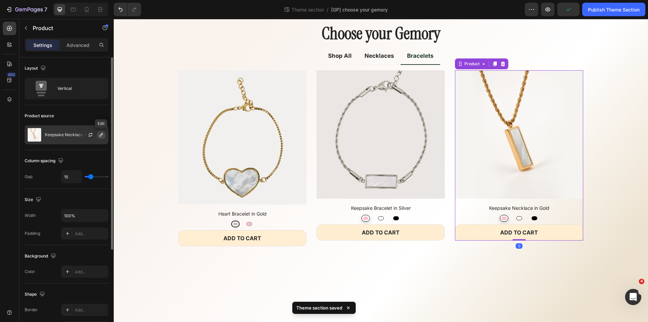
click at [101, 136] on icon "button" at bounding box center [101, 134] width 5 height 5
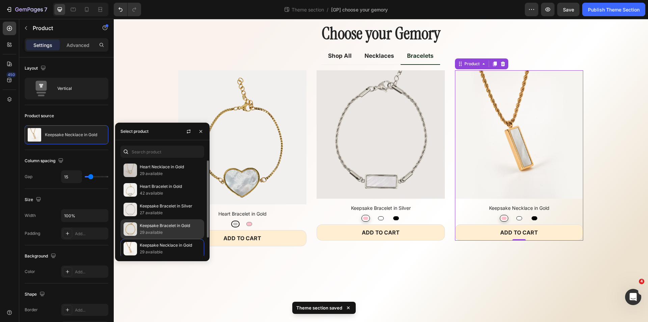
click at [173, 227] on p "Keepsake Bracelet in Gold" at bounding box center [170, 225] width 61 height 7
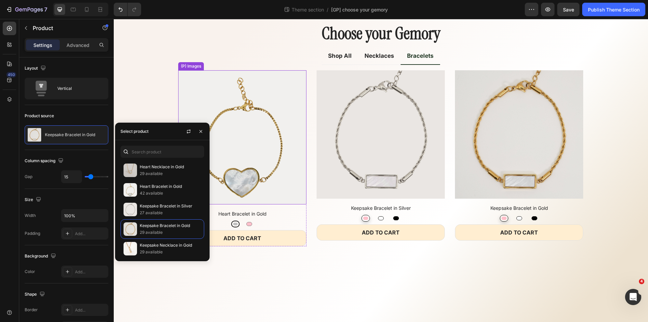
click at [276, 136] on img at bounding box center [242, 137] width 128 height 134
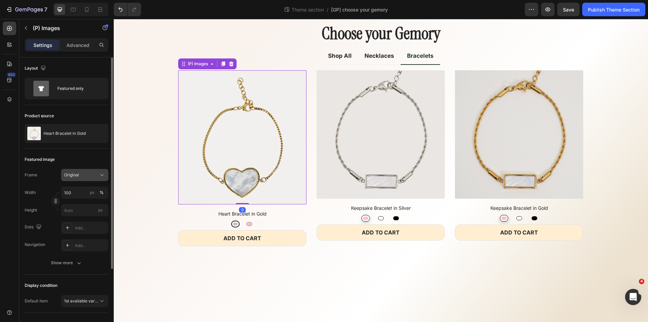
click at [71, 175] on span "Original" at bounding box center [71, 175] width 15 height 6
click at [77, 192] on span "Square" at bounding box center [71, 191] width 14 height 7
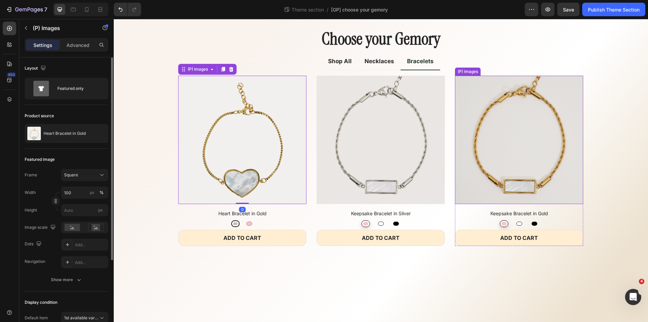
scroll to position [22, 0]
click at [609, 13] on button "Publish Theme Section" at bounding box center [613, 9] width 63 height 13
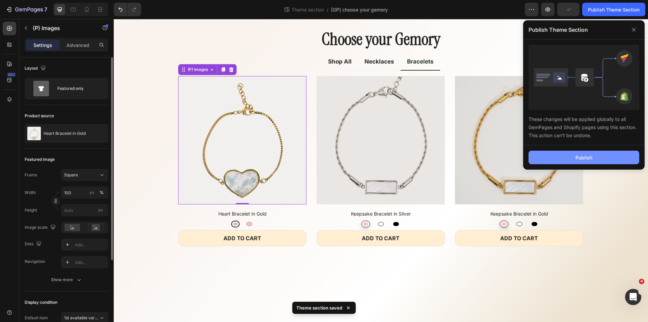
click at [558, 156] on button "Publish" at bounding box center [583, 156] width 111 height 13
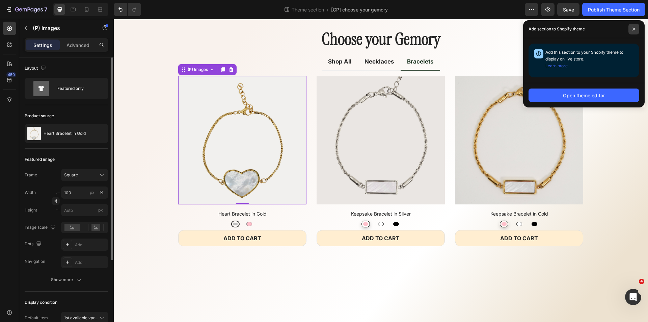
click at [633, 31] on span at bounding box center [633, 29] width 11 height 11
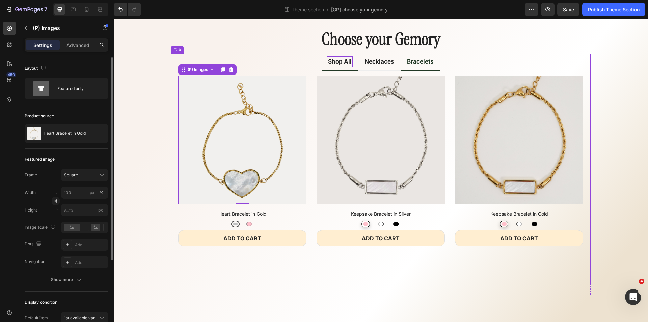
click at [340, 61] on p "Shop All" at bounding box center [340, 61] width 24 height 9
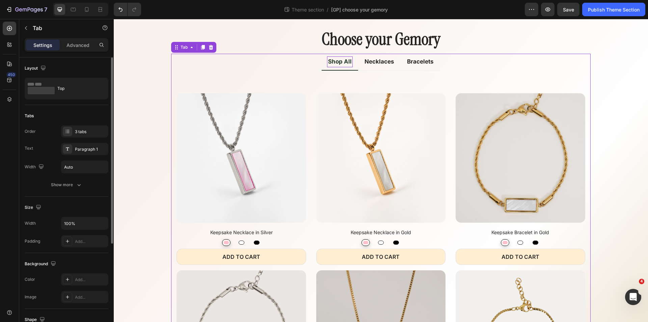
scroll to position [27, 0]
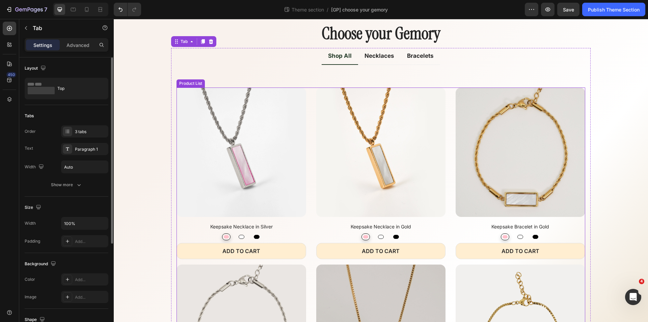
click at [306, 101] on div "(P) Images Keepsake Necklace in Silver (P) Title Pink Pink White White Black Bl…" at bounding box center [380, 264] width 408 height 354
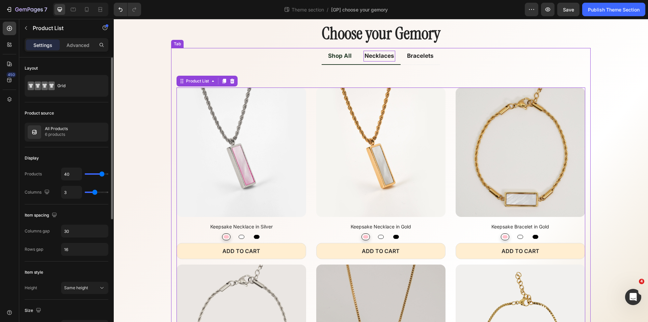
click at [375, 56] on p "Necklaces" at bounding box center [379, 56] width 30 height 9
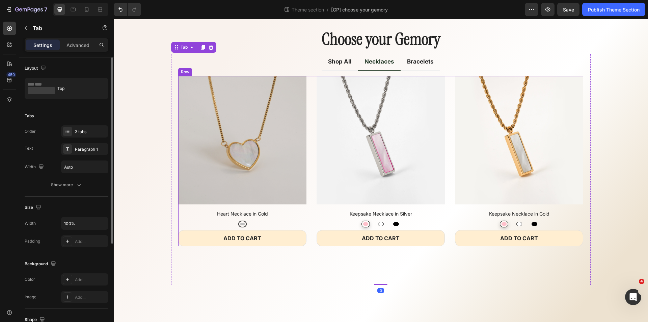
click at [307, 100] on div "(P) Images Heart Necklace in Gold (P) Title Silver Silver Product Variants & Sw…" at bounding box center [380, 161] width 405 height 170
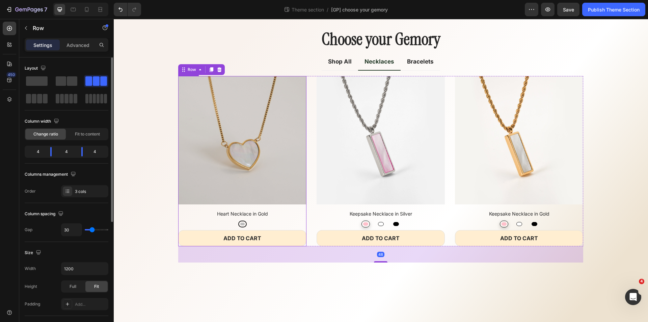
click at [282, 207] on div "(P) Images Heart Necklace in Gold (P) Title Silver Silver Product Variants & Sw…" at bounding box center [242, 161] width 128 height 170
radio input "true"
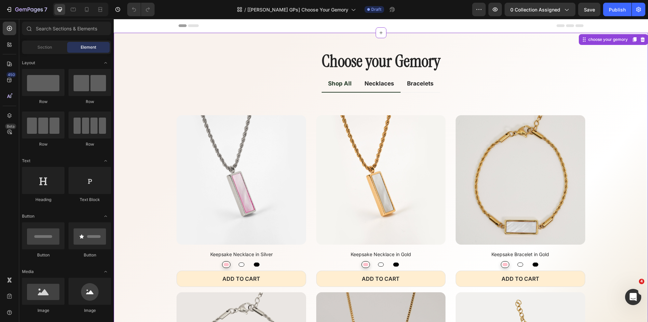
click at [383, 88] on div "Necklaces" at bounding box center [379, 83] width 32 height 11
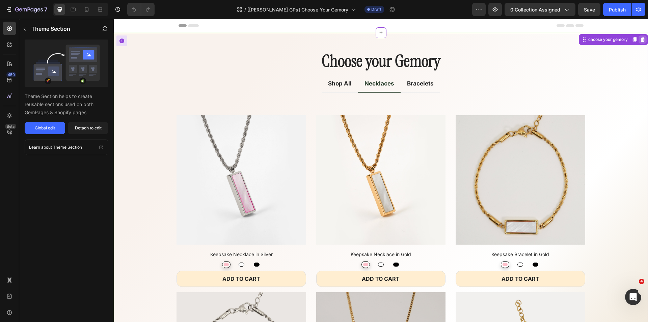
click at [640, 38] on icon at bounding box center [642, 39] width 4 height 5
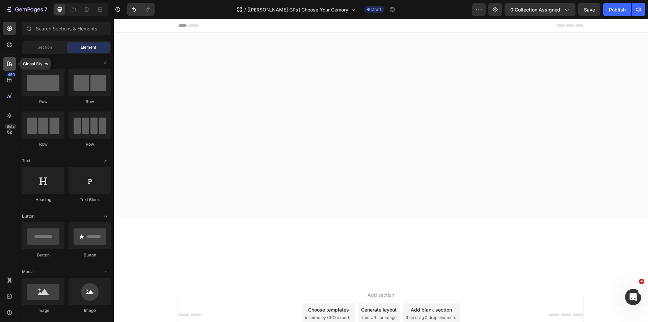
click at [9, 63] on icon at bounding box center [9, 63] width 7 height 7
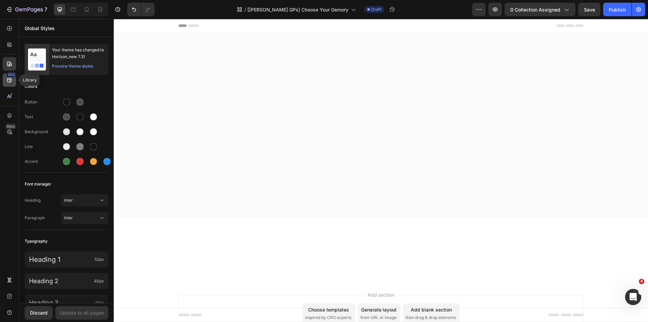
click at [9, 80] on icon at bounding box center [9, 80] width 7 height 7
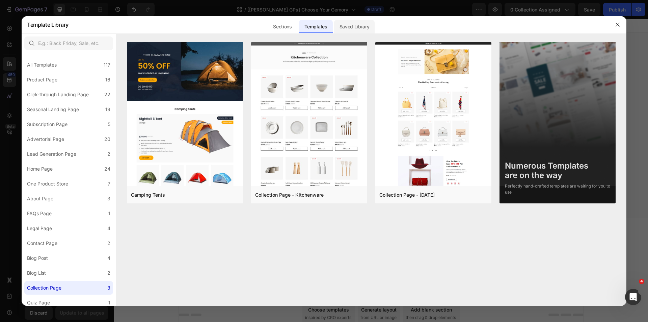
click at [356, 28] on div "Saved Library" at bounding box center [354, 26] width 41 height 13
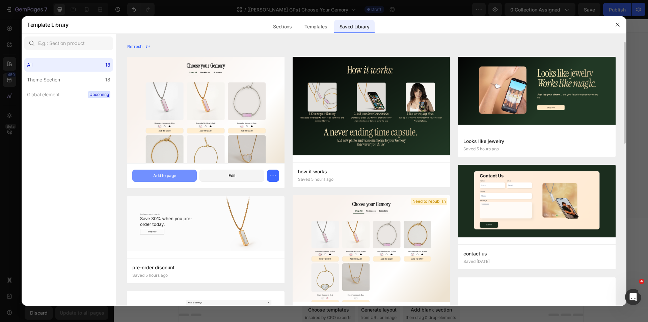
click at [167, 176] on div "Add to page" at bounding box center [164, 175] width 23 height 6
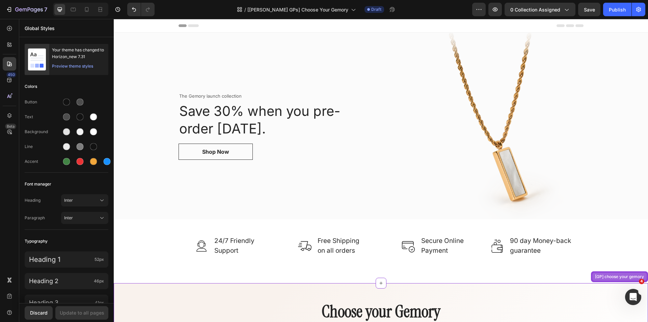
radio input "false"
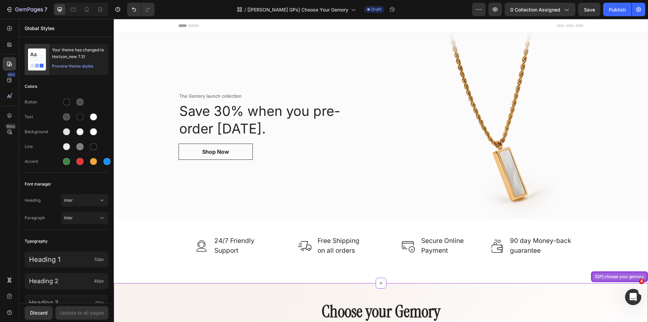
radio input "false"
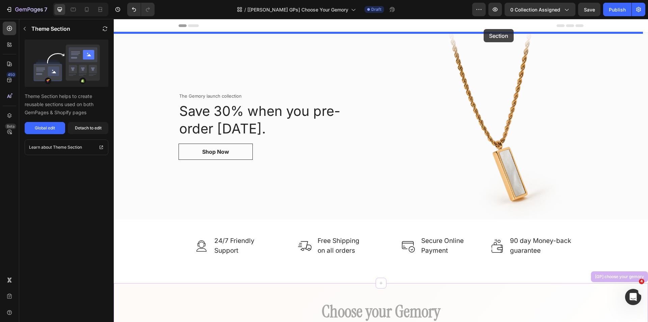
drag, startPoint x: 593, startPoint y: 275, endPoint x: 483, endPoint y: 29, distance: 269.1
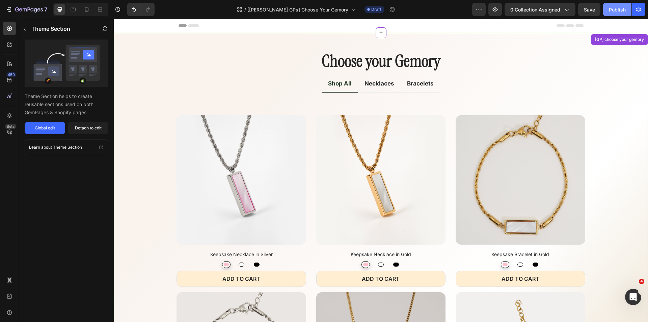
click at [618, 10] on div "Publish" at bounding box center [617, 9] width 17 height 7
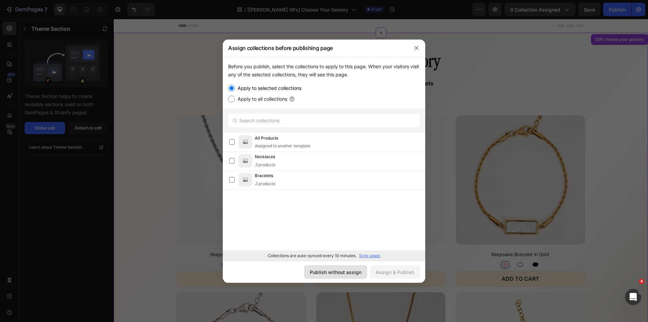
click at [344, 271] on div "Publish without assign" at bounding box center [336, 271] width 52 height 7
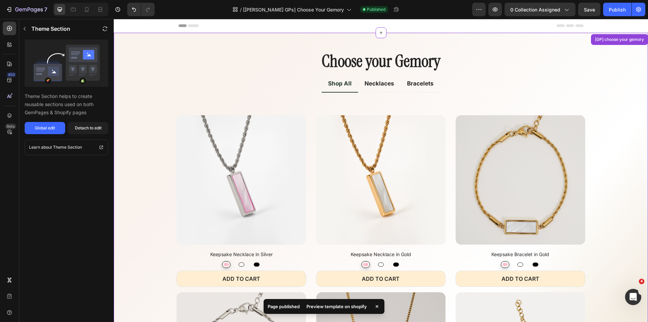
click at [344, 303] on div "Preview template on shopify" at bounding box center [336, 305] width 68 height 9
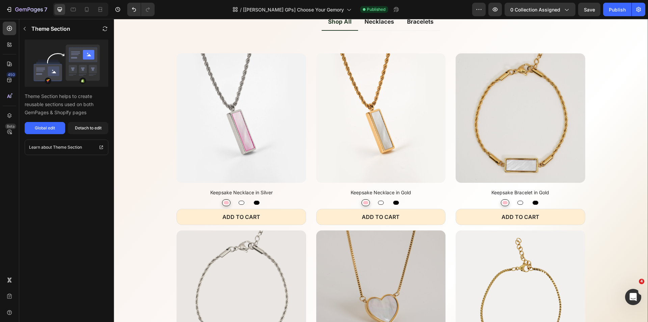
scroll to position [135, 0]
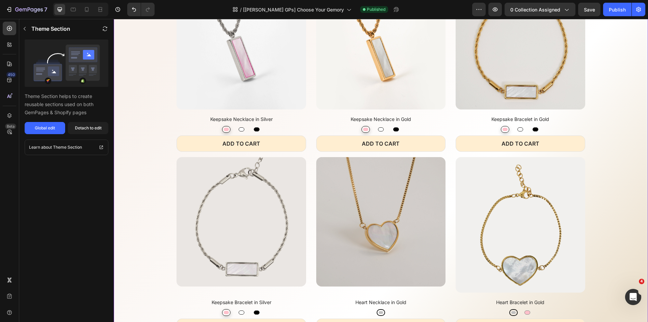
click at [444, 163] on div "(P) Images Keepsake Necklace in Silver (P) Title Pink Pink White White Black Bl…" at bounding box center [380, 157] width 408 height 354
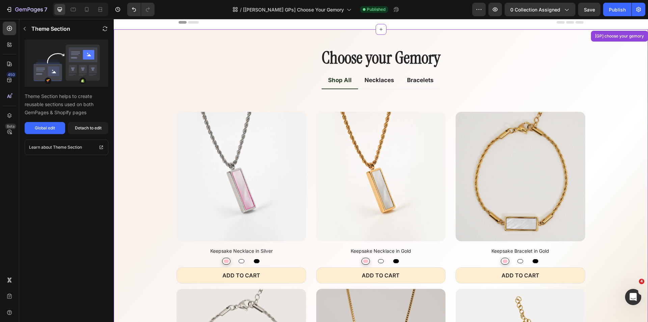
scroll to position [0, 0]
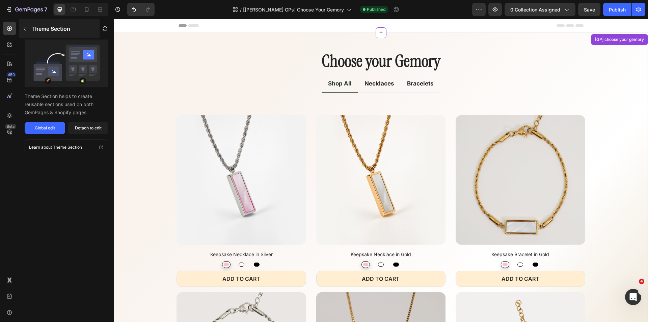
click at [24, 29] on icon "button" at bounding box center [24, 28] width 5 height 5
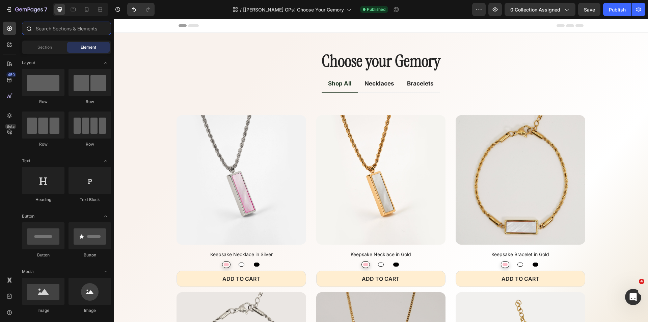
click at [47, 30] on input "text" at bounding box center [66, 28] width 89 height 13
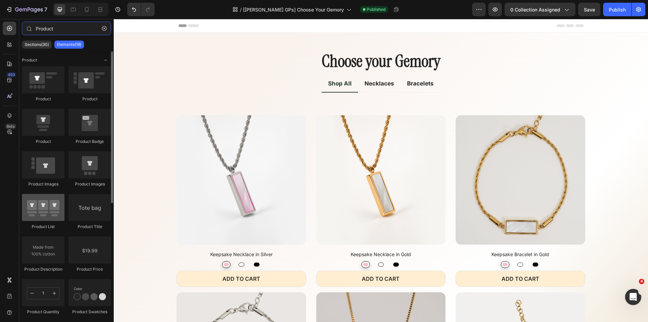
type input "Product"
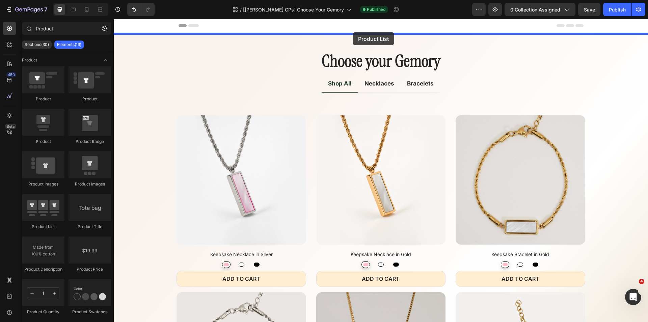
drag, startPoint x: 168, startPoint y: 229, endPoint x: 353, endPoint y: 32, distance: 269.7
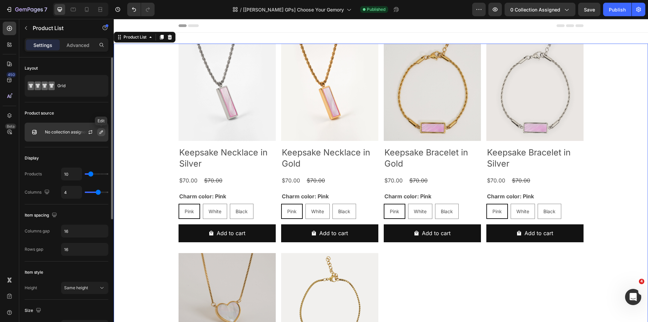
click at [100, 133] on icon "button" at bounding box center [101, 131] width 5 height 5
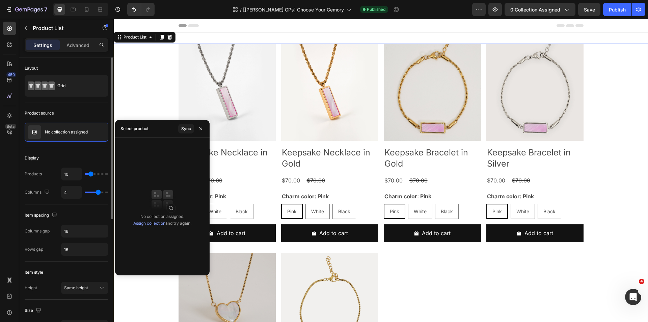
click at [79, 112] on div "Product source" at bounding box center [67, 113] width 84 height 11
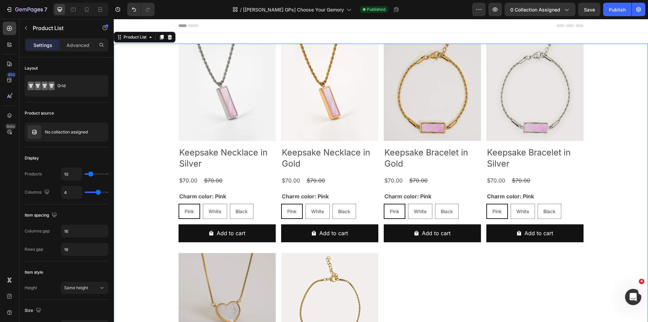
click at [613, 16] on div "7 Version history / [[PERSON_NAME] GPs] Choose Your Gemory Published Preview 0 …" at bounding box center [324, 9] width 648 height 19
click at [613, 16] on button "Publish" at bounding box center [617, 9] width 28 height 13
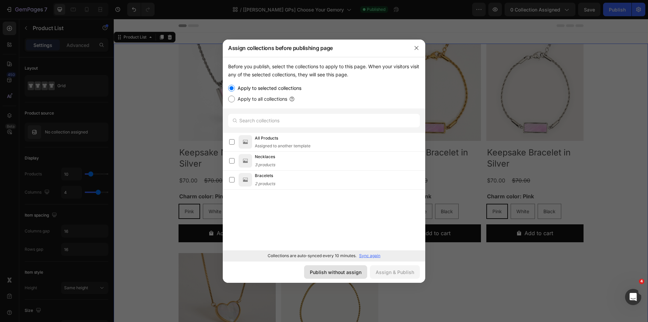
click at [363, 274] on button "Publish without assign" at bounding box center [335, 271] width 63 height 13
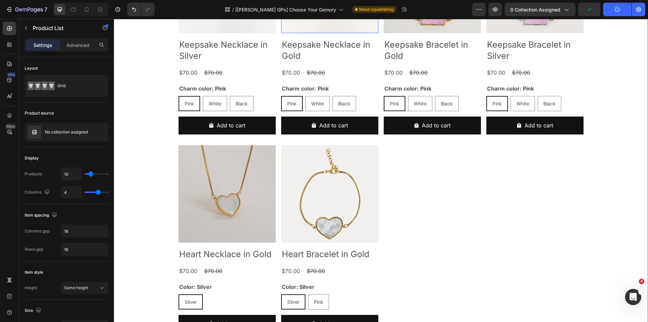
scroll to position [135, 0]
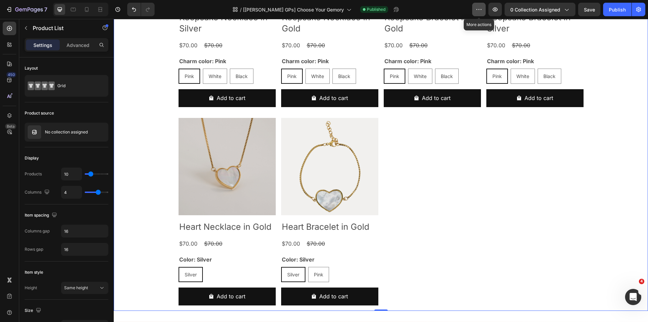
click at [474, 7] on button "button" at bounding box center [478, 9] width 13 height 13
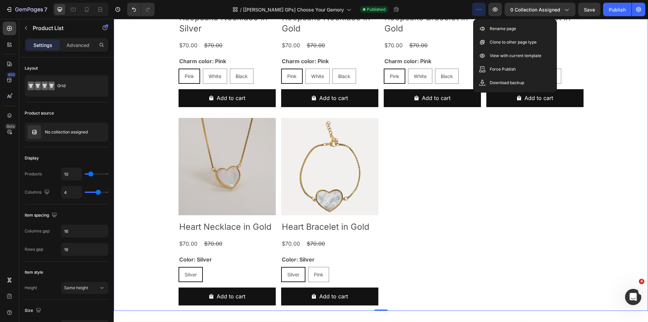
click at [447, 150] on div "Product Images Keepsake Necklace in Silver Product Title $70.00 Product Price P…" at bounding box center [380, 110] width 405 height 402
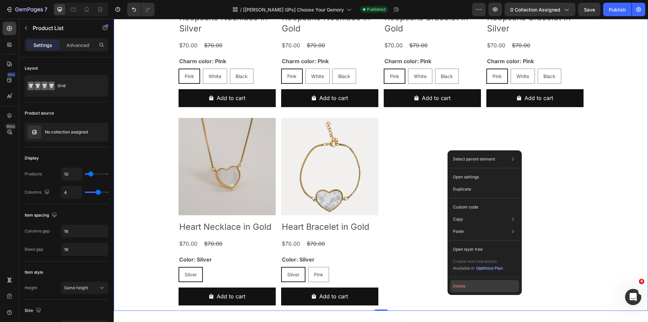
click at [460, 288] on button "Delete" at bounding box center [484, 286] width 69 height 12
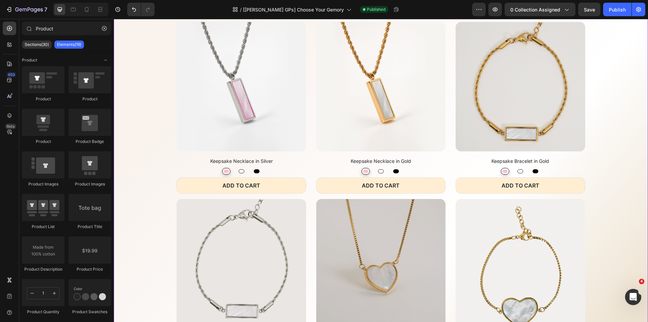
scroll to position [0, 0]
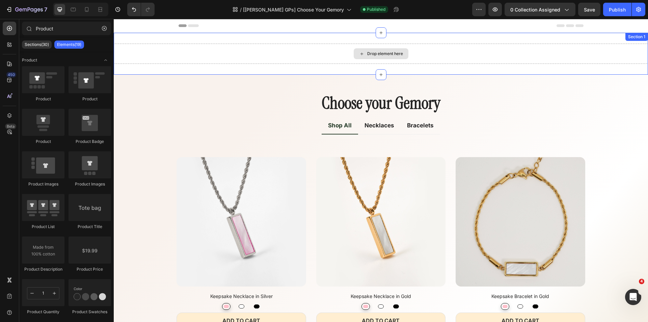
click at [438, 47] on div "Drop element here" at bounding box center [381, 54] width 534 height 20
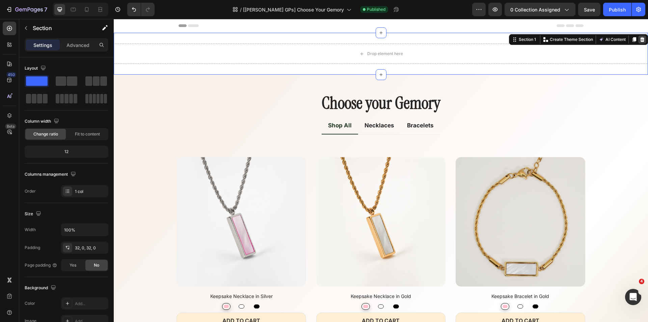
click at [639, 40] on icon at bounding box center [641, 39] width 5 height 5
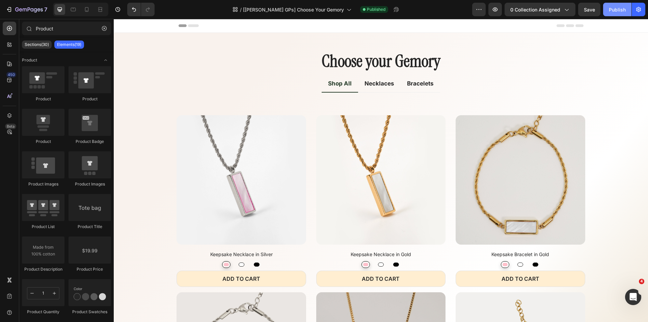
click at [608, 8] on button "Publish" at bounding box center [617, 9] width 28 height 13
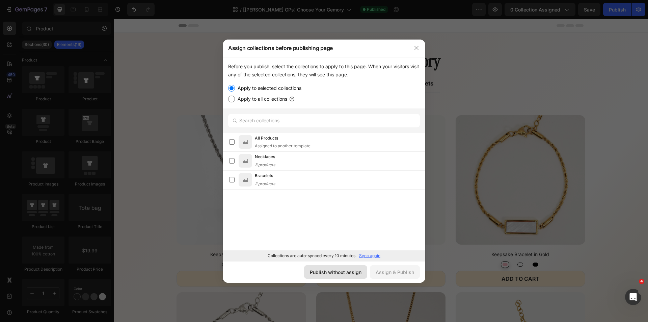
click at [345, 272] on div "Publish without assign" at bounding box center [336, 271] width 52 height 7
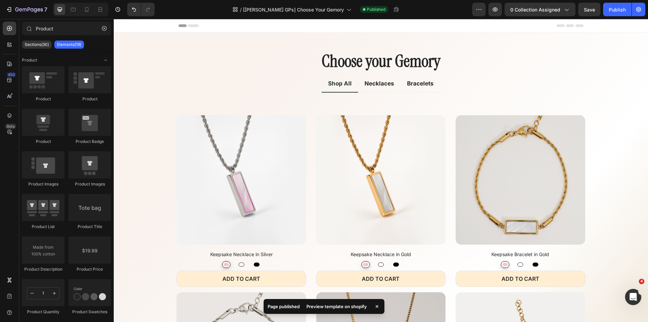
click at [337, 307] on div "Preview template on shopify" at bounding box center [336, 305] width 68 height 9
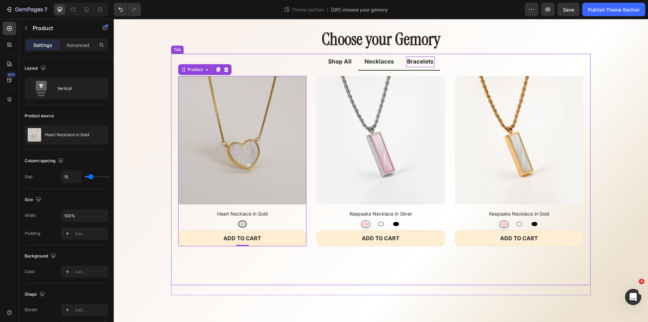
click at [413, 62] on p "Bracelets" at bounding box center [420, 61] width 27 height 9
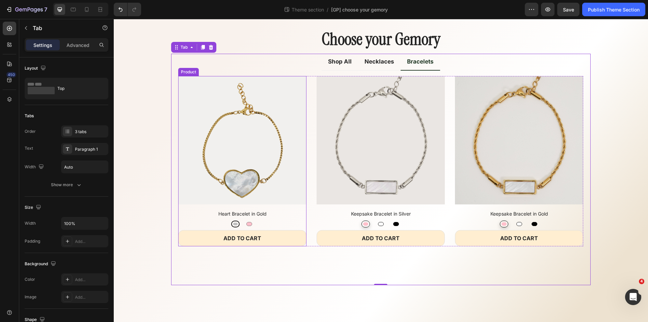
click at [266, 206] on div "(P) Images Heart Bracelet in Gold (P) Title Silver Silver Pink Pink Product Var…" at bounding box center [242, 161] width 128 height 170
